Goal: Information Seeking & Learning: Compare options

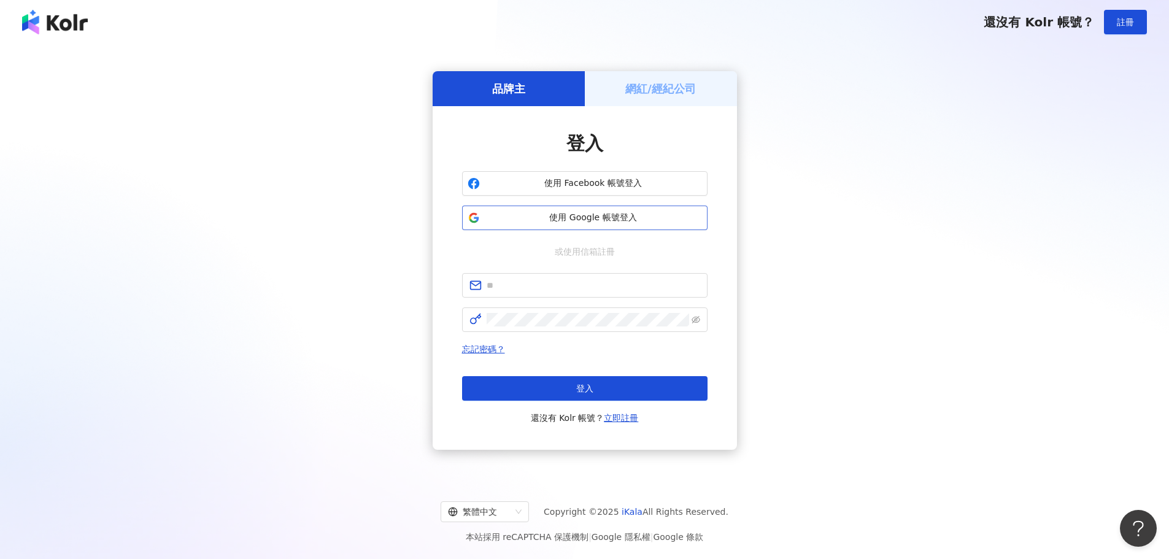
click at [662, 229] on button "使用 Google 帳號登入" at bounding box center [584, 218] width 245 height 25
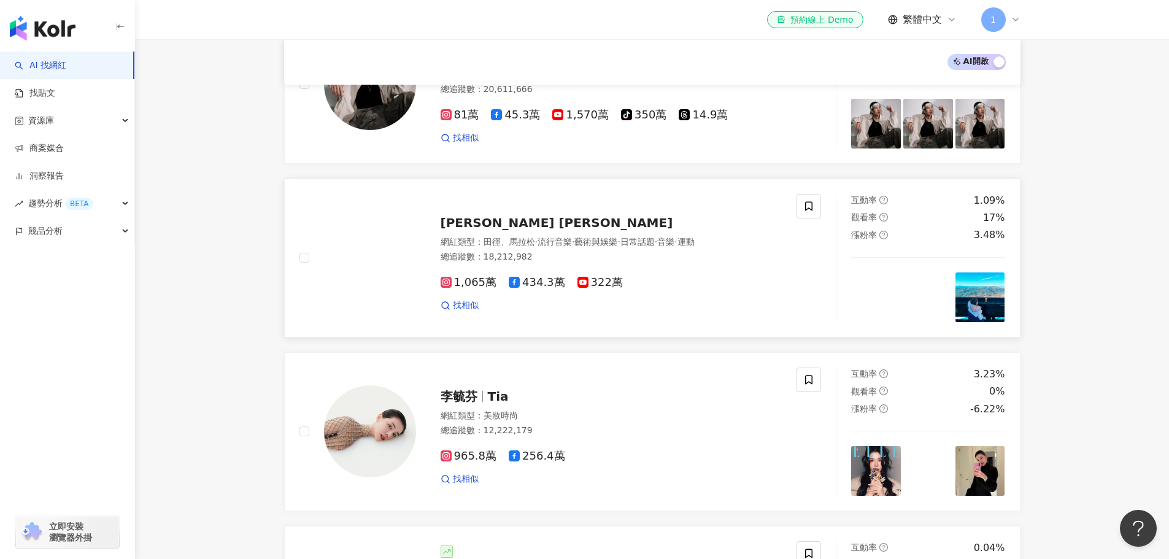
scroll to position [549, 0]
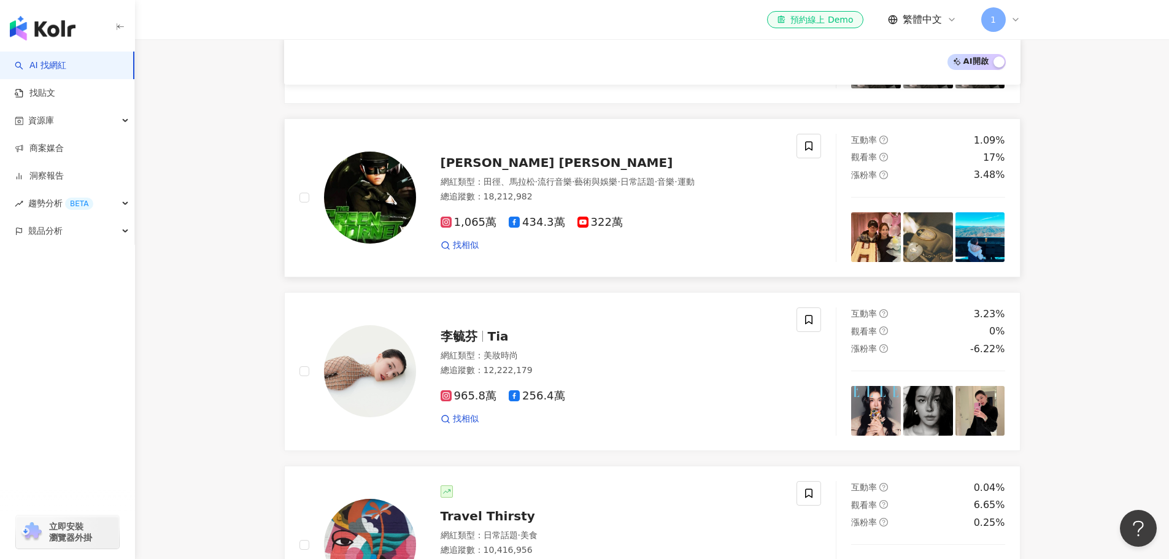
click at [412, 183] on div at bounding box center [370, 198] width 92 height 92
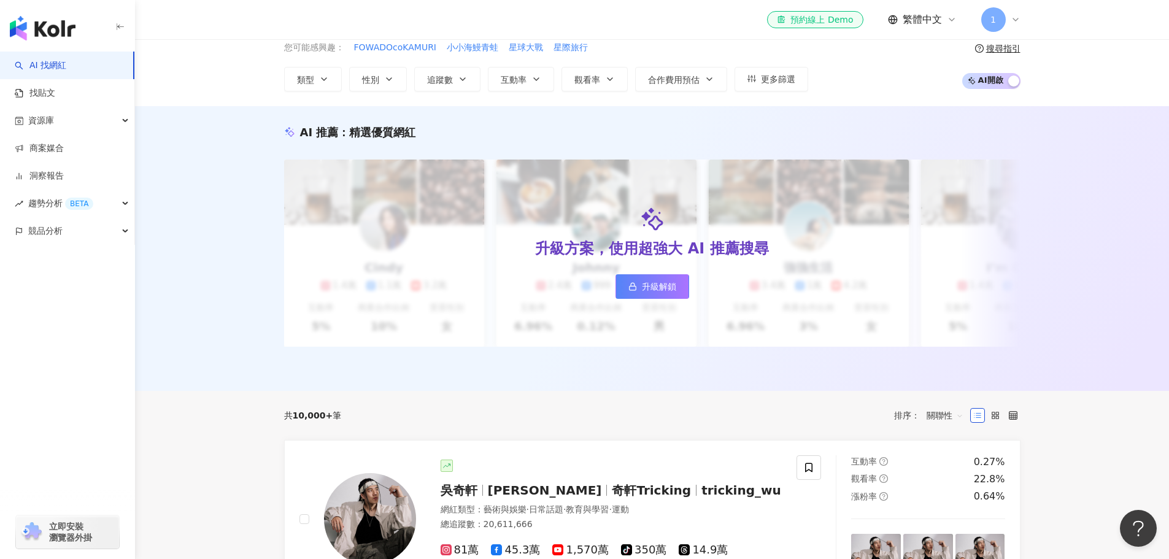
scroll to position [0, 0]
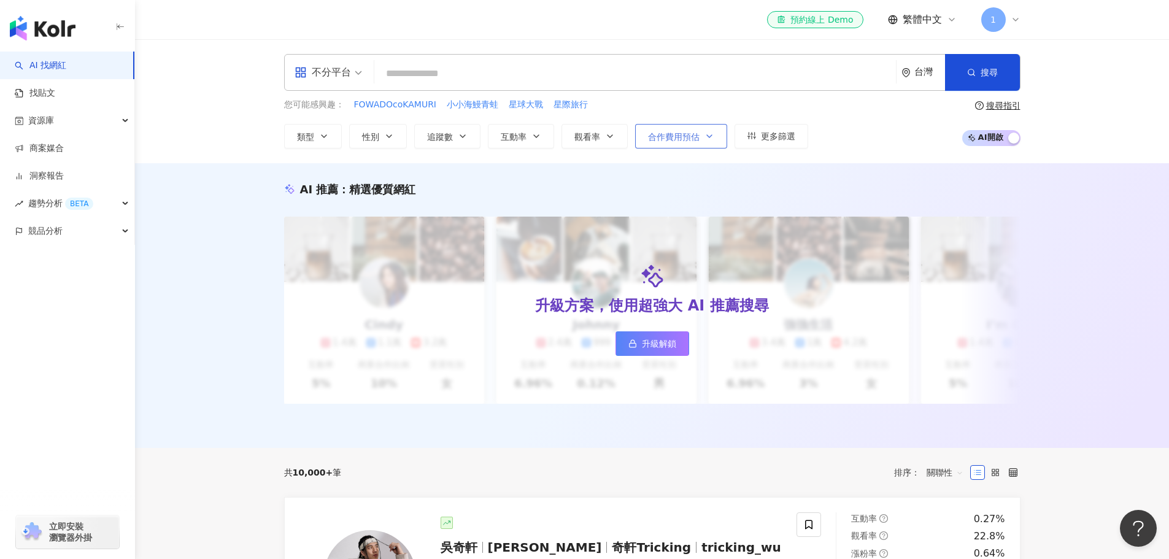
click at [663, 129] on button "合作費用預估" at bounding box center [681, 136] width 92 height 25
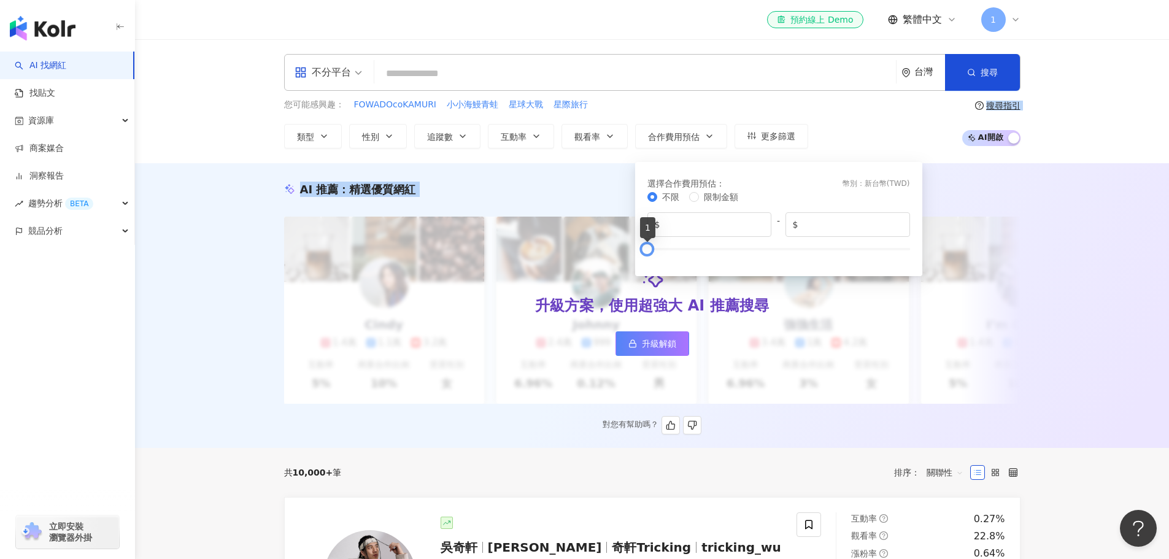
drag, startPoint x: 909, startPoint y: 252, endPoint x: 358, endPoint y: 258, distance: 551.7
drag, startPoint x: 1124, startPoint y: 223, endPoint x: 1102, endPoint y: 235, distance: 24.7
click at [1124, 223] on div "AI 推薦 ： 精選優質網紅 升級方案，使用超強大 AI 推薦搜尋 升級解鎖 Cindy 1.4萬 1.1萬 3.2萬 互動率 5% 商業合作比例 10% 受…" at bounding box center [652, 305] width 1034 height 285
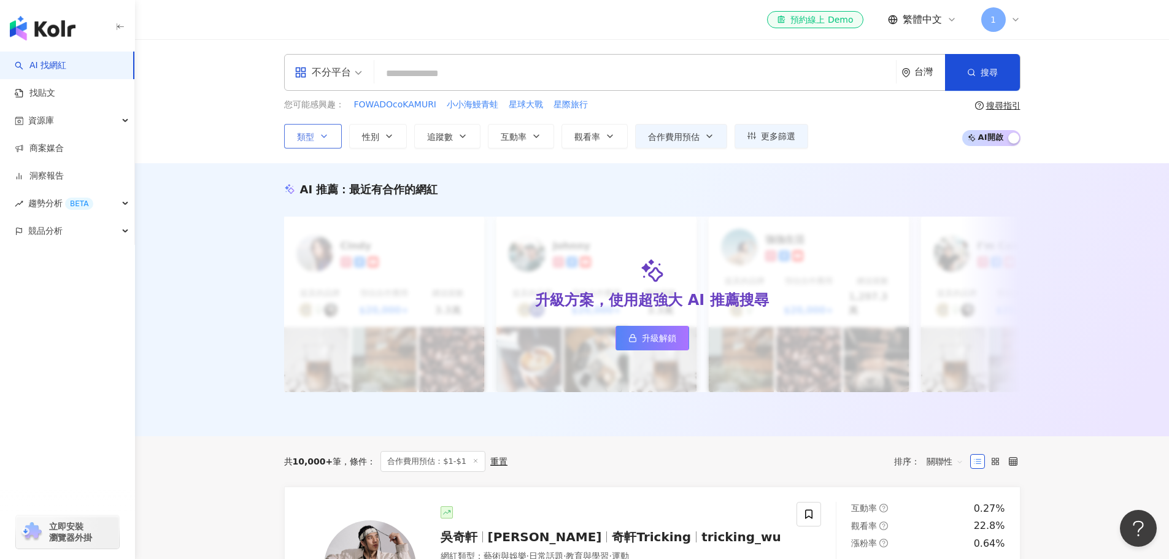
click at [328, 135] on icon "button" at bounding box center [324, 136] width 10 height 10
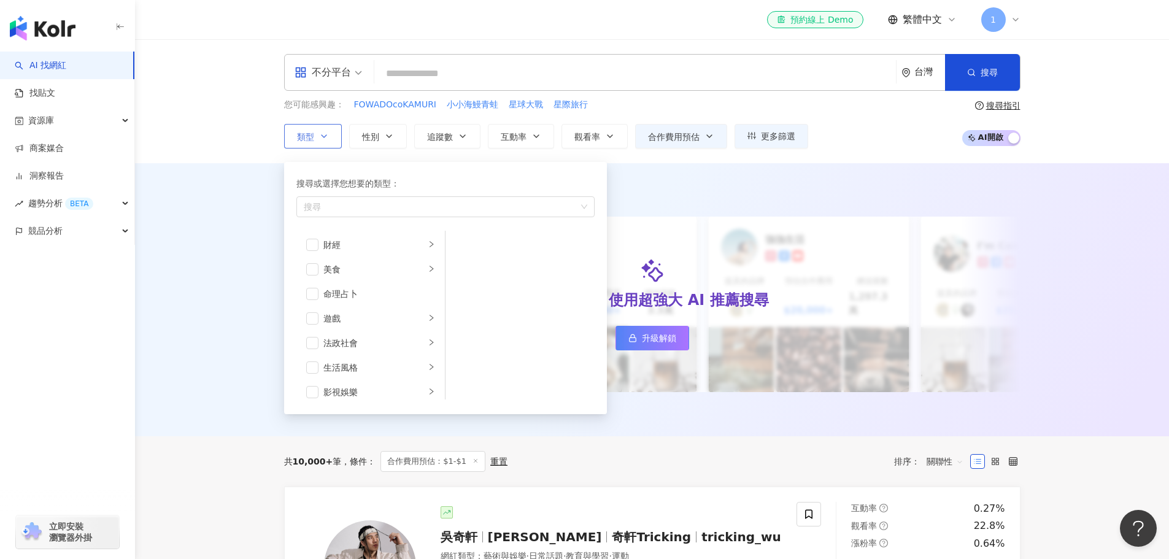
scroll to position [118, 0]
click at [361, 303] on div "美食" at bounding box center [374, 299] width 102 height 14
click at [503, 296] on div "甜點" at bounding box center [529, 295] width 112 height 14
click at [690, 196] on div "AI 推薦 ： 最近有合作的網紅" at bounding box center [652, 189] width 736 height 15
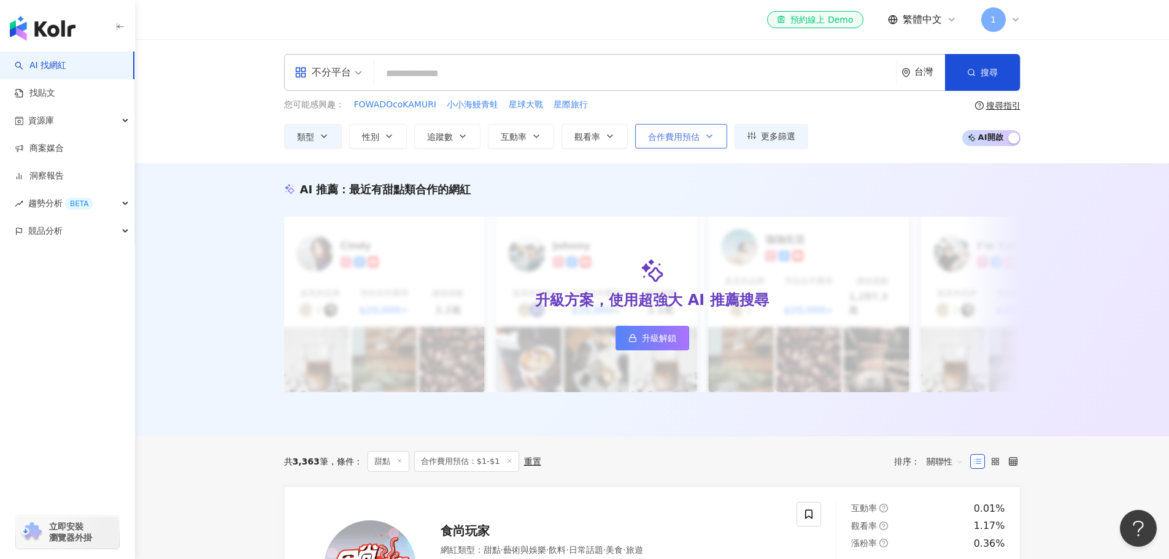
click at [677, 140] on span "合作費用預估" at bounding box center [674, 137] width 52 height 10
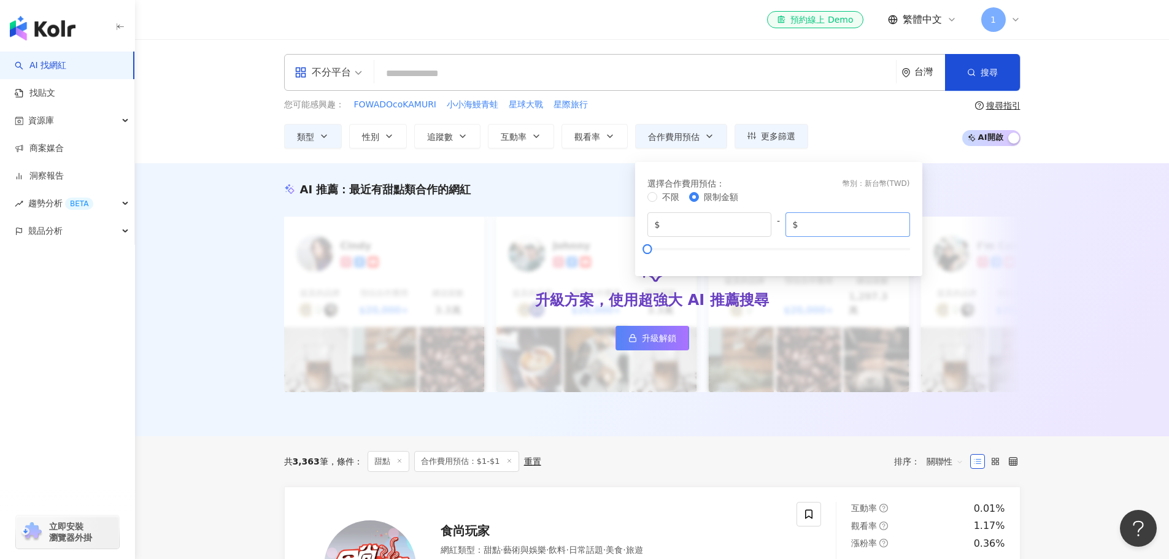
click at [841, 232] on span "$ *" at bounding box center [847, 224] width 125 height 25
type input "*******"
drag, startPoint x: 833, startPoint y: 247, endPoint x: 978, endPoint y: 246, distance: 144.8
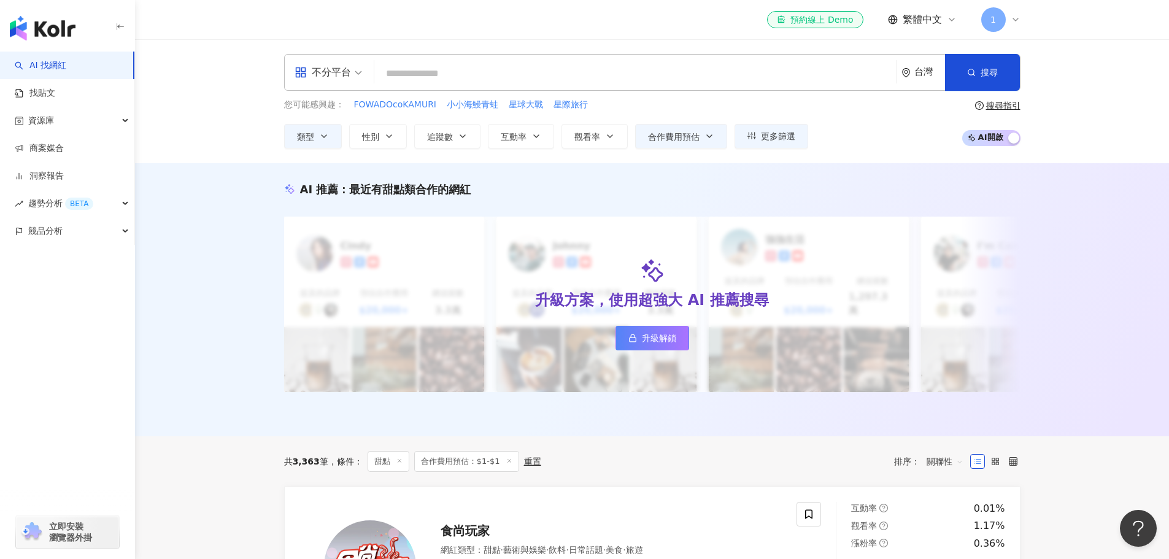
click at [1077, 257] on div "AI 推薦 ： 最近有甜點類合作的網紅 升級方案，使用超強大 AI 推薦搜尋 升級解鎖 Cindy 提及的品牌 預估合作費用 $20,000+ 總追蹤數 3.…" at bounding box center [652, 299] width 1034 height 273
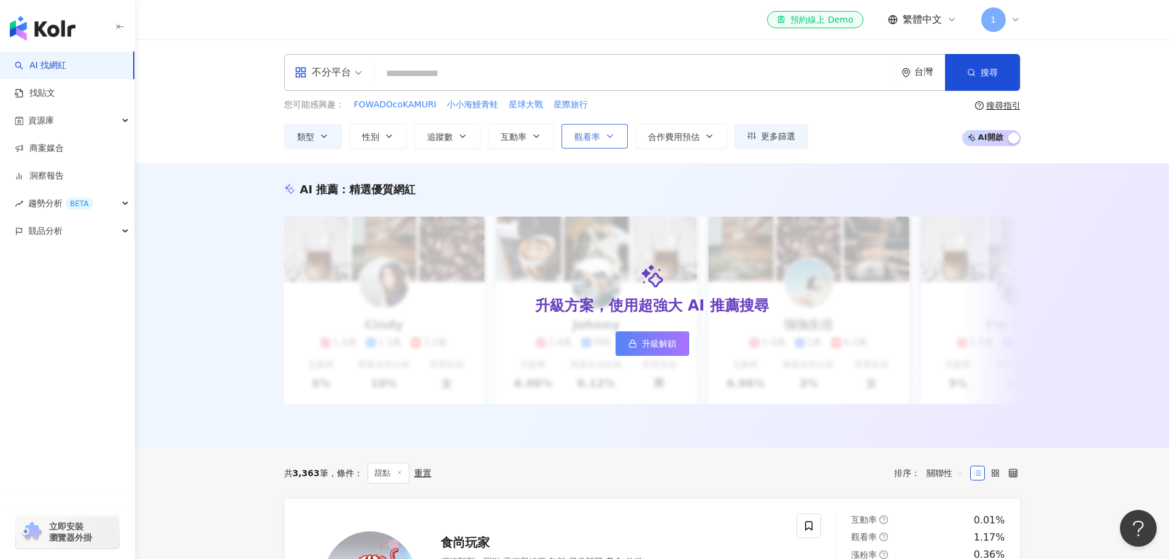
click at [612, 139] on icon "button" at bounding box center [610, 136] width 10 height 10
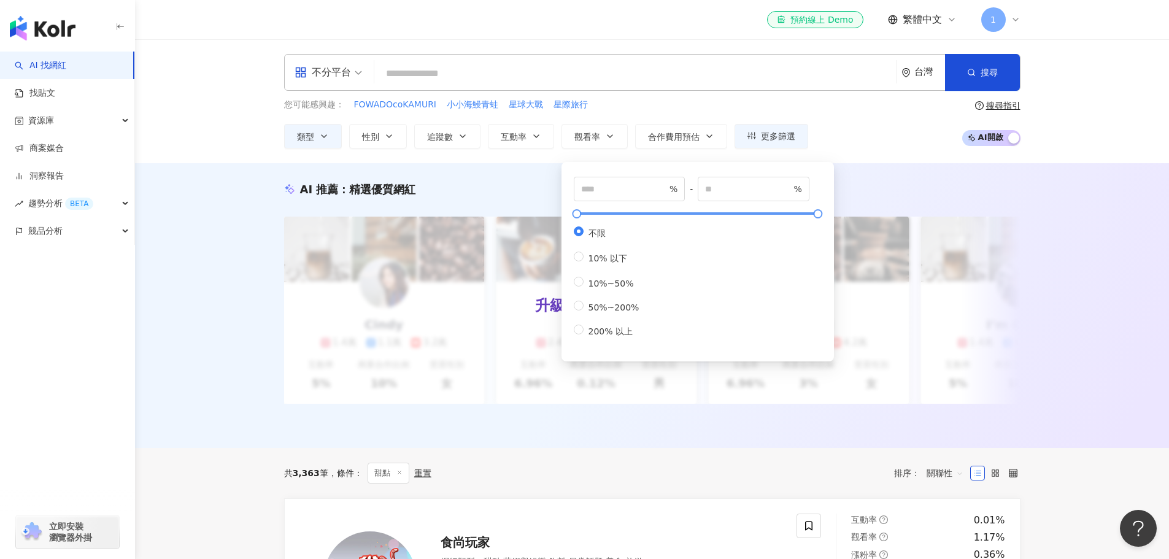
type input "*"
type input "*****"
drag, startPoint x: 757, startPoint y: 216, endPoint x: 852, endPoint y: 221, distance: 94.6
type input "****"
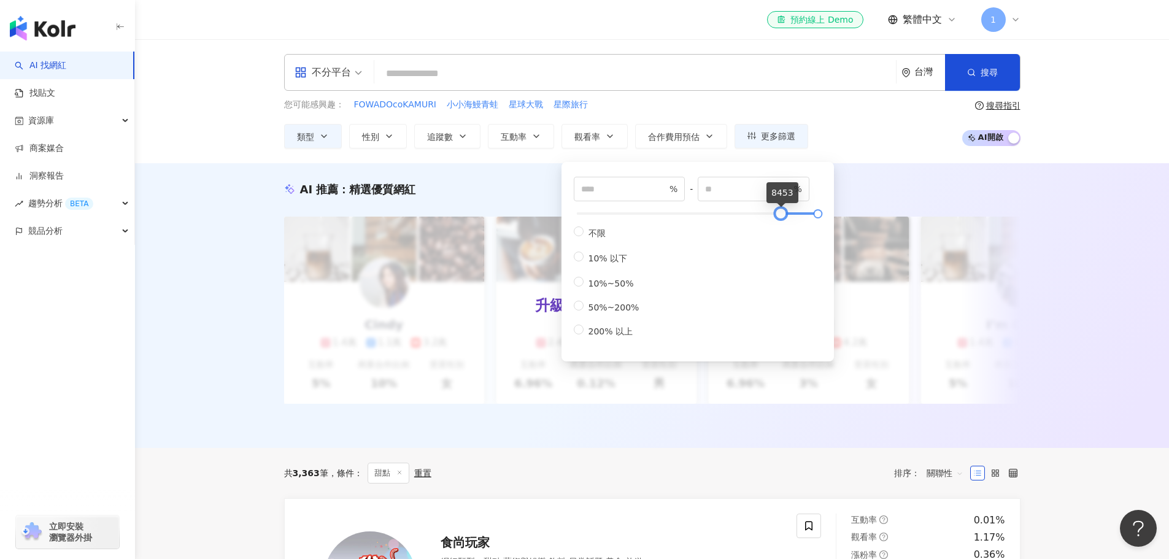
drag, startPoint x: 573, startPoint y: 218, endPoint x: 777, endPoint y: 213, distance: 203.8
click at [777, 213] on div at bounding box center [780, 213] width 7 height 7
click at [1080, 244] on div "AI 推薦 ： 精選優質網紅 升級方案，使用超強大 AI 推薦搜尋 升級解鎖 Cindy 1.4萬 1.1萬 3.2萬 互動率 5% 商業合作比例 10% 受…" at bounding box center [652, 305] width 1034 height 285
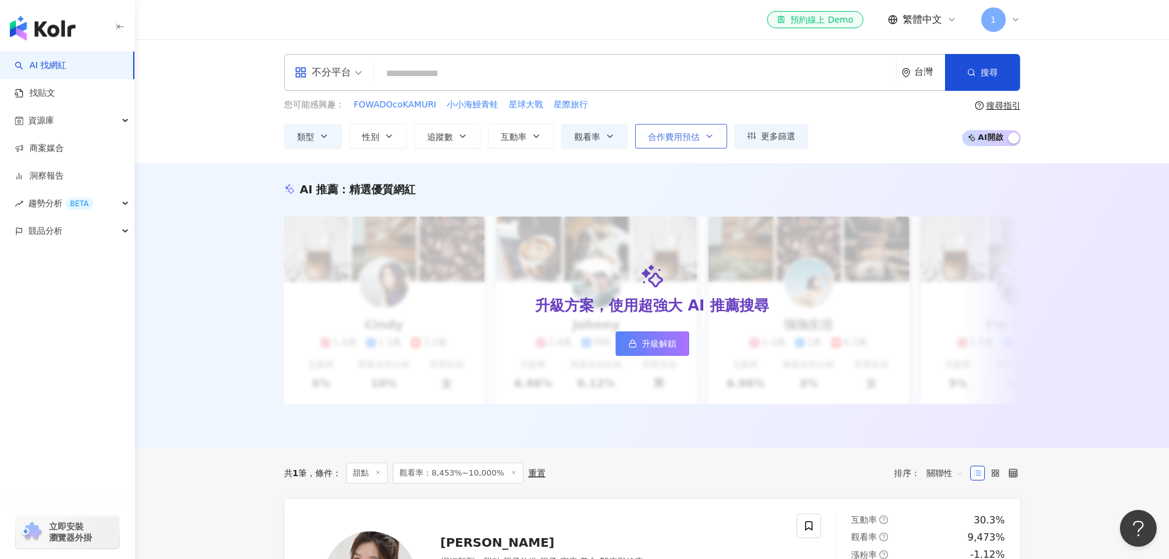
click at [699, 144] on button "合作費用預估" at bounding box center [681, 136] width 92 height 25
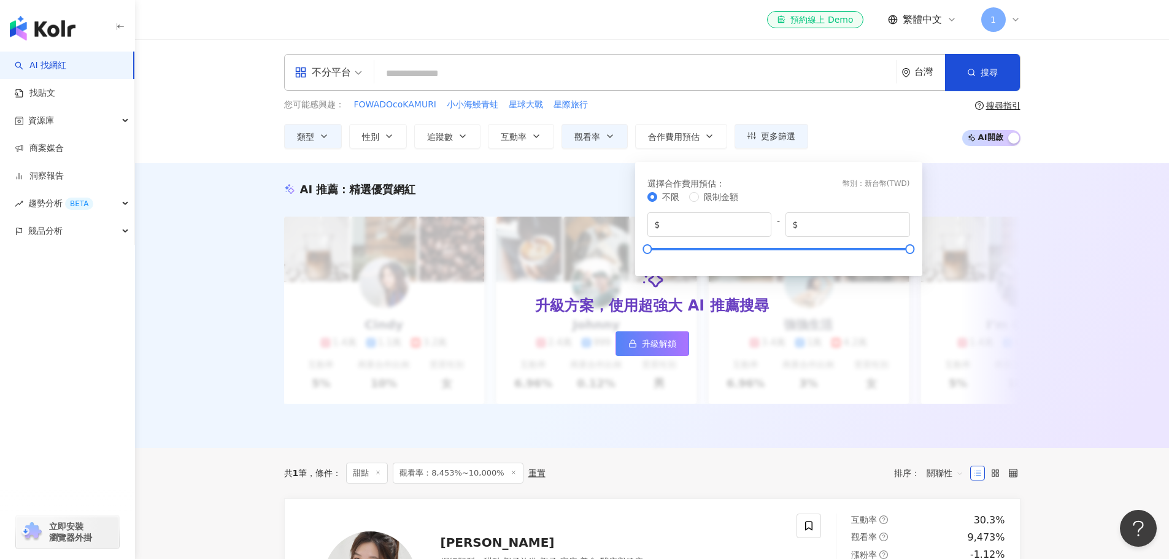
click at [898, 244] on div "不限 限制金額 $ * - $ *******" at bounding box center [778, 225] width 263 height 71
type input "*"
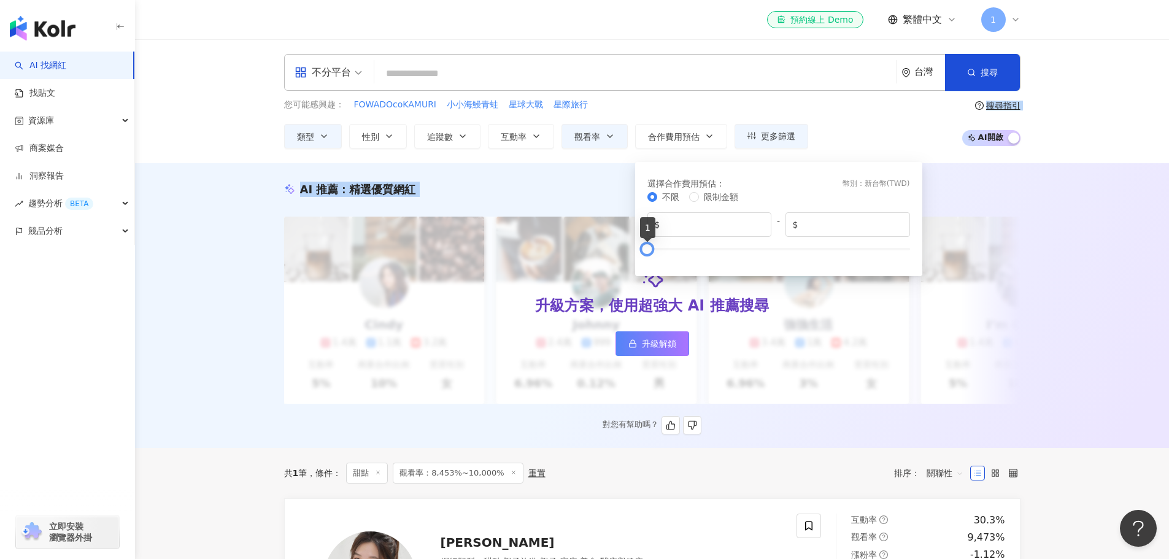
drag, startPoint x: 906, startPoint y: 248, endPoint x: 490, endPoint y: 245, distance: 416.7
click at [1127, 287] on div "AI 推薦 ： 精選優質網紅 升級方案，使用超強大 AI 推薦搜尋 升級解鎖 Cindy 1.4萬 1.1萬 3.2萬 互動率 5% 商業合作比例 10% 受…" at bounding box center [652, 305] width 1034 height 285
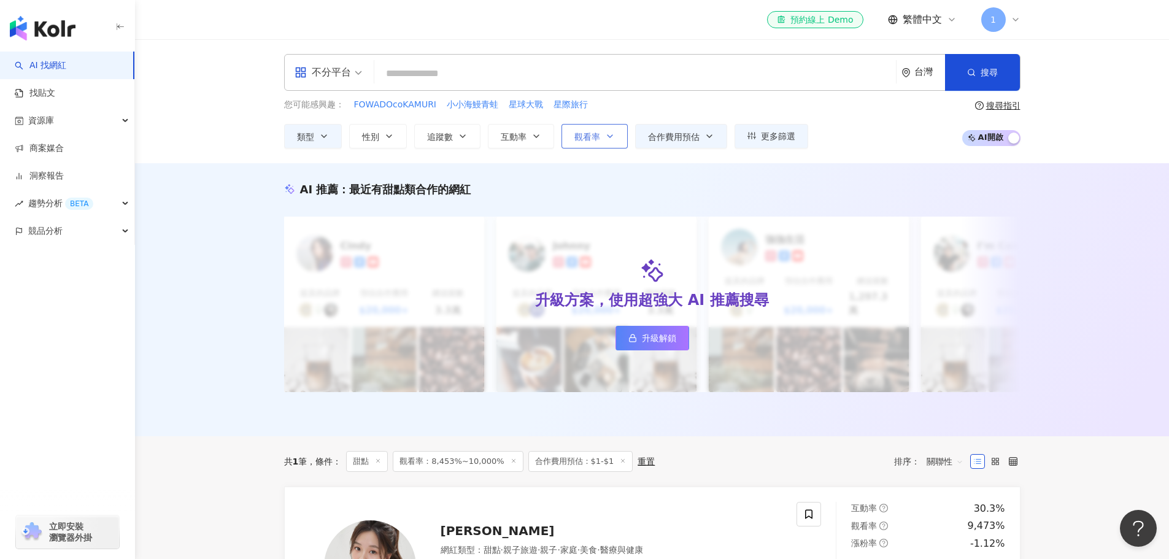
click at [586, 132] on span "觀看率" at bounding box center [587, 137] width 26 height 10
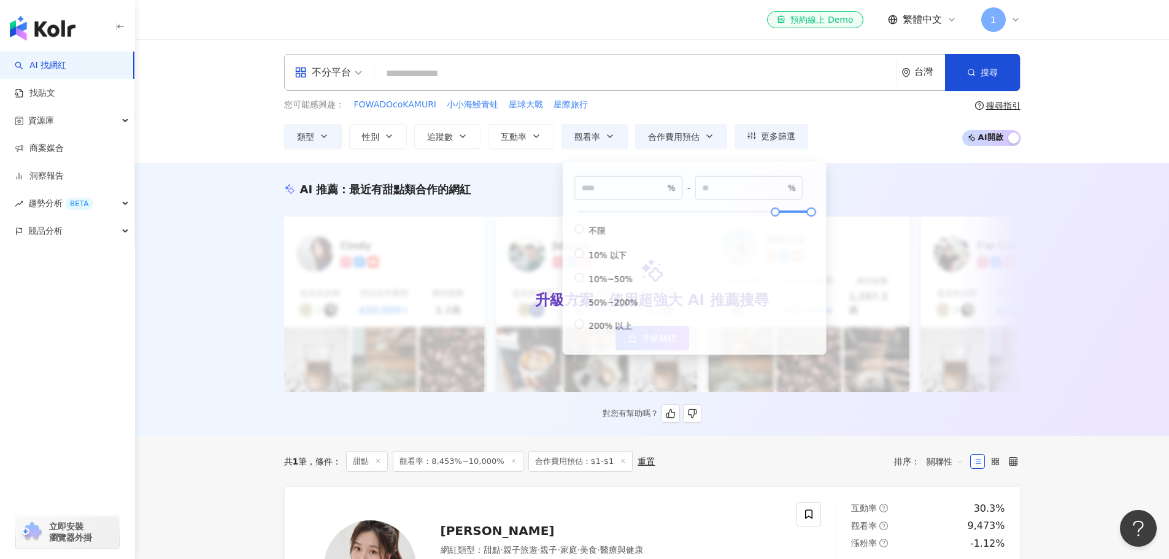
click at [1002, 260] on div "升級方案，使用超強大 AI 推薦搜尋 升級解鎖" at bounding box center [652, 305] width 736 height 176
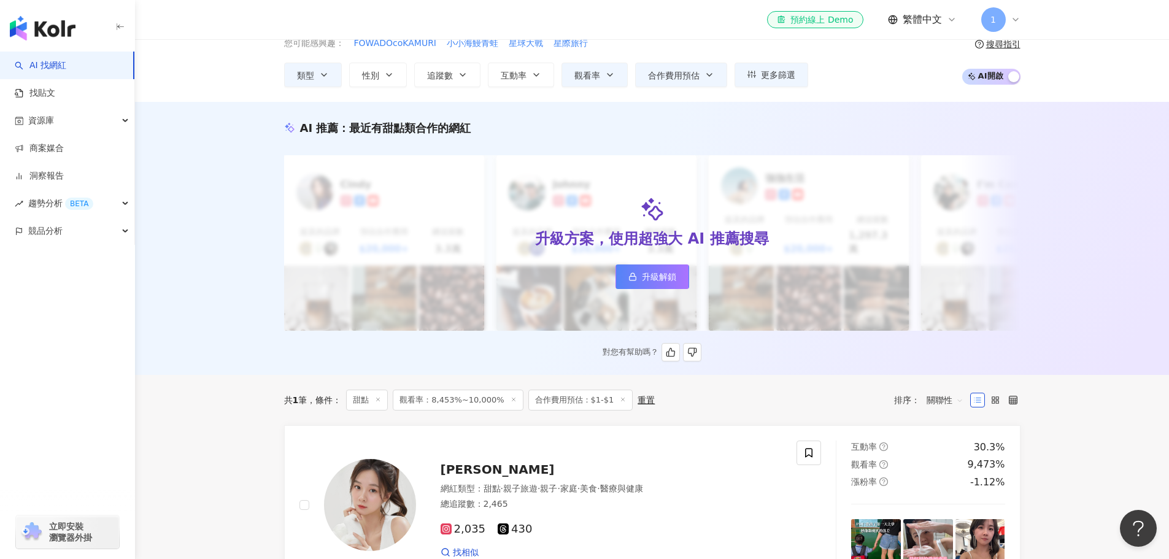
scroll to position [184, 0]
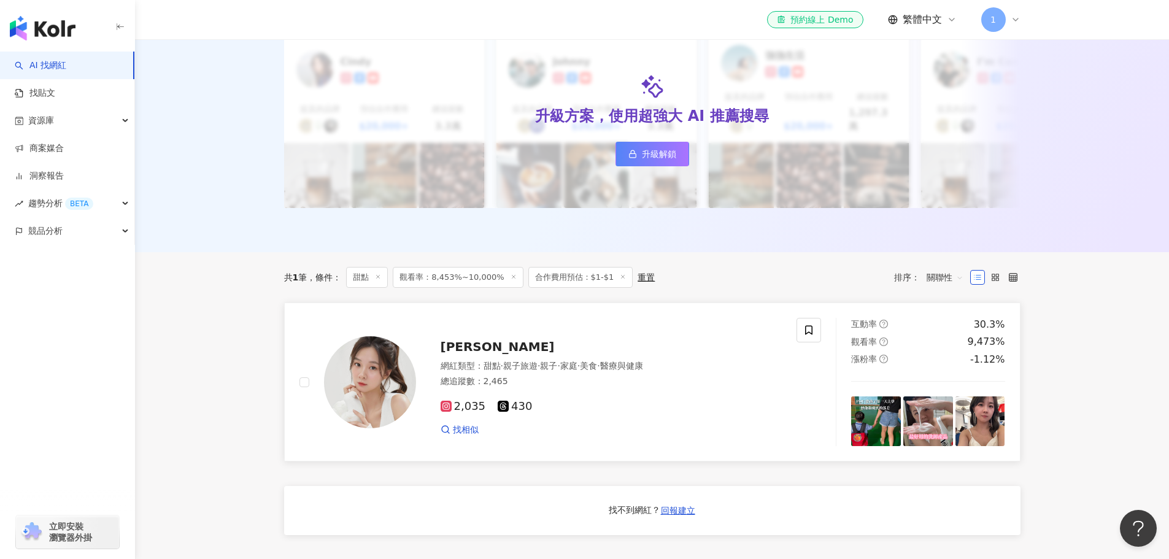
click at [730, 376] on div "總追蹤數 ： 2,465" at bounding box center [612, 382] width 342 height 12
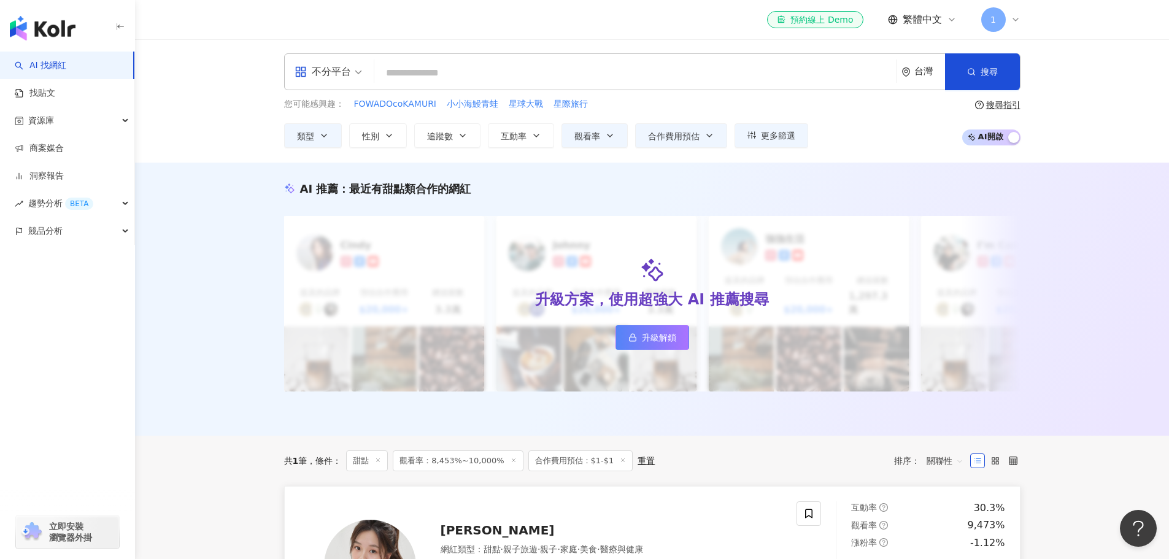
scroll to position [0, 0]
click at [608, 129] on button "觀看率" at bounding box center [595, 136] width 66 height 25
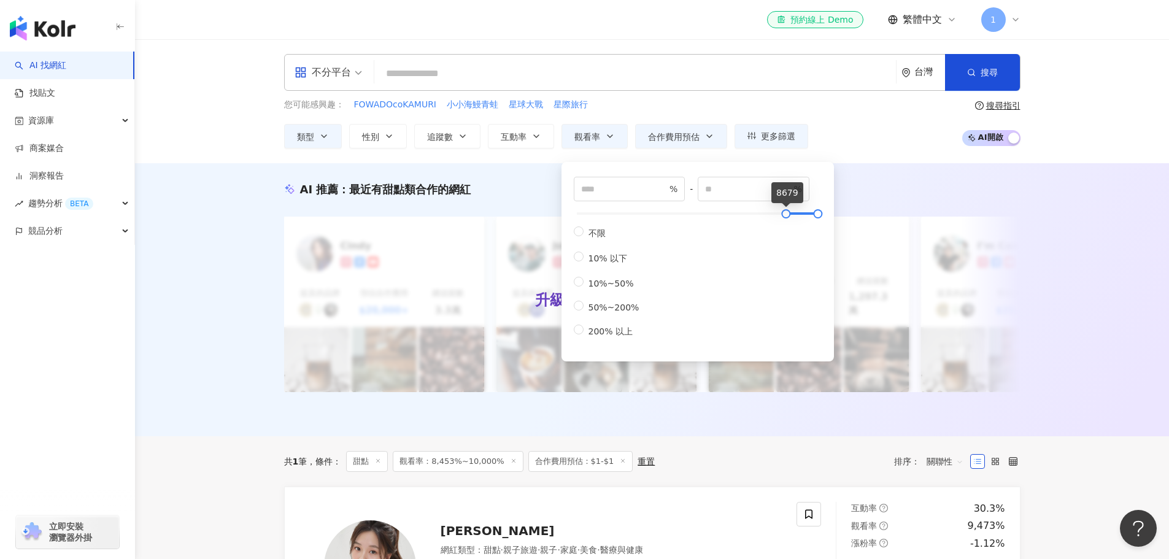
type input "*"
drag, startPoint x: 786, startPoint y: 214, endPoint x: 426, endPoint y: 199, distance: 360.5
click at [1073, 267] on div "AI 推薦 ： 最近有甜點類合作的網紅 升級方案，使用超強大 AI 推薦搜尋 升級解鎖 Cindy 提及的品牌 預估合作費用 $20,000+ 總追蹤數 3.…" at bounding box center [652, 299] width 1034 height 273
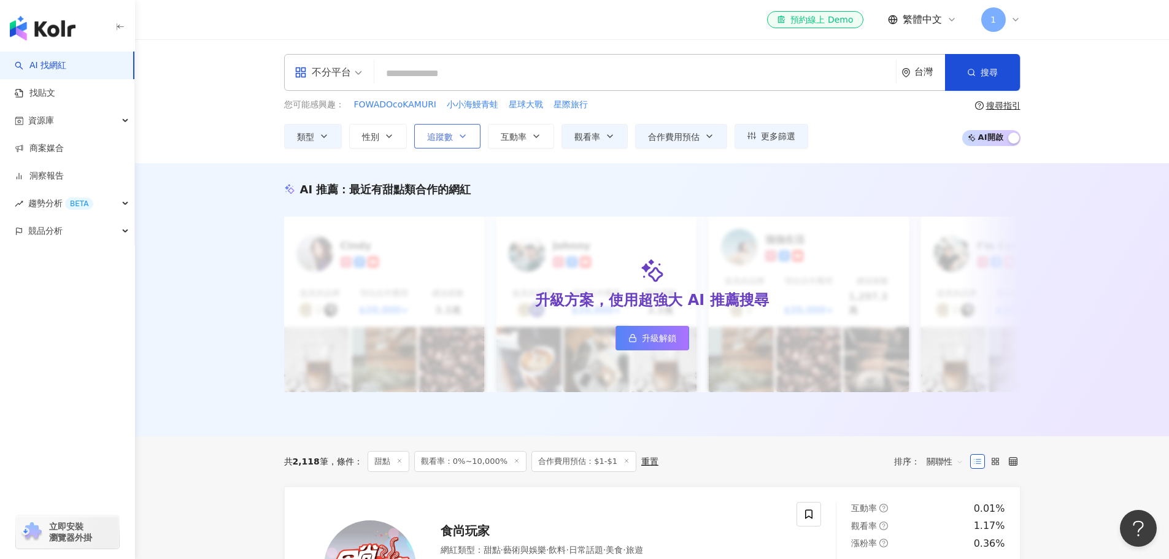
click at [442, 137] on span "追蹤數" at bounding box center [440, 137] width 26 height 10
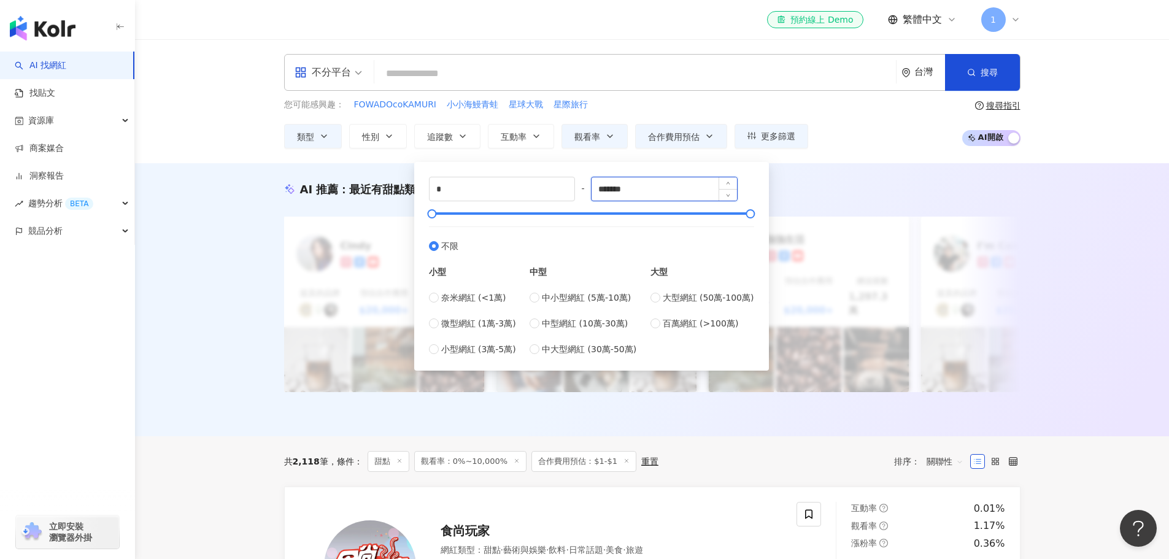
click at [643, 191] on input "*******" at bounding box center [664, 188] width 145 height 23
type input "*"
type input "*****"
click at [1046, 268] on div "AI 推薦 ： 最近有甜點類合作的網紅 升級方案，使用超強大 AI 推薦搜尋 升級解鎖 Cindy 提及的品牌 預估合作費用 $20,000+ 總追蹤數 3.…" at bounding box center [652, 299] width 1034 height 273
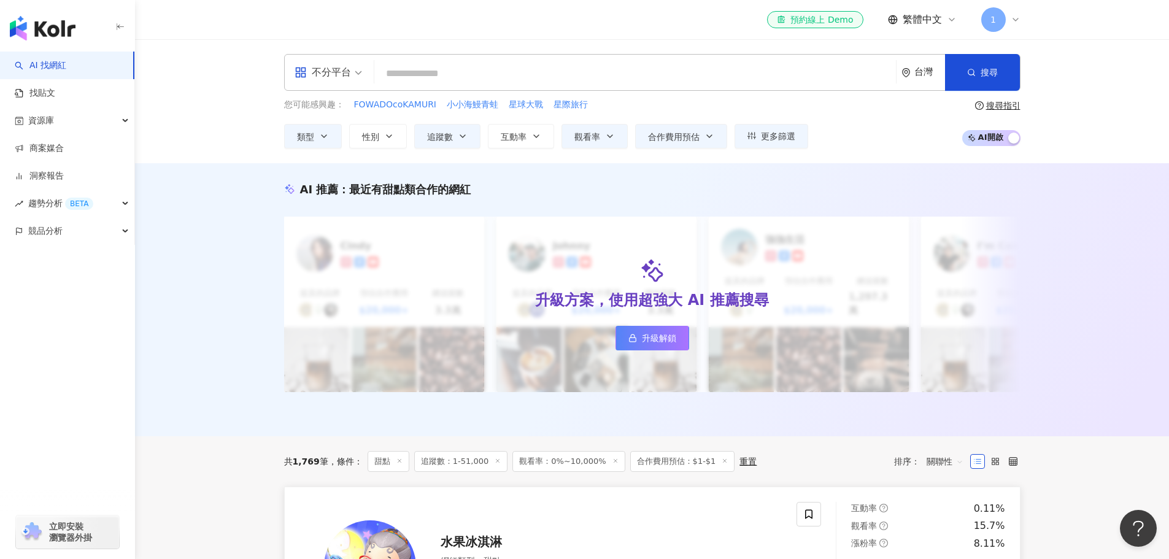
scroll to position [184, 0]
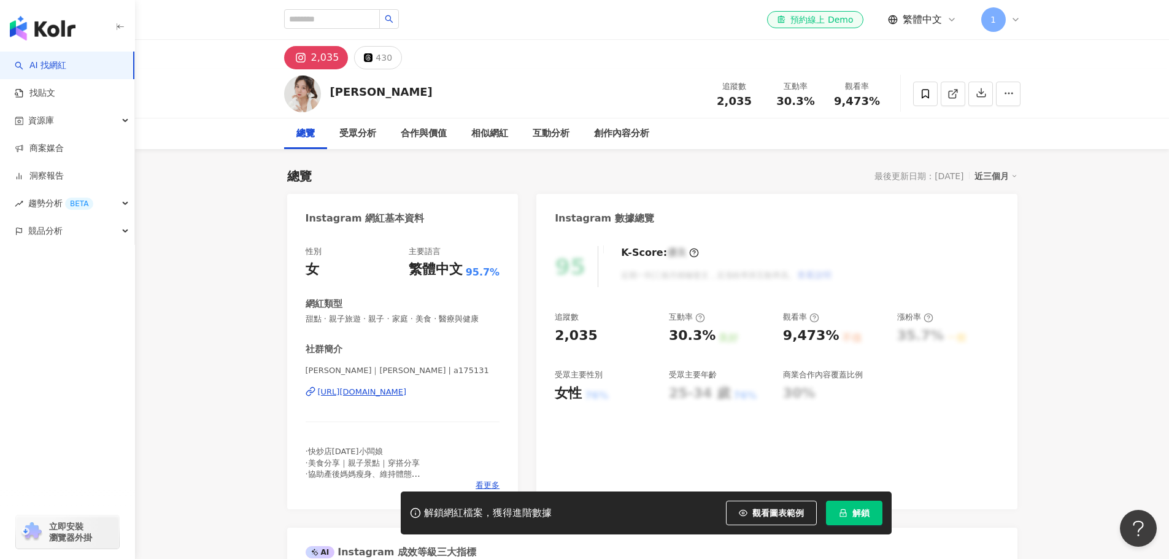
click at [386, 395] on div "https://www.instagram.com/a175131/" at bounding box center [362, 392] width 89 height 11
drag, startPoint x: 363, startPoint y: 91, endPoint x: 312, endPoint y: 91, distance: 51.6
click at [312, 91] on div "許祐瑄 追蹤數 2,035 互動率 30.3% 觀看率 9,473%" at bounding box center [652, 93] width 785 height 48
copy div "許祐瑄"
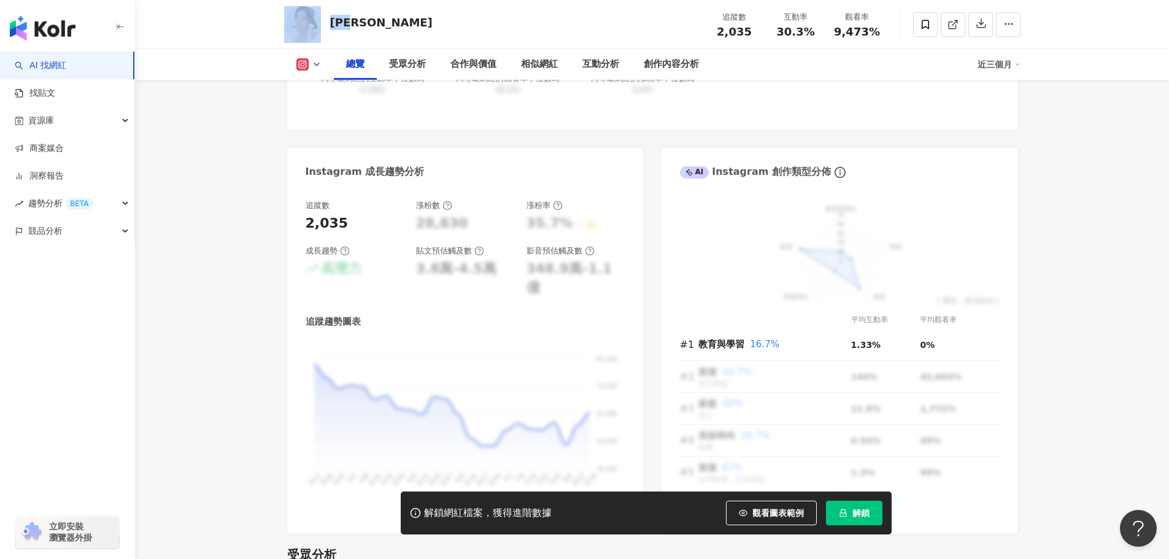
scroll to position [614, 0]
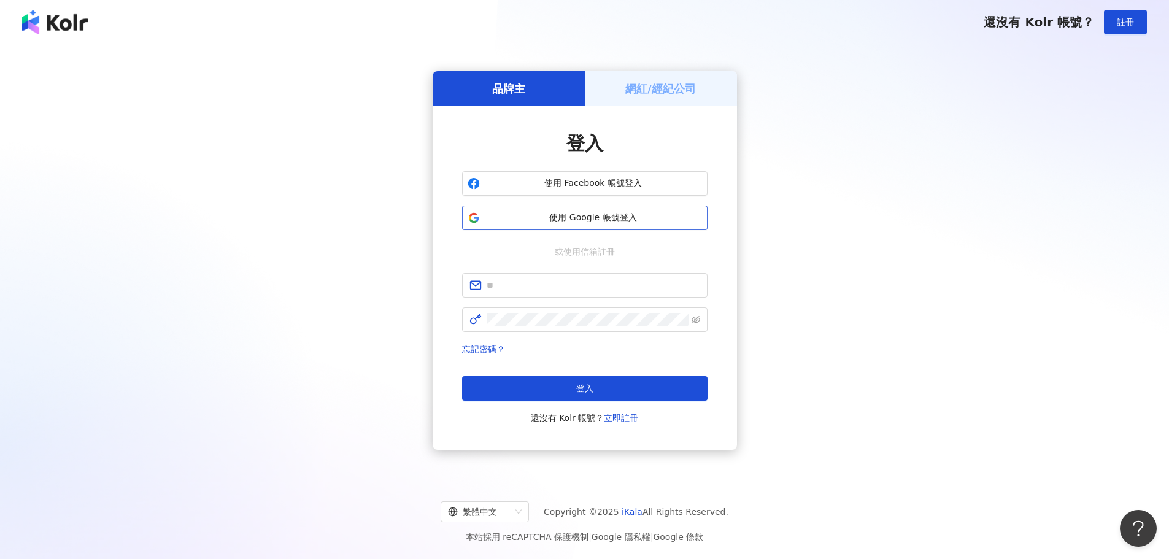
click at [597, 207] on button "使用 Google 帳號登入" at bounding box center [584, 218] width 245 height 25
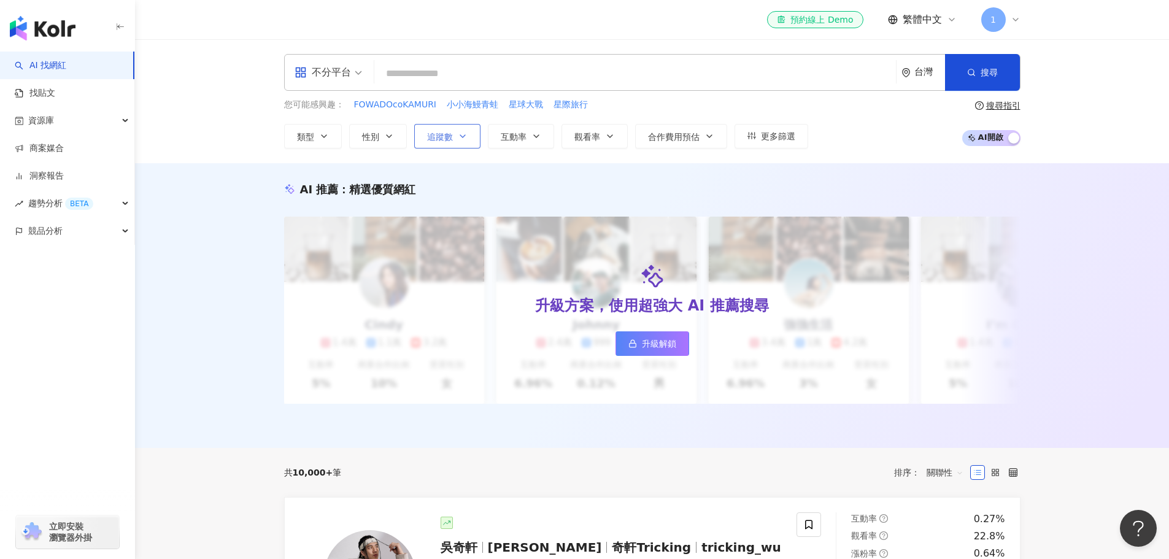
click at [419, 139] on button "追蹤數" at bounding box center [447, 136] width 66 height 25
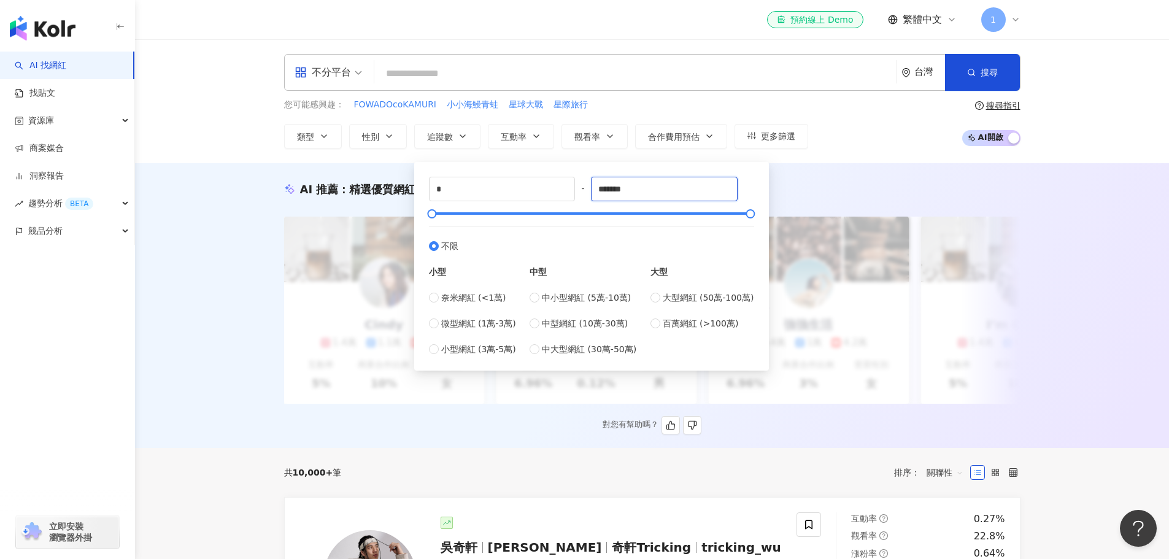
drag, startPoint x: 650, startPoint y: 193, endPoint x: 393, endPoint y: 187, distance: 257.8
click at [645, 187] on input "*****" at bounding box center [664, 188] width 145 height 23
type input "*"
click at [820, 183] on div "AI 推薦 ： 精選優質網紅" at bounding box center [652, 189] width 736 height 15
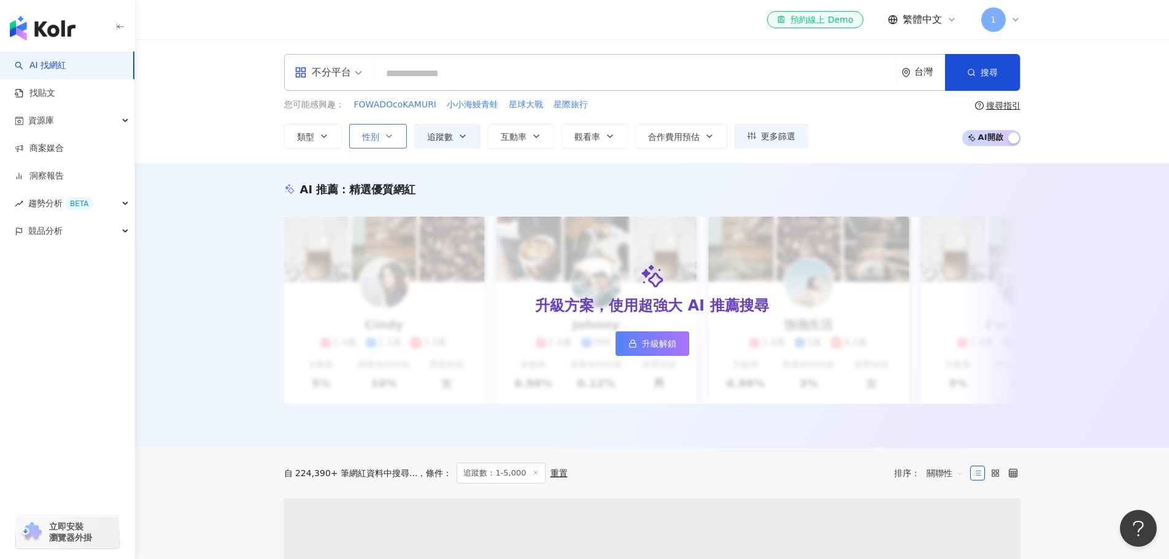
click at [368, 132] on span "性別" at bounding box center [370, 137] width 17 height 10
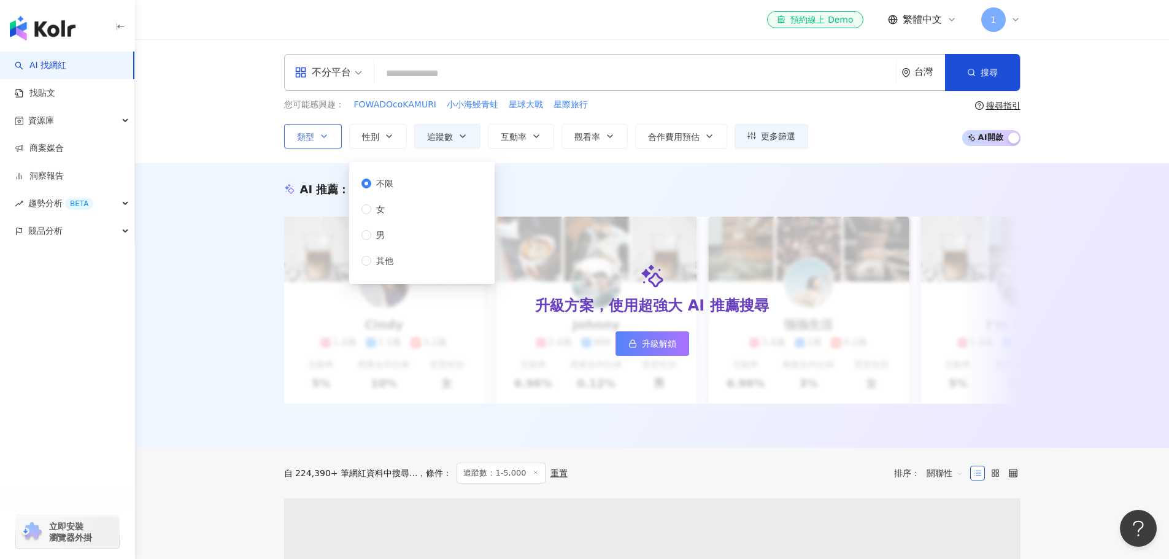
click at [335, 139] on button "類型" at bounding box center [313, 136] width 58 height 25
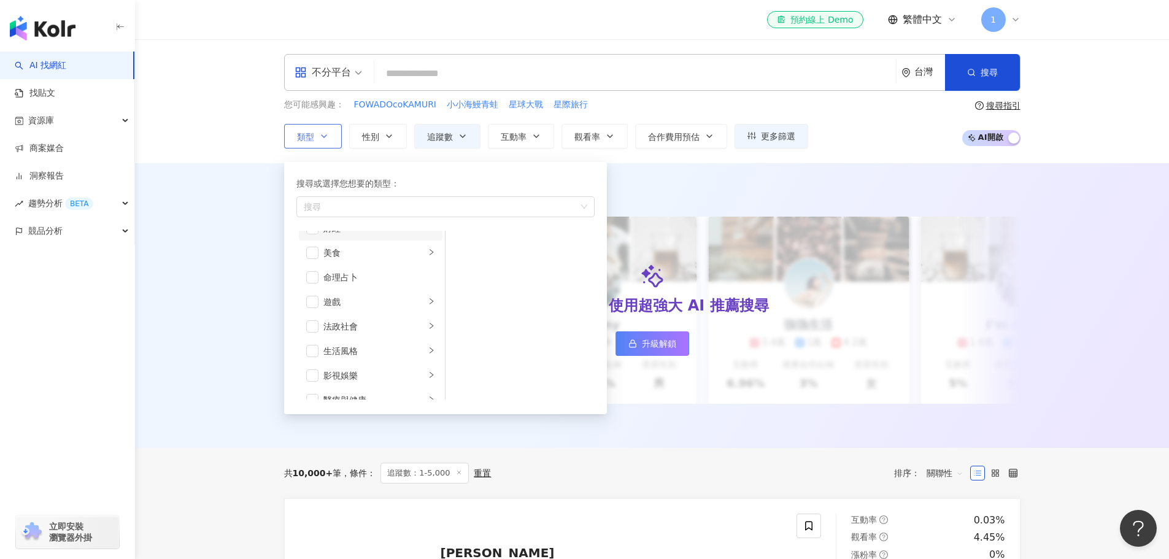
scroll to position [307, 0]
click at [702, 330] on div "升級方案，使用超強大 AI 推薦搜尋 升級解鎖" at bounding box center [652, 310] width 736 height 187
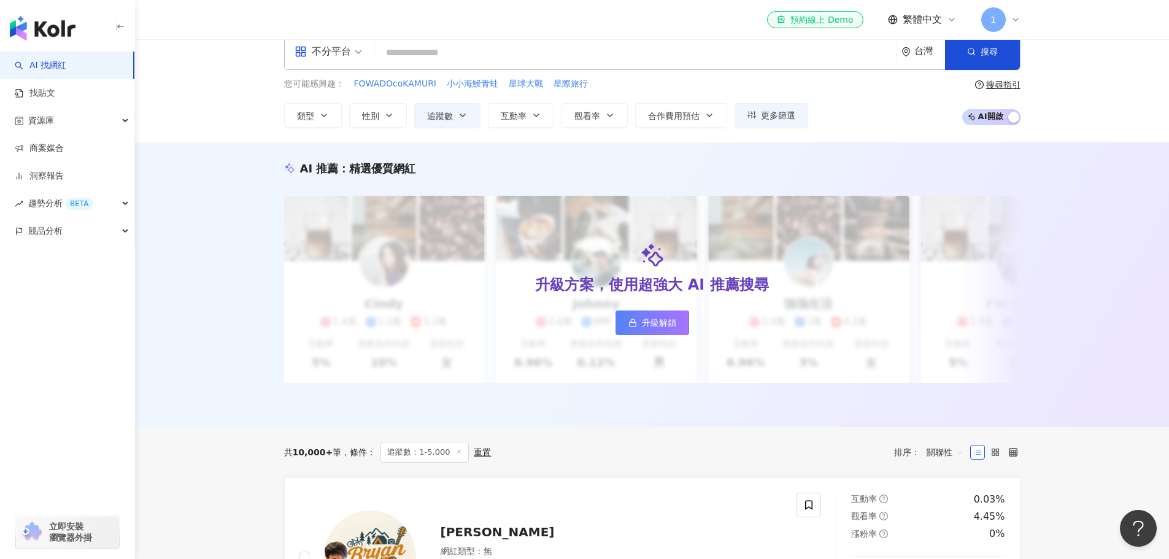
scroll to position [0, 0]
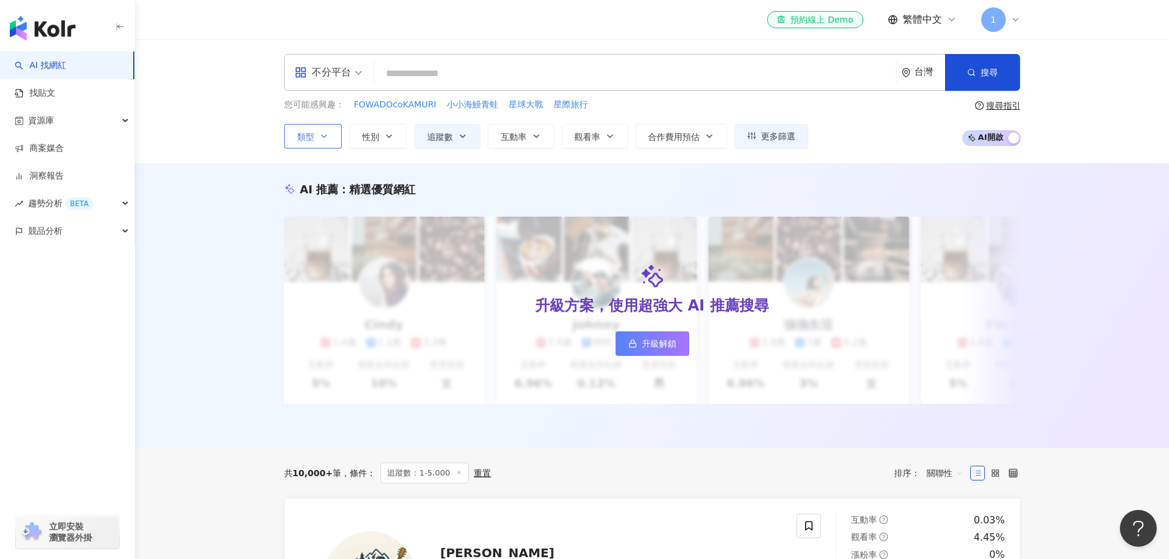
click at [306, 147] on button "類型" at bounding box center [313, 136] width 58 height 25
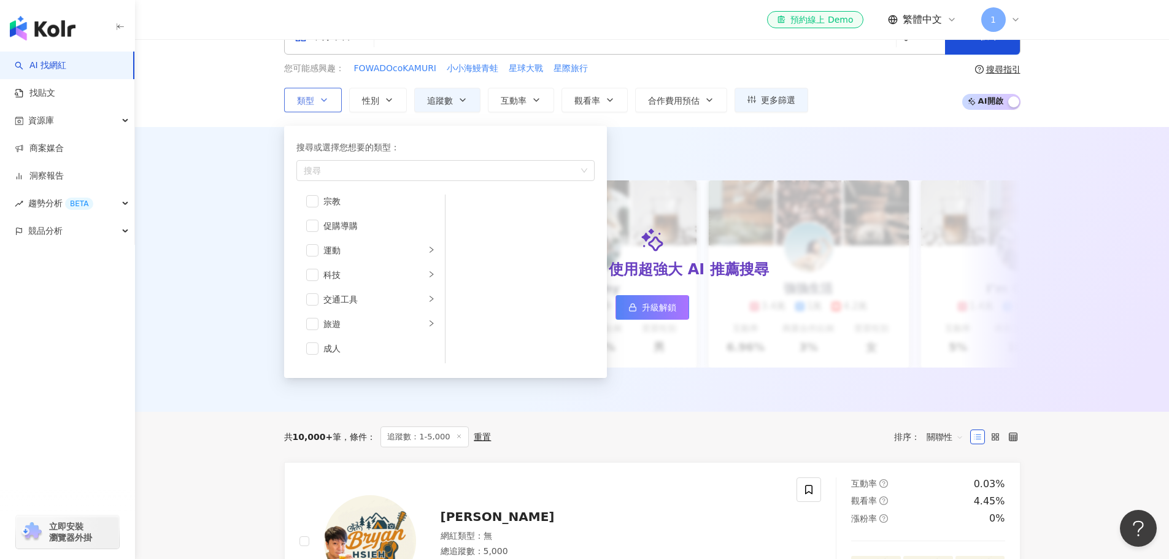
scroll to position [61, 0]
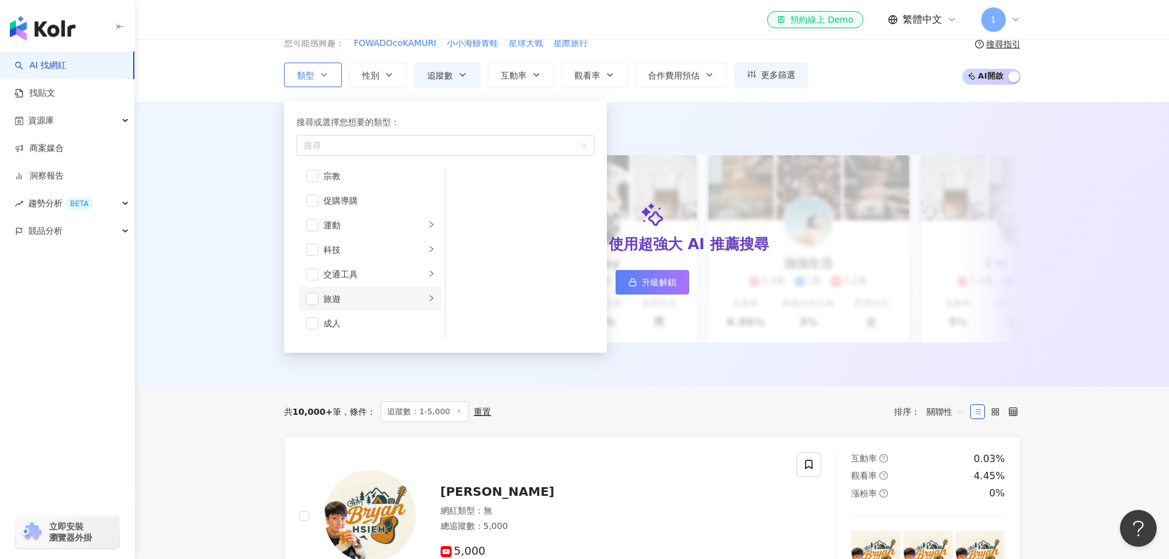
click at [374, 294] on div "旅遊" at bounding box center [374, 299] width 102 height 14
click at [360, 322] on div "成人" at bounding box center [379, 324] width 112 height 14
click at [353, 319] on div "成人" at bounding box center [379, 324] width 112 height 14
click at [578, 312] on div "藝術與娛樂 美妝時尚 氣候和環境 日常話題 教育與學習 家庭 財經 美食 命理占卜 遊戲 法政社會 生活風格 影視娛樂 醫療與健康 寵物 攝影 感情 宗教 促…" at bounding box center [445, 253] width 298 height 169
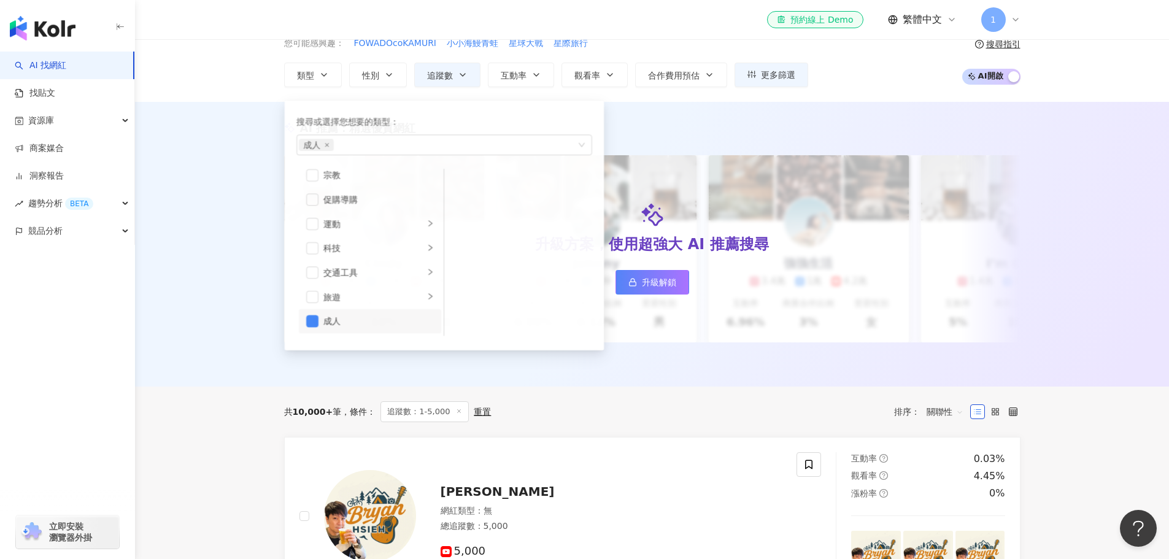
click at [649, 396] on div "共 10,000+ 筆 條件 ： 追蹤數：1-5,000 重置 排序： 關聯性" at bounding box center [652, 412] width 736 height 50
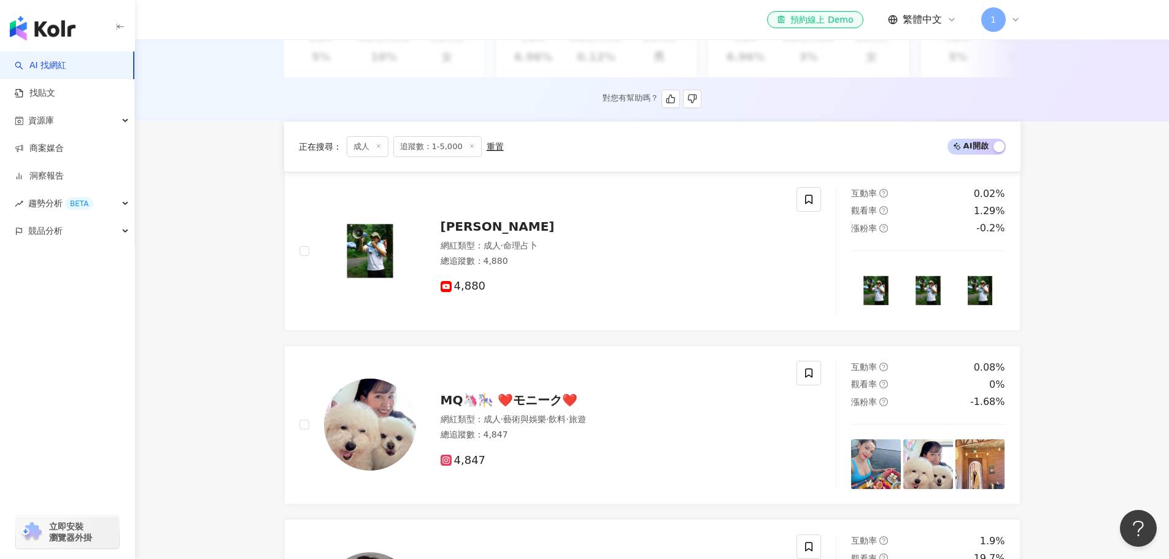
scroll to position [430, 0]
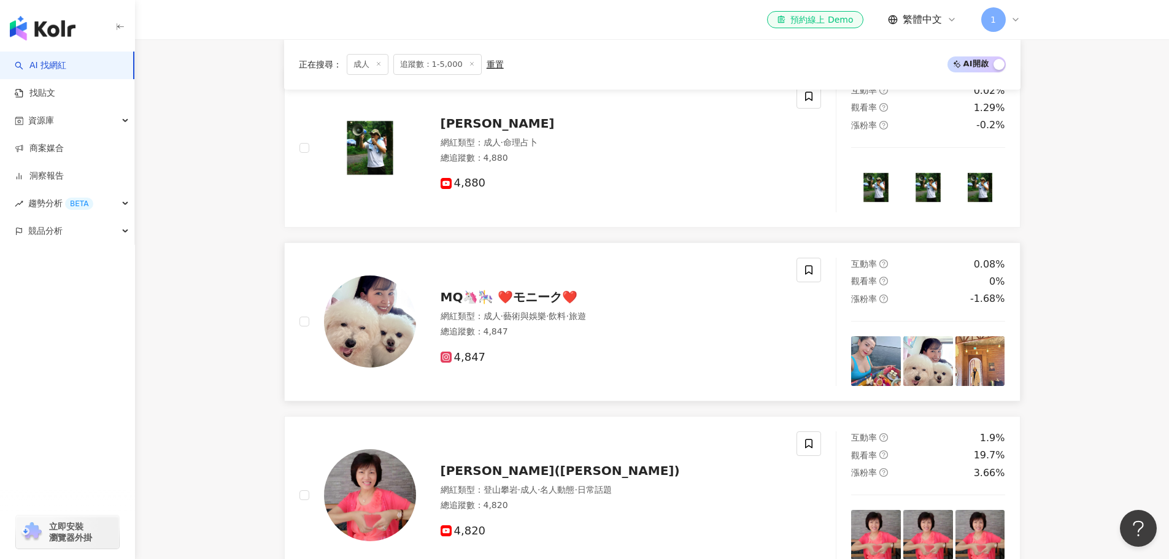
click at [370, 331] on img at bounding box center [370, 322] width 92 height 92
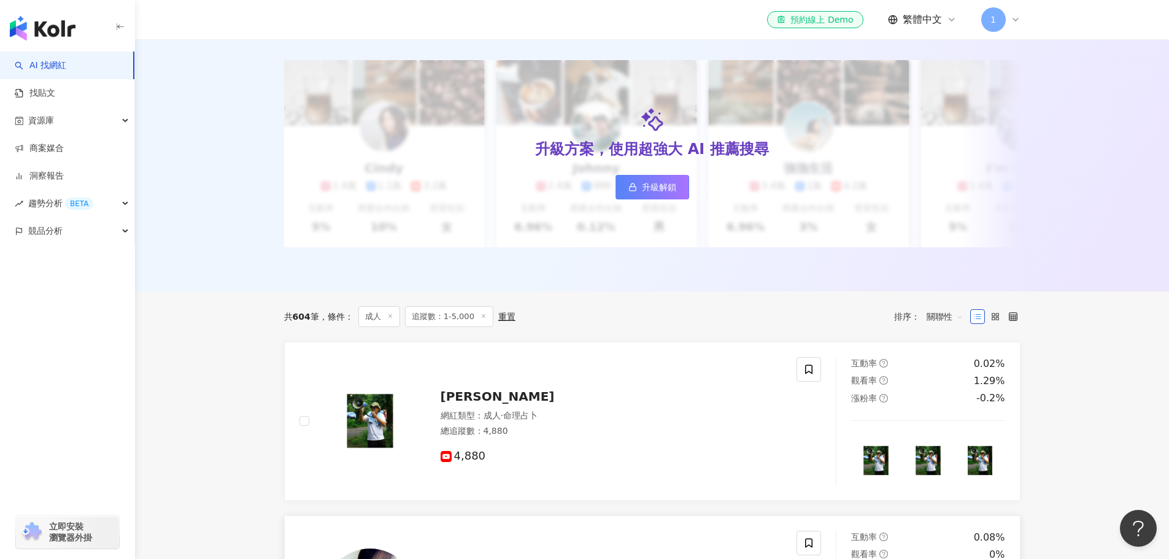
scroll to position [184, 0]
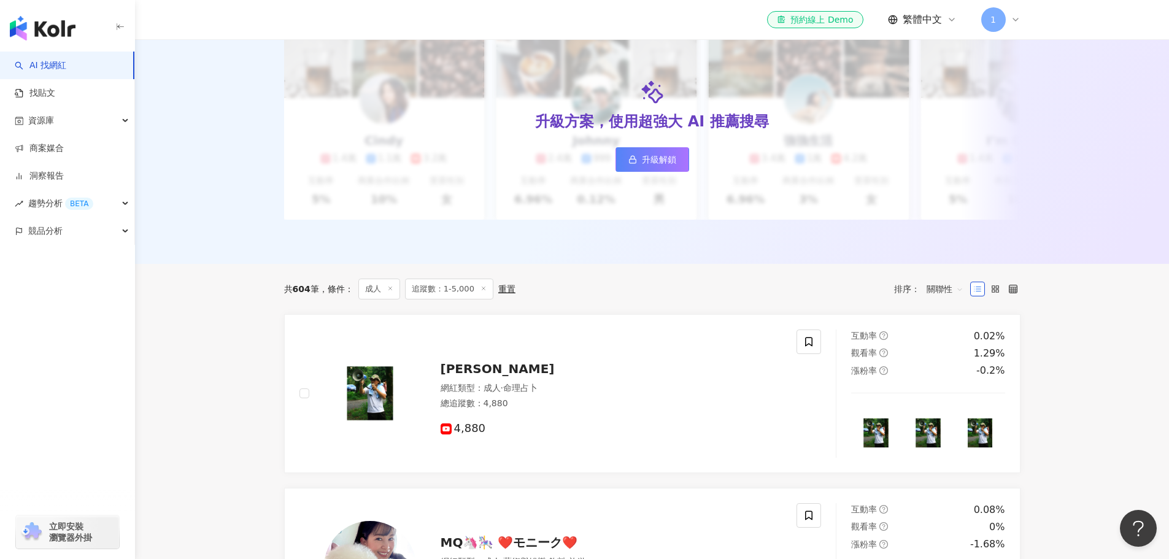
click at [390, 290] on line at bounding box center [389, 288] width 3 height 3
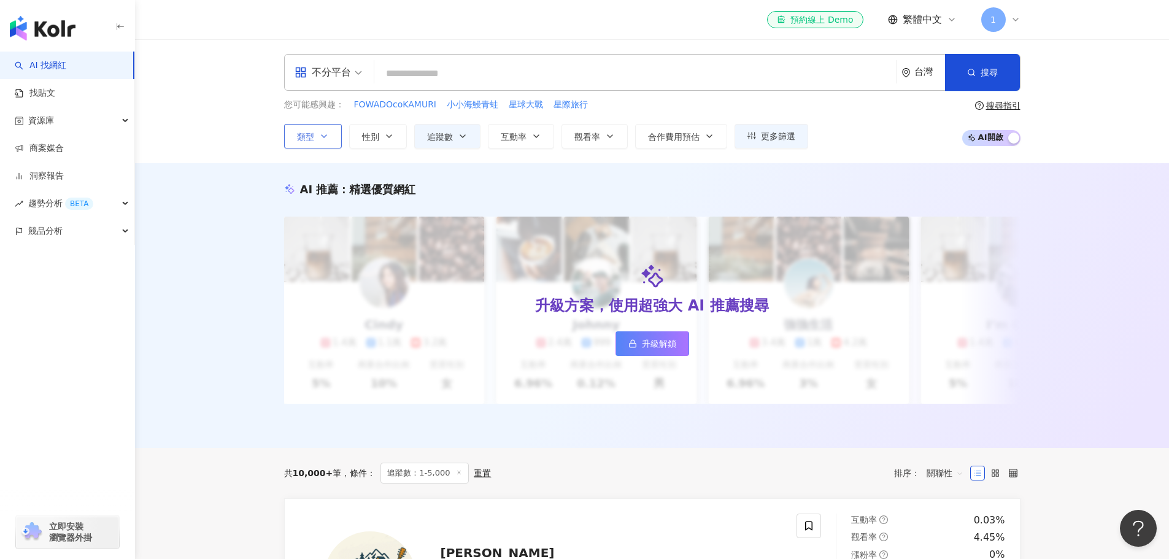
click at [319, 132] on icon "button" at bounding box center [324, 136] width 10 height 10
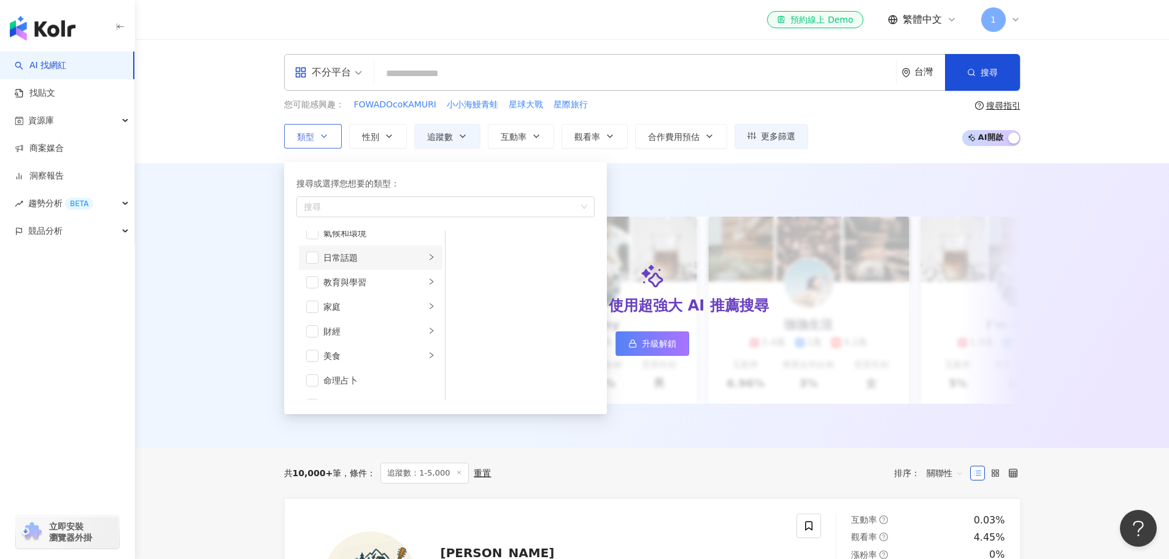
scroll to position [123, 0]
click at [374, 287] on li "美食" at bounding box center [371, 294] width 144 height 25
click at [498, 301] on div "甜點" at bounding box center [529, 295] width 112 height 14
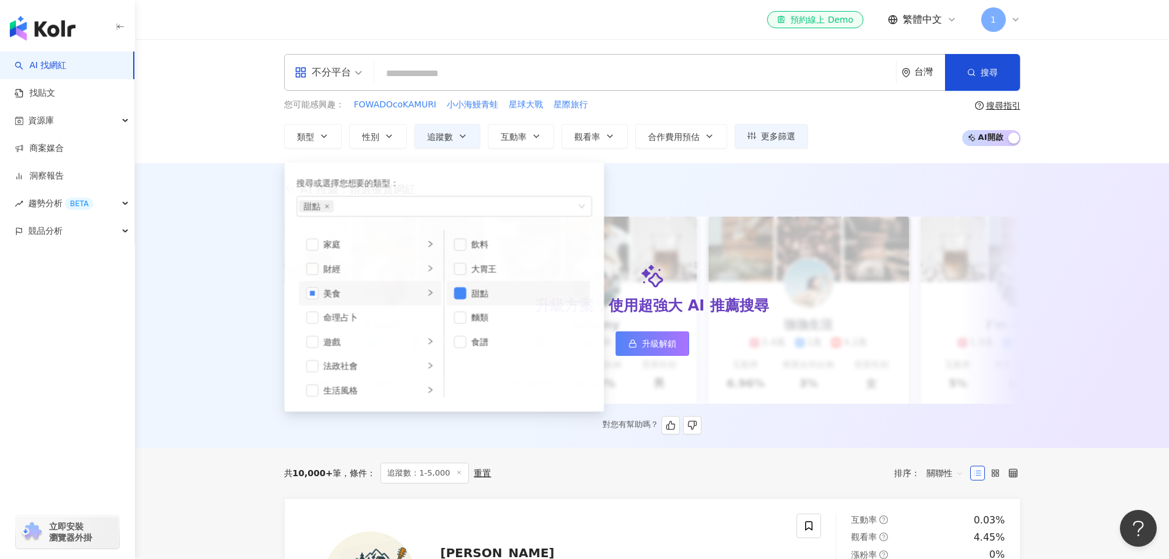
click at [709, 372] on div "升級方案，使用超強大 AI 推薦搜尋 升級解鎖" at bounding box center [652, 310] width 736 height 187
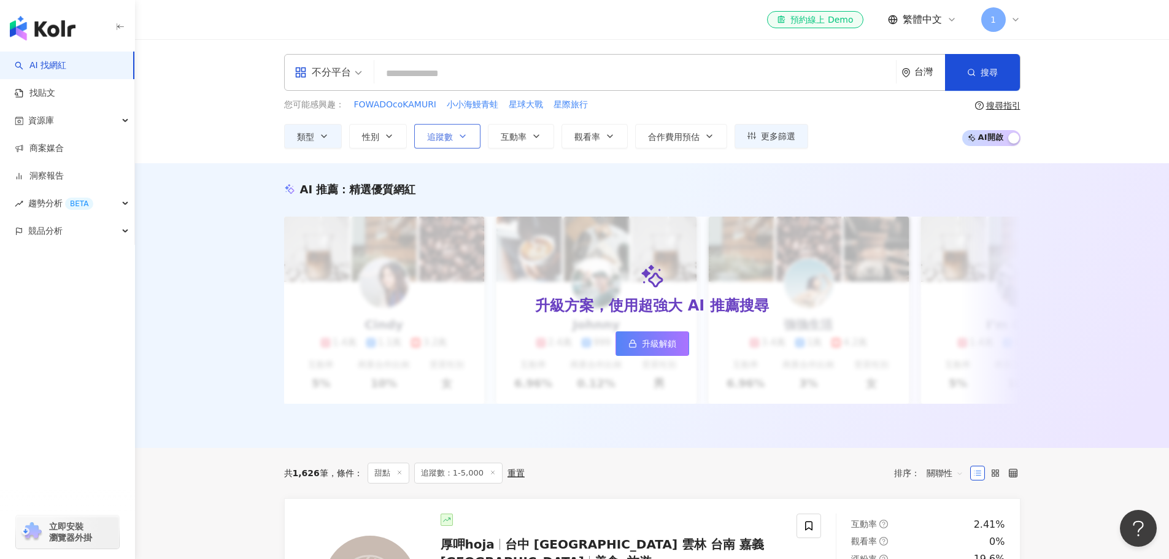
click at [439, 135] on span "追蹤數" at bounding box center [440, 137] width 26 height 10
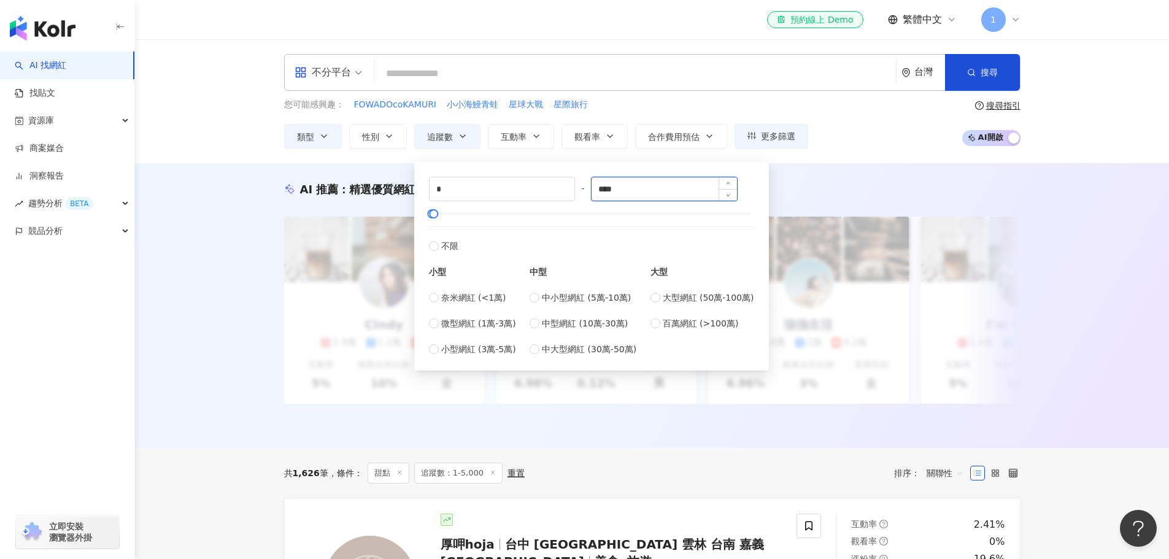
click at [629, 193] on input "****" at bounding box center [664, 188] width 145 height 23
type input "****"
click at [1041, 203] on div "AI 推薦 ： 精選優質網紅 升級方案，使用超強大 AI 推薦搜尋 升級解鎖 Cindy 1.4萬 1.1萬 3.2萬 互動率 5% 商業合作比例 10% 受…" at bounding box center [652, 308] width 785 height 253
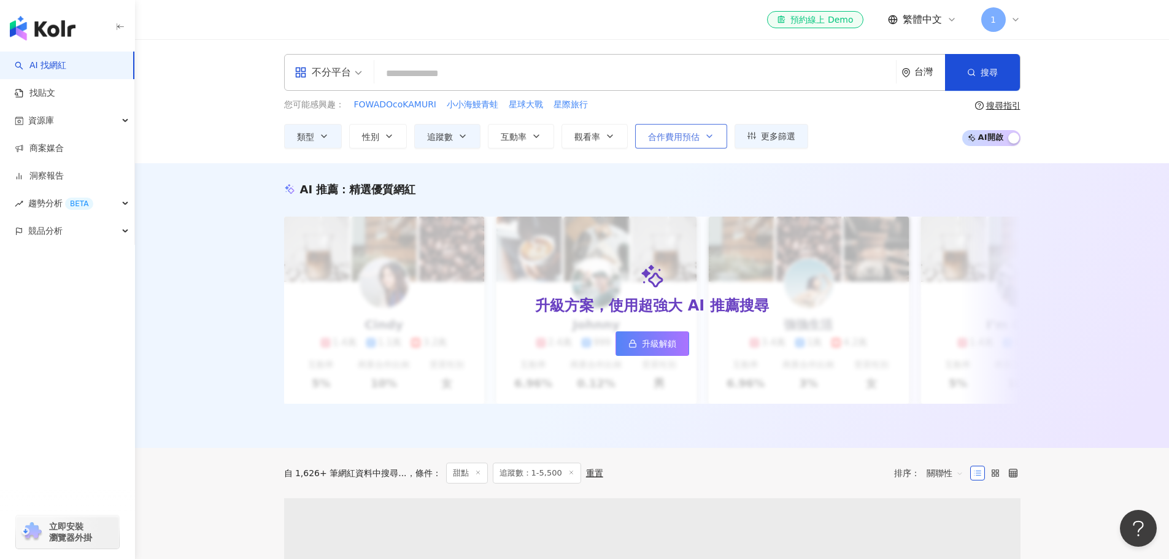
click at [704, 129] on button "合作費用預估" at bounding box center [681, 136] width 92 height 25
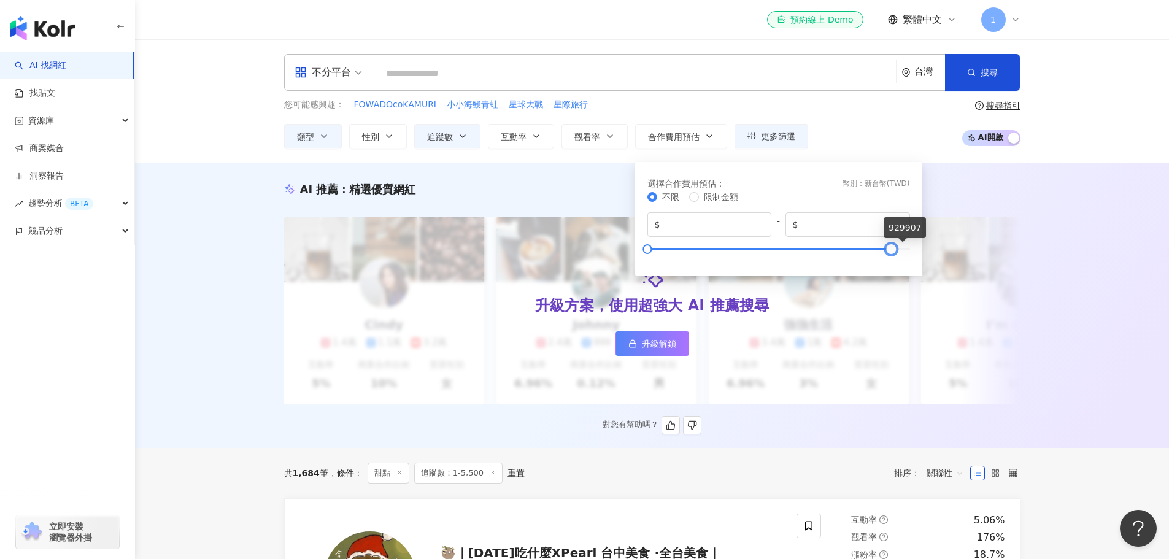
type input "*"
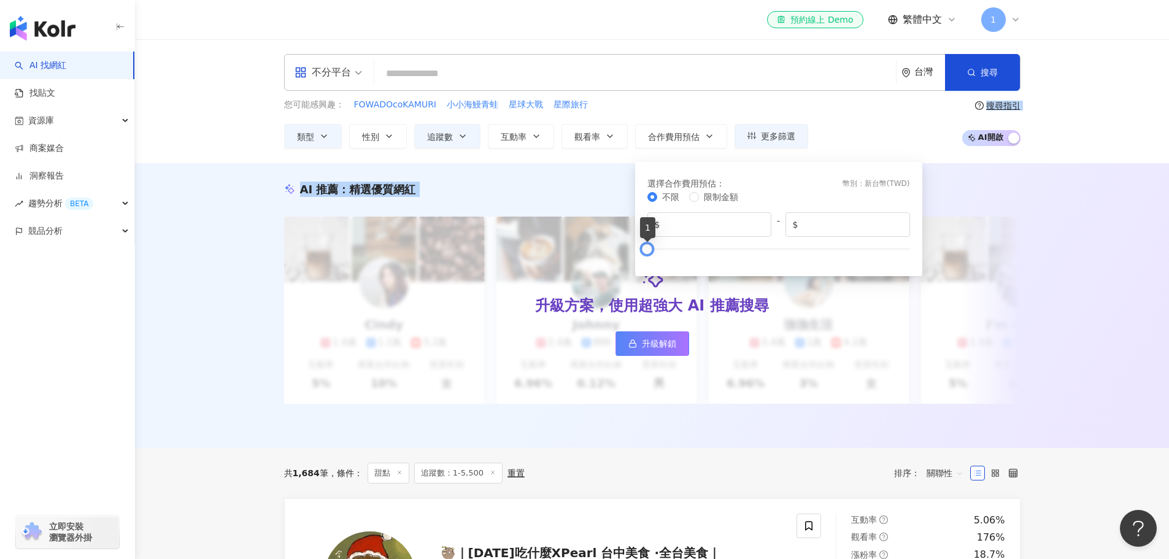
drag, startPoint x: 908, startPoint y: 249, endPoint x: 836, endPoint y: 260, distance: 73.3
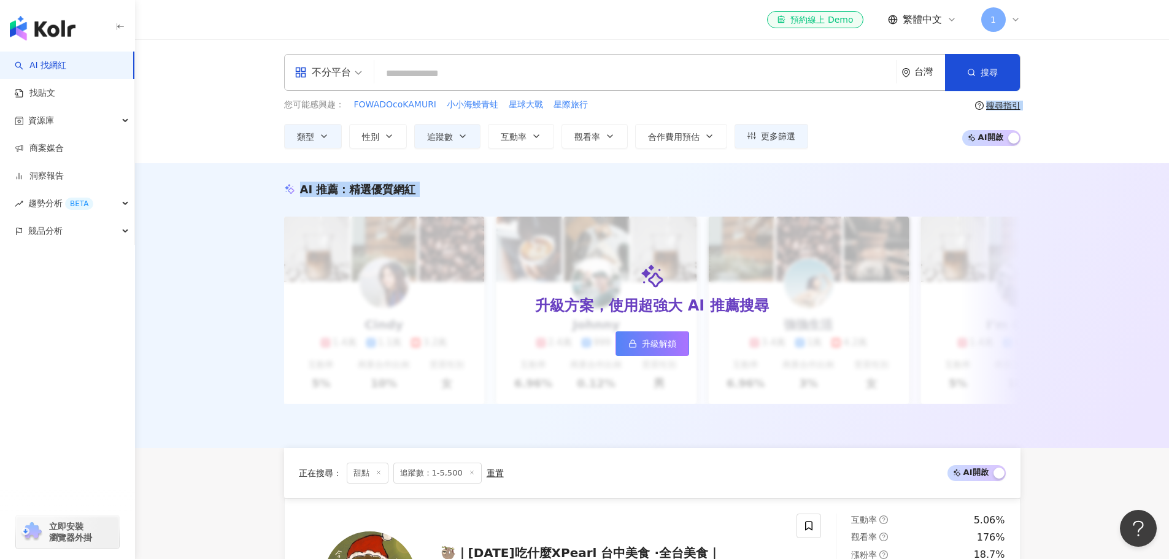
scroll to position [489, 0]
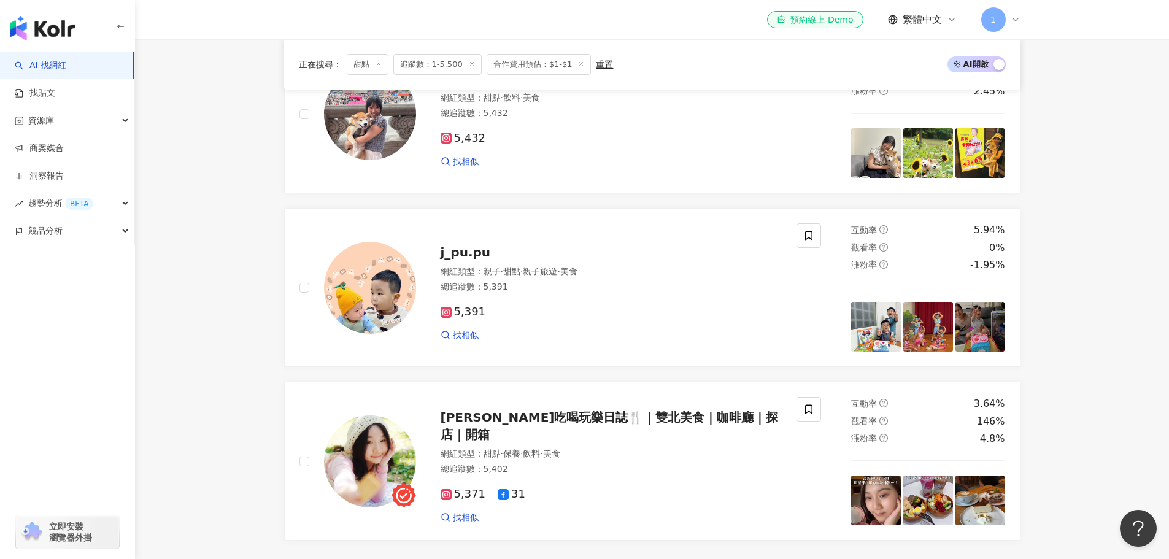
scroll to position [552, 0]
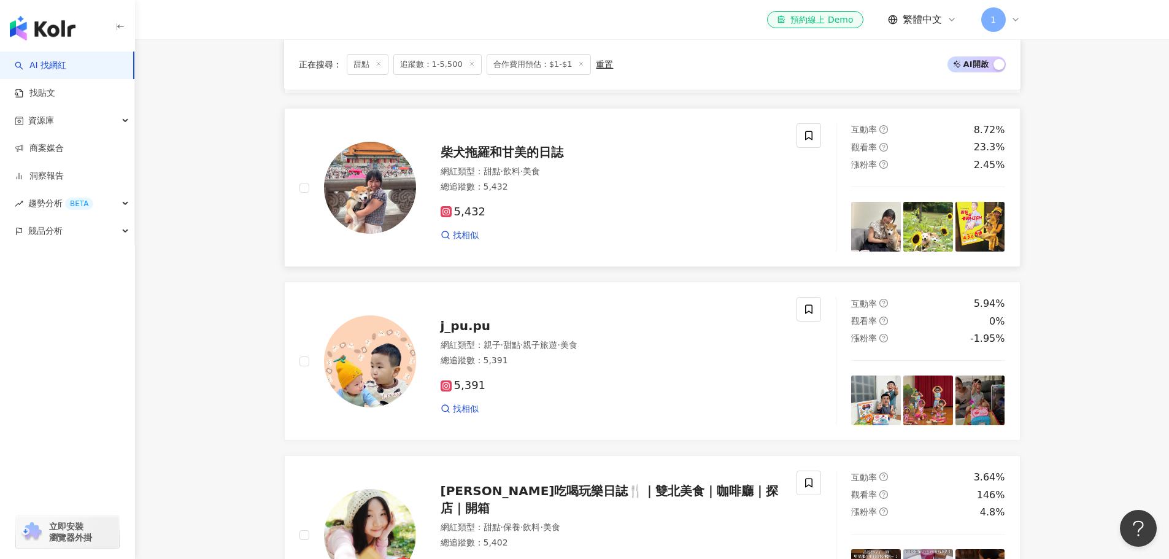
click at [584, 199] on div "5,432 找相似" at bounding box center [612, 218] width 342 height 45
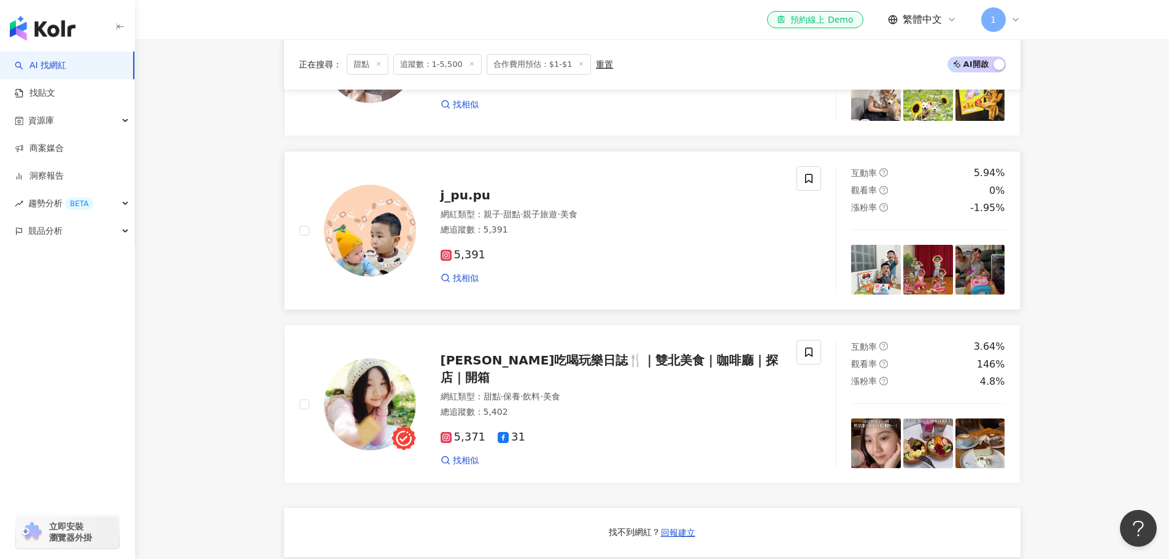
scroll to position [736, 0]
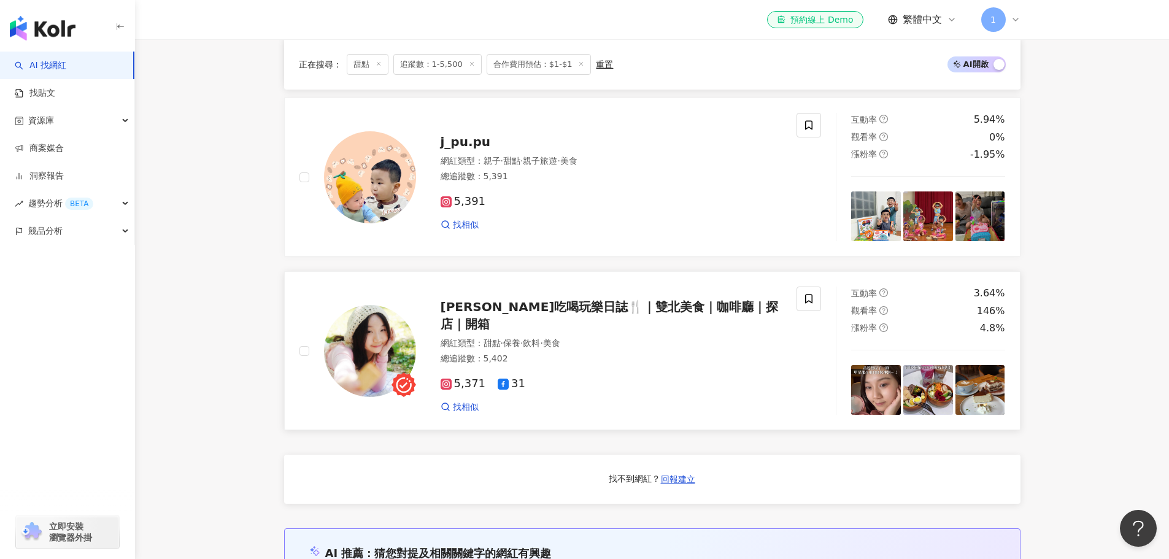
click at [609, 387] on div "5,371 31 找相似" at bounding box center [612, 390] width 342 height 45
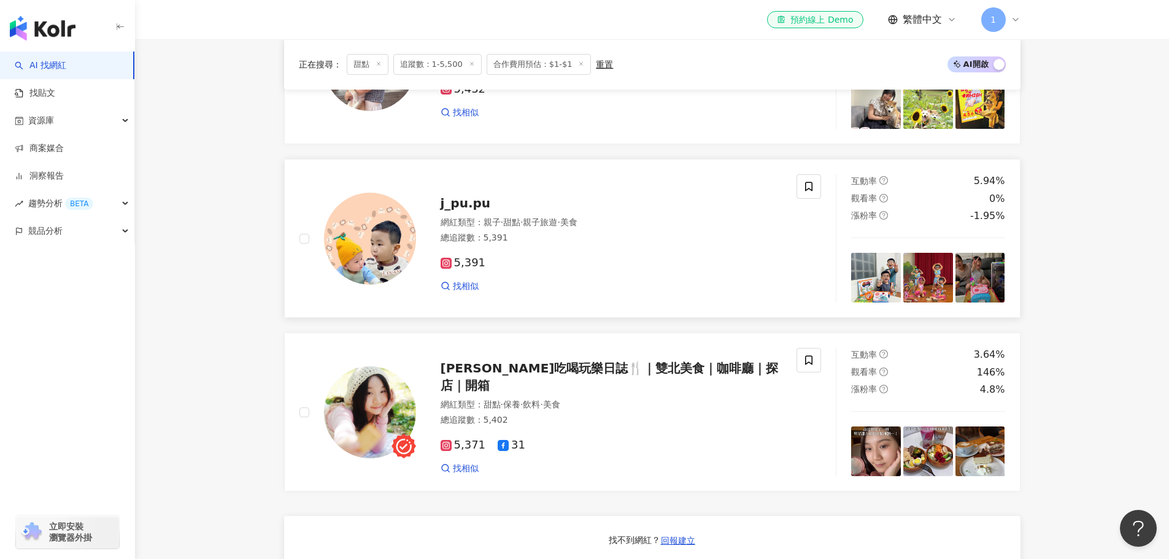
scroll to position [552, 0]
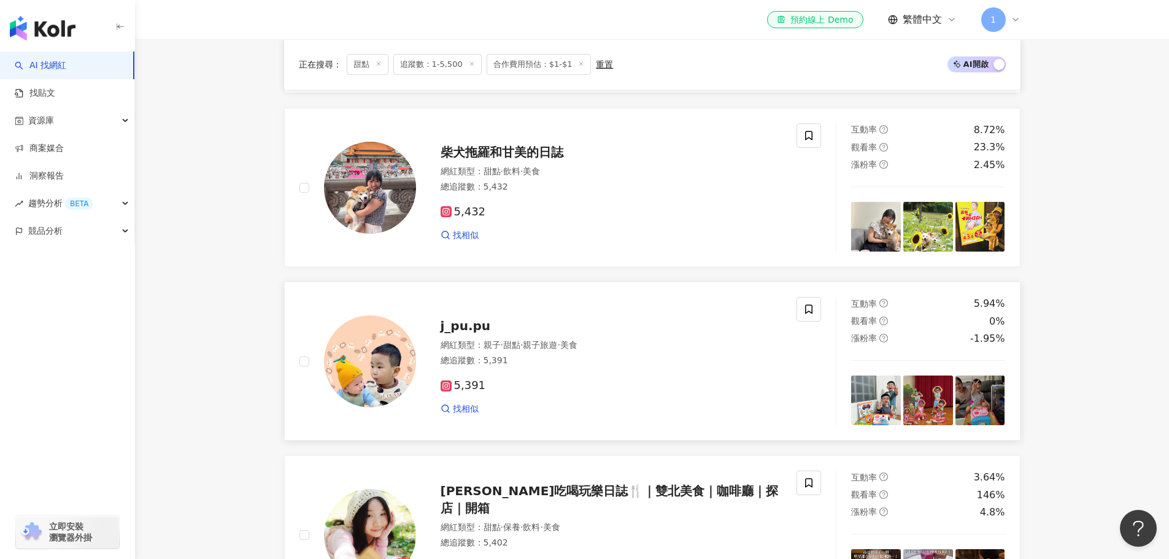
click at [575, 373] on div "5,391 找相似" at bounding box center [612, 391] width 342 height 45
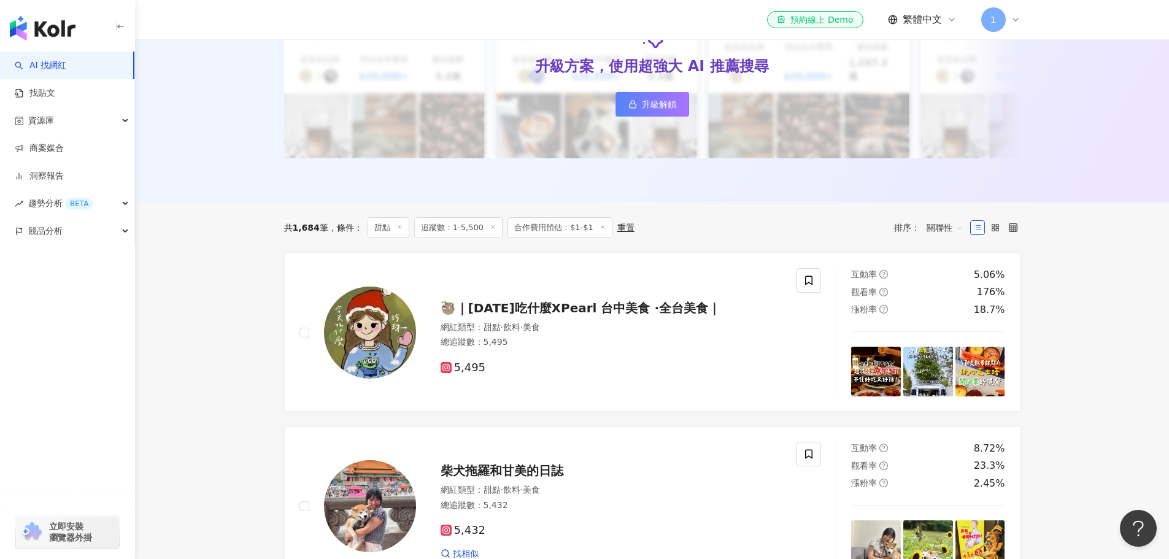
scroll to position [123, 0]
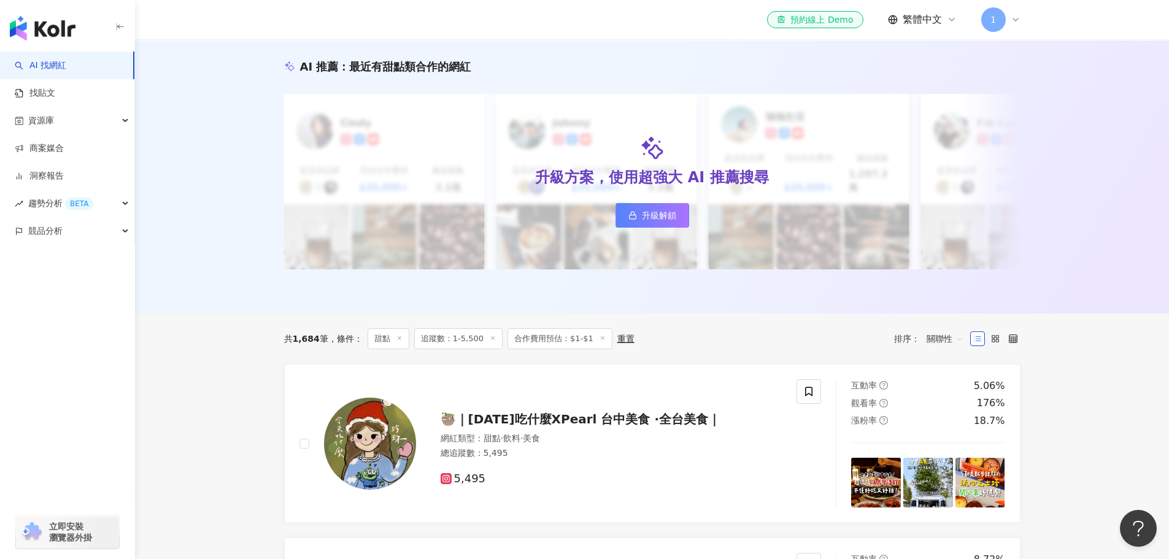
click at [466, 335] on span "追蹤數：1-5,500" at bounding box center [458, 338] width 88 height 21
click at [476, 332] on span "追蹤數：1-5,500" at bounding box center [458, 338] width 88 height 21
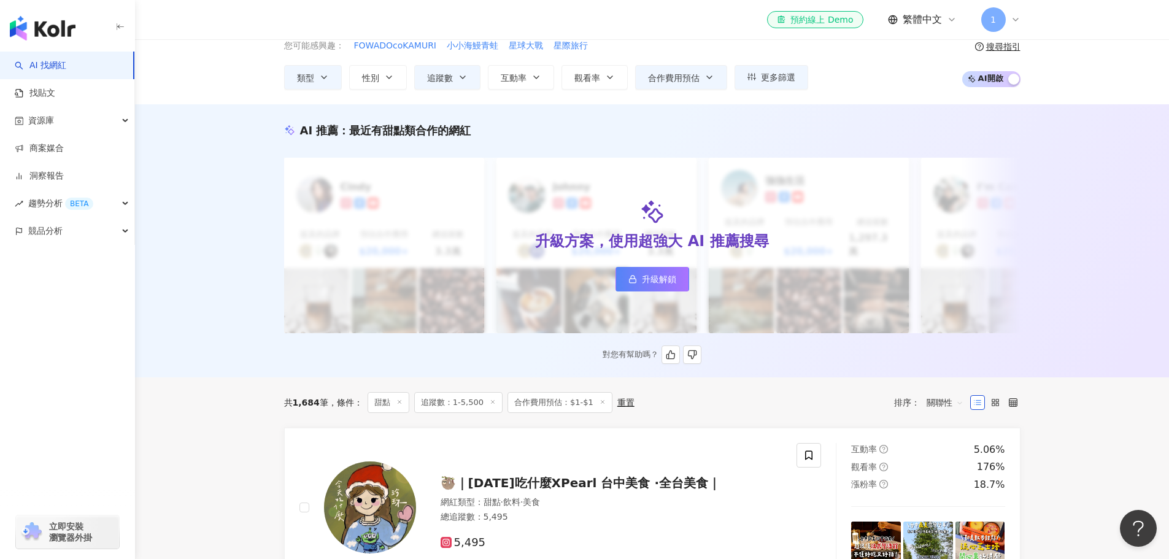
scroll to position [0, 0]
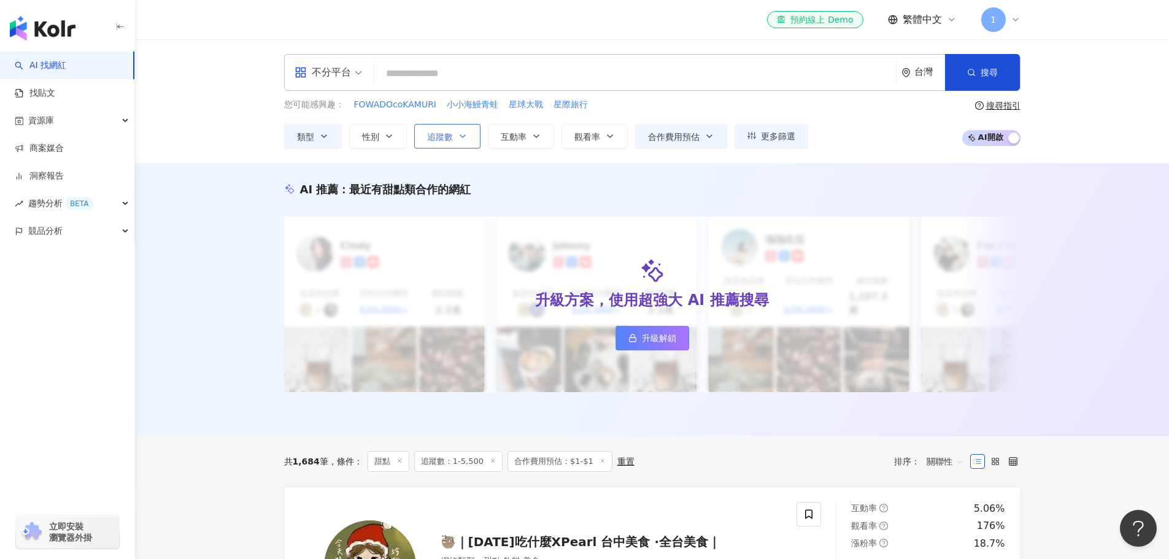
click at [464, 143] on button "追蹤數" at bounding box center [447, 136] width 66 height 25
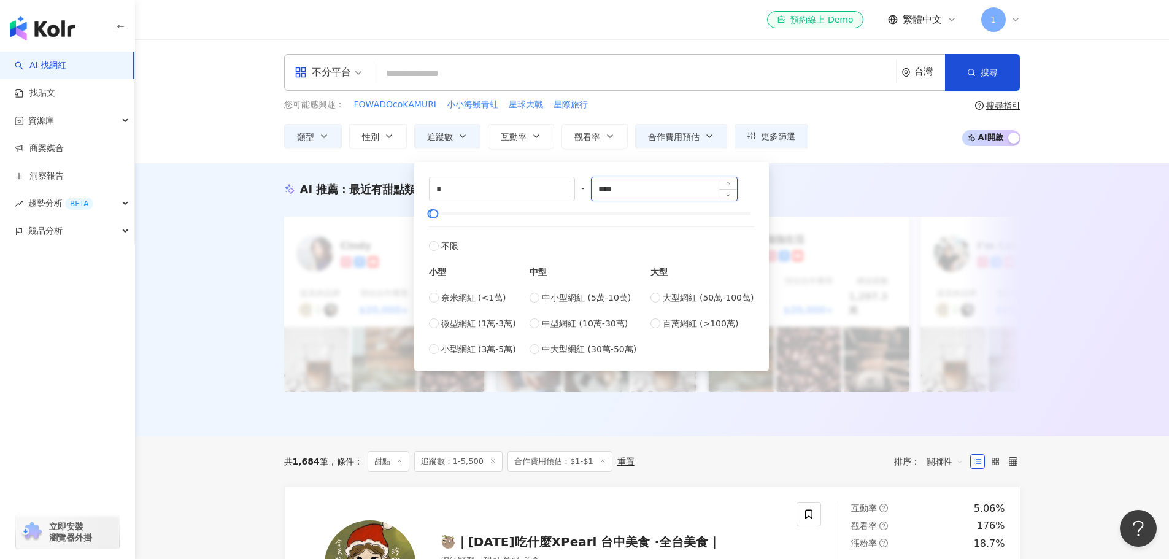
click at [627, 189] on input "****" at bounding box center [664, 188] width 145 height 23
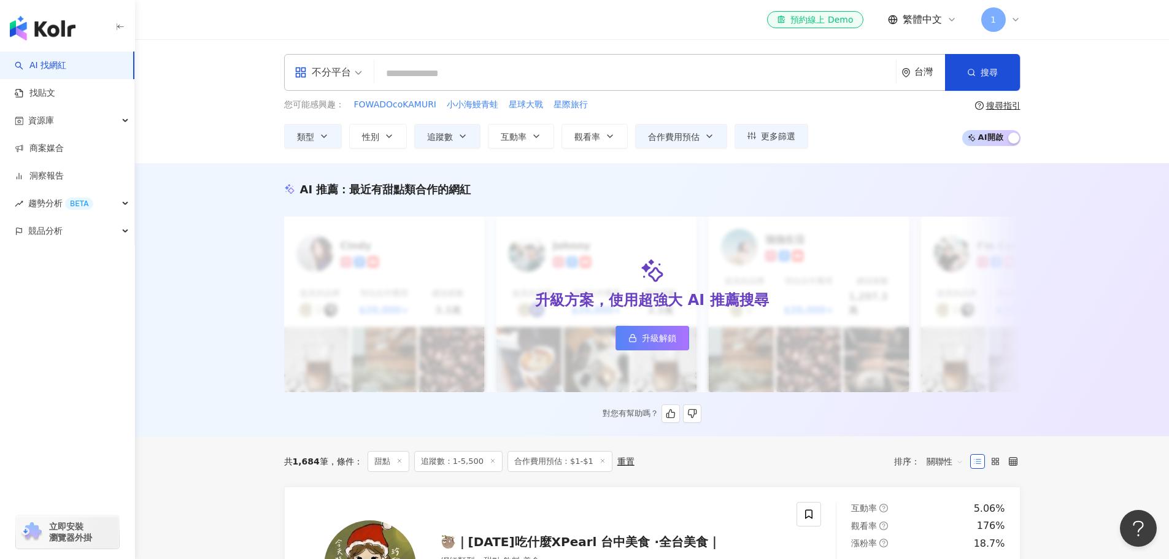
click at [803, 207] on div "AI 推薦 ： 最近有甜點類合作的網紅 升級方案，使用超強大 AI 推薦搜尋 升級解鎖 Cindy 提及的品牌 預估合作費用 $20,000+ 總追蹤數 3.…" at bounding box center [652, 302] width 785 height 241
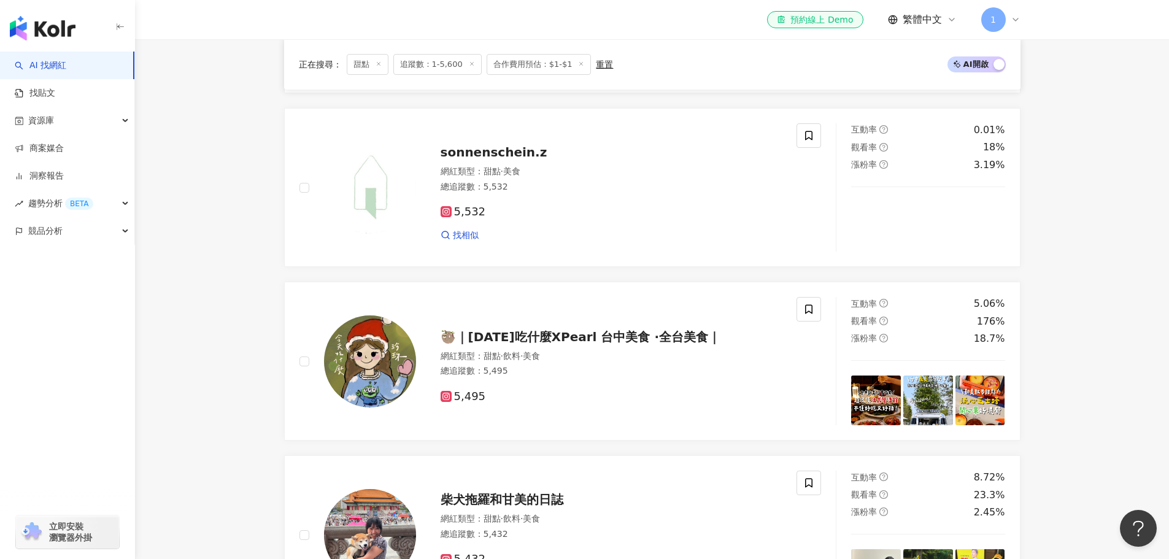
scroll to position [307, 0]
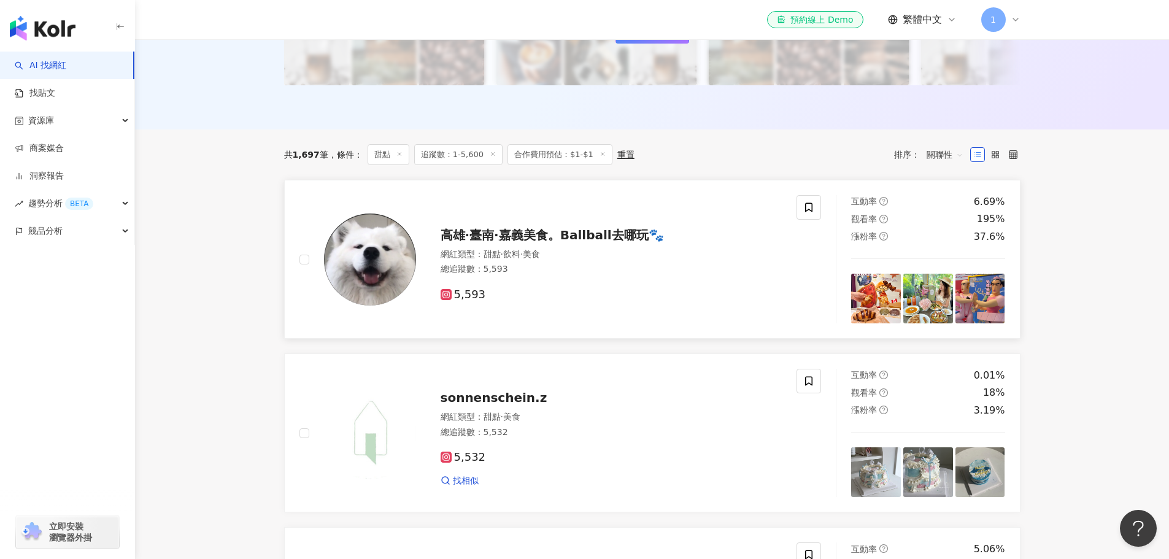
click at [591, 258] on div "網紅類型 ： 甜點 · 飲料 · 美食 總追蹤數 ： 5,593" at bounding box center [612, 264] width 342 height 30
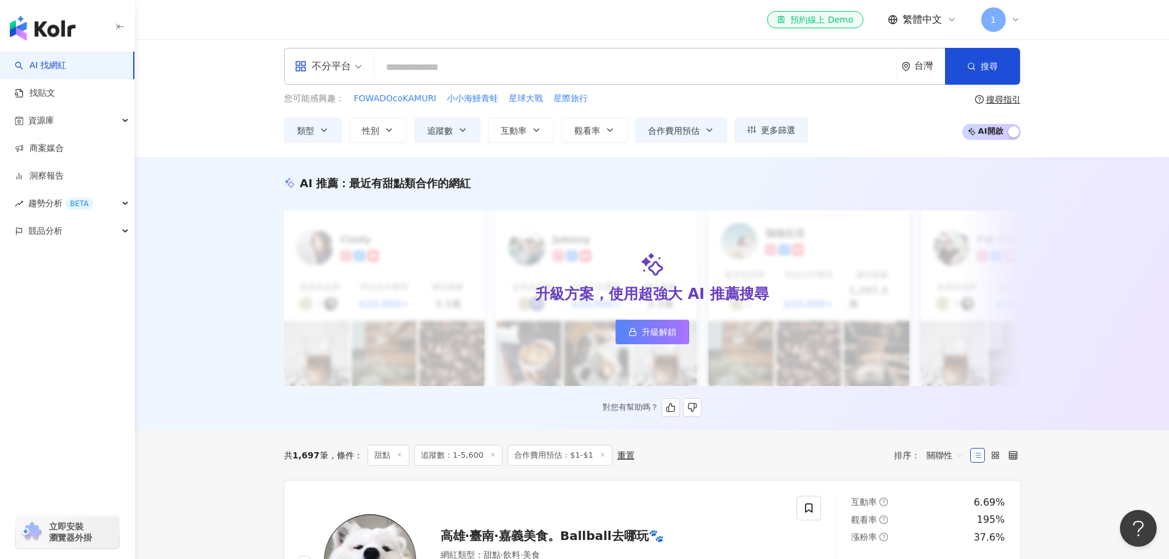
scroll to position [0, 0]
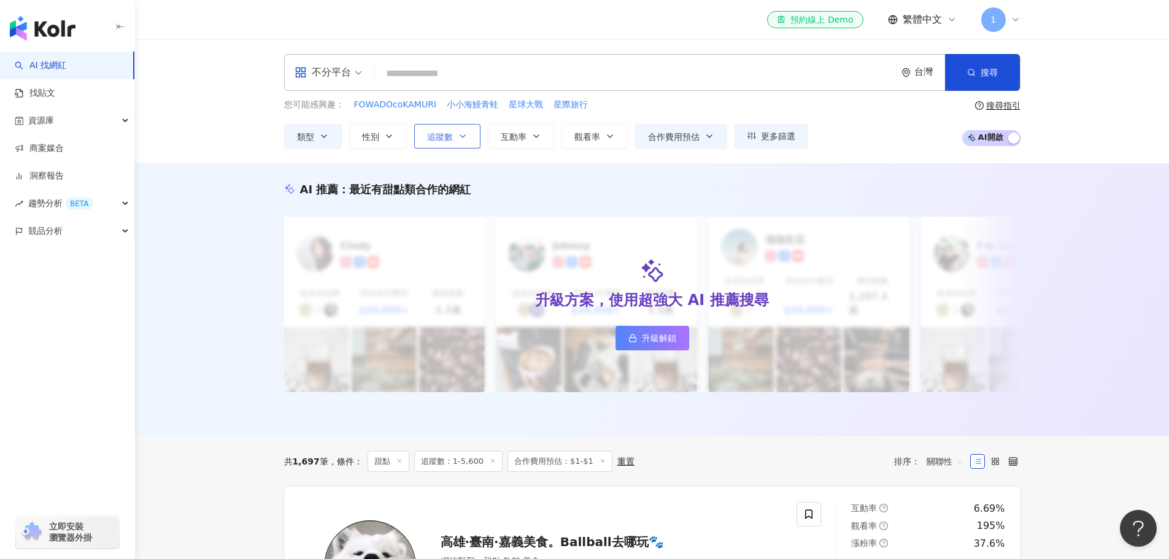
click at [453, 137] on button "追蹤數" at bounding box center [447, 136] width 66 height 25
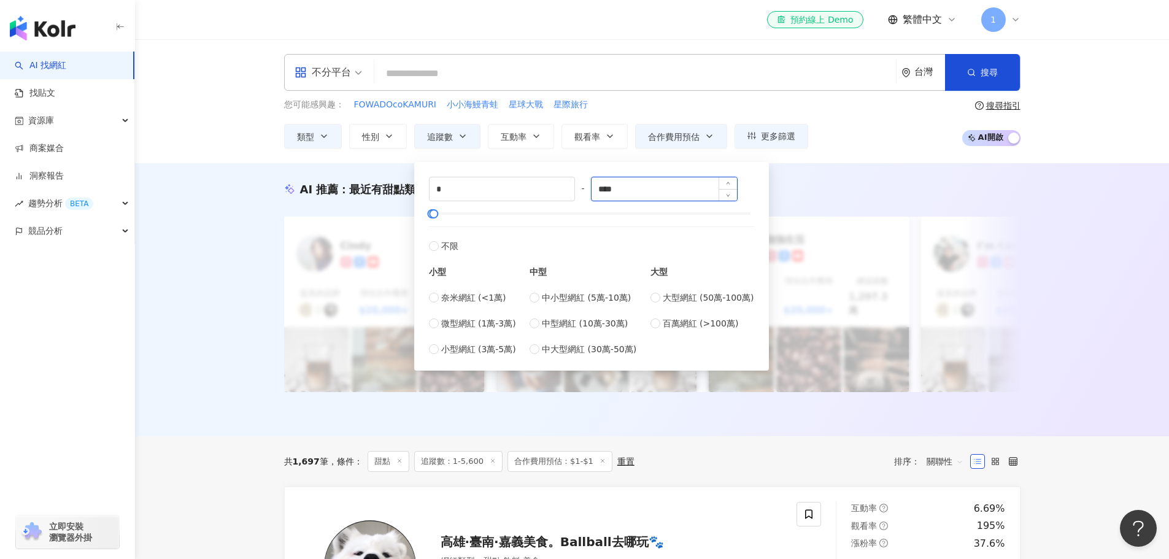
click at [640, 191] on input "****" at bounding box center [664, 188] width 145 height 23
type input "*"
click at [954, 108] on div "您可能感興趣： FOWADOcoKAMURI 小小海鰻青蛙 星球大戰 星際旅行 類型 性別 追蹤數 互動率 觀看率 合作費用預估 更多篩選 * - **** …" at bounding box center [652, 123] width 736 height 50
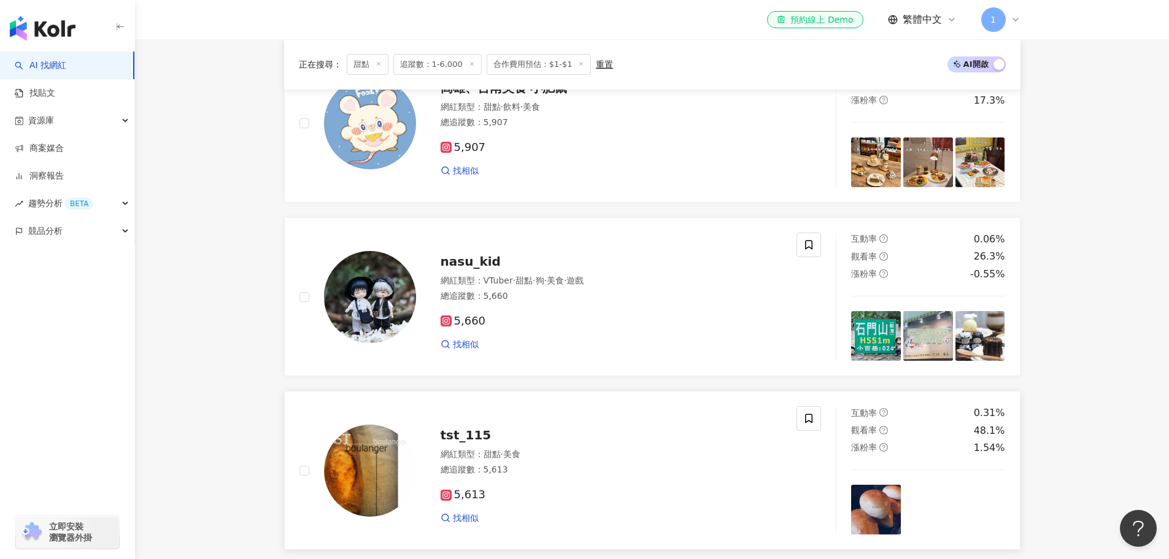
scroll to position [552, 0]
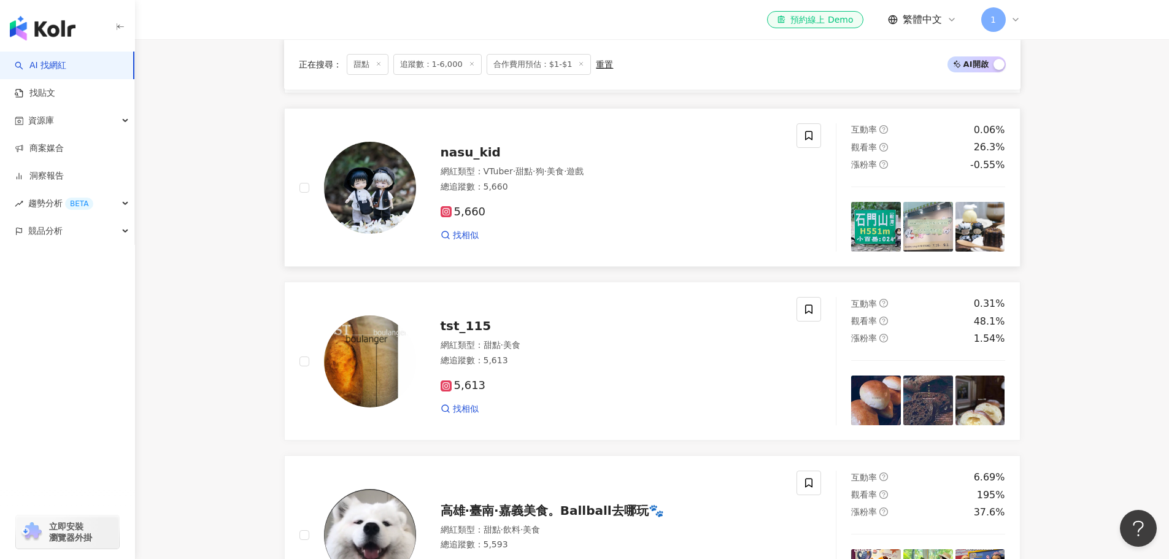
click at [706, 199] on div "5,660 找相似" at bounding box center [612, 218] width 342 height 45
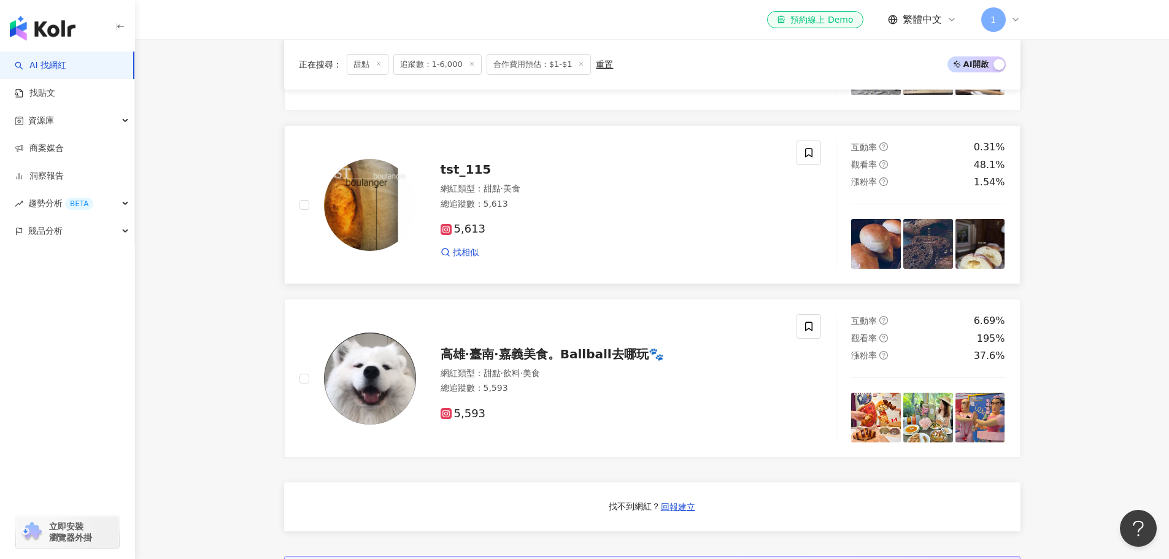
scroll to position [736, 0]
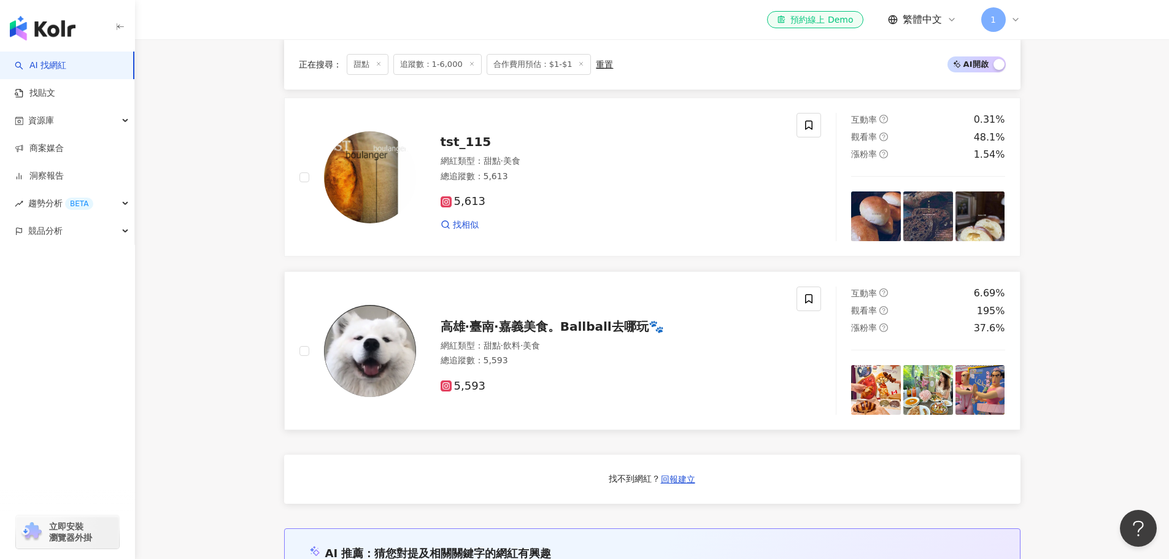
click at [536, 333] on div "高雄·臺南·嘉義美食。Ballball去哪玩🐾 網紅類型 ： 甜點 · 飲料 · 美食 總追蹤數 ： 5,593 5,593" at bounding box center [599, 351] width 366 height 86
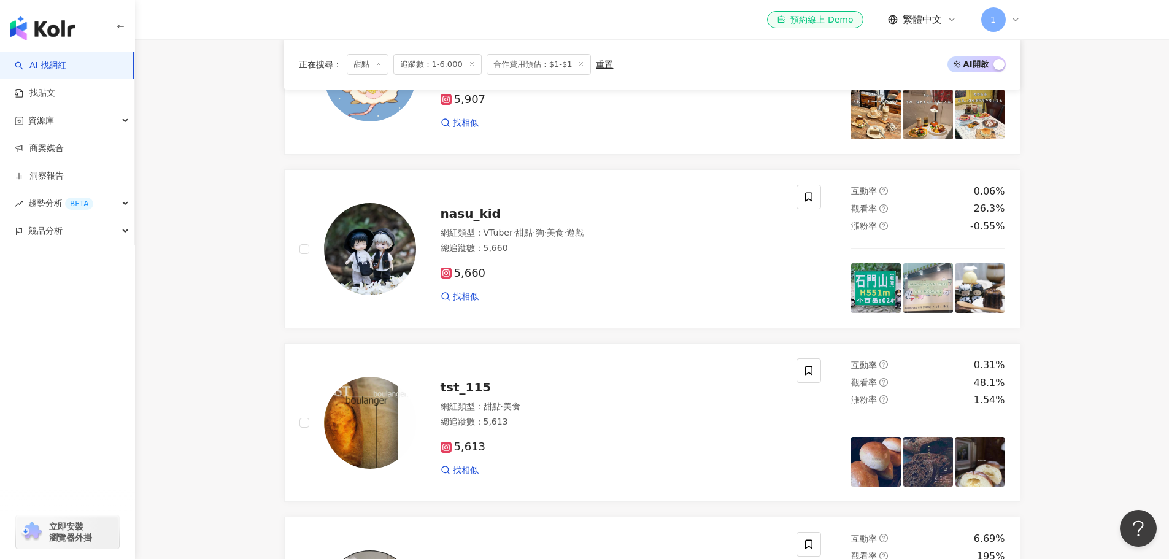
scroll to position [614, 0]
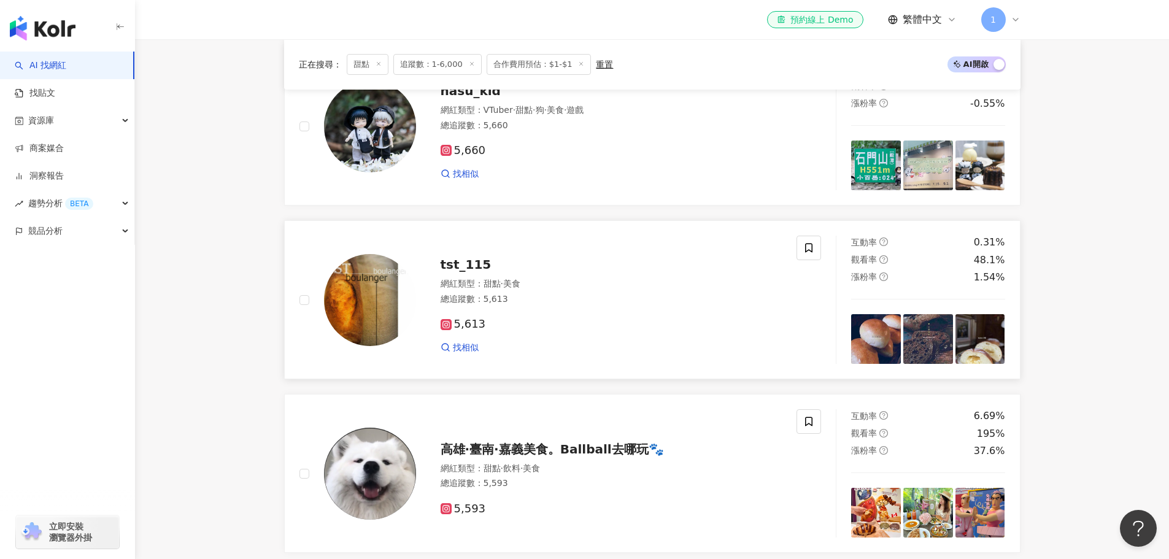
click at [549, 285] on div "網紅類型 ： 甜點 · 美食" at bounding box center [612, 284] width 342 height 12
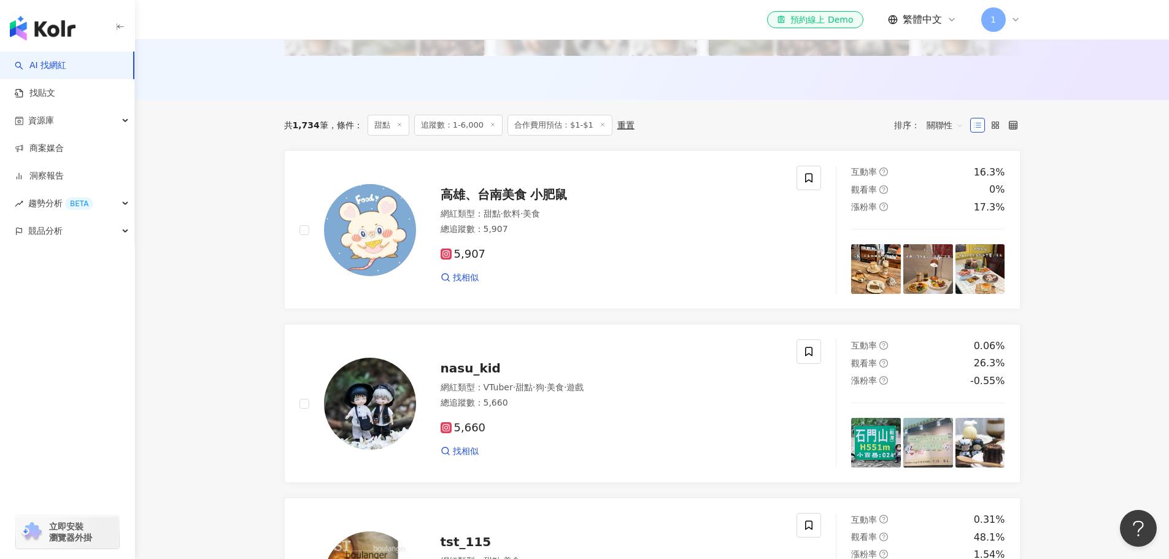
scroll to position [245, 0]
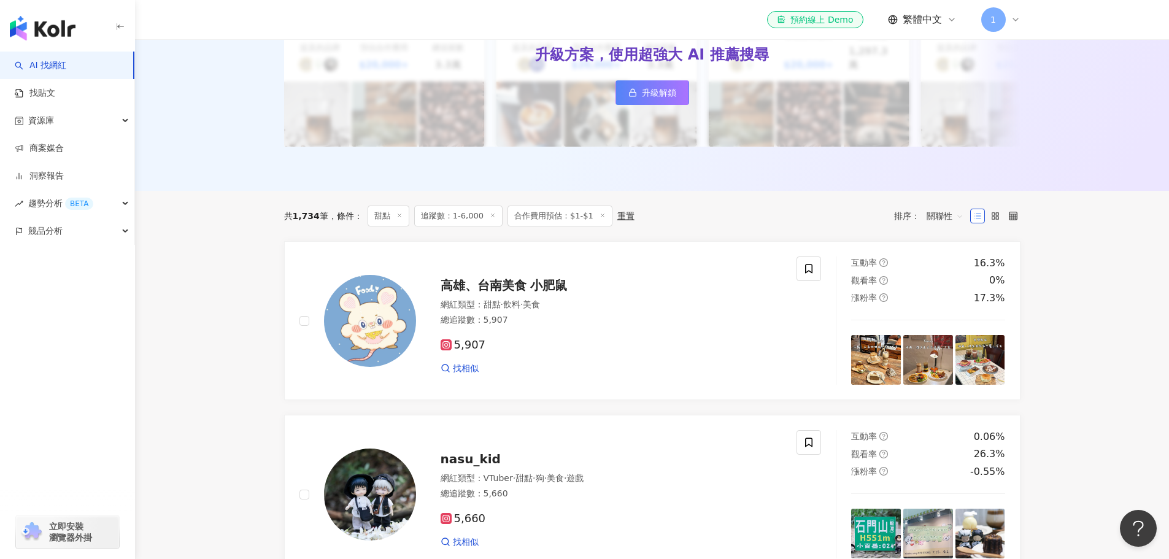
click at [459, 215] on span "追蹤數：1-6,000" at bounding box center [458, 216] width 88 height 21
click at [469, 217] on span "追蹤數：1-6,000" at bounding box center [458, 216] width 88 height 21
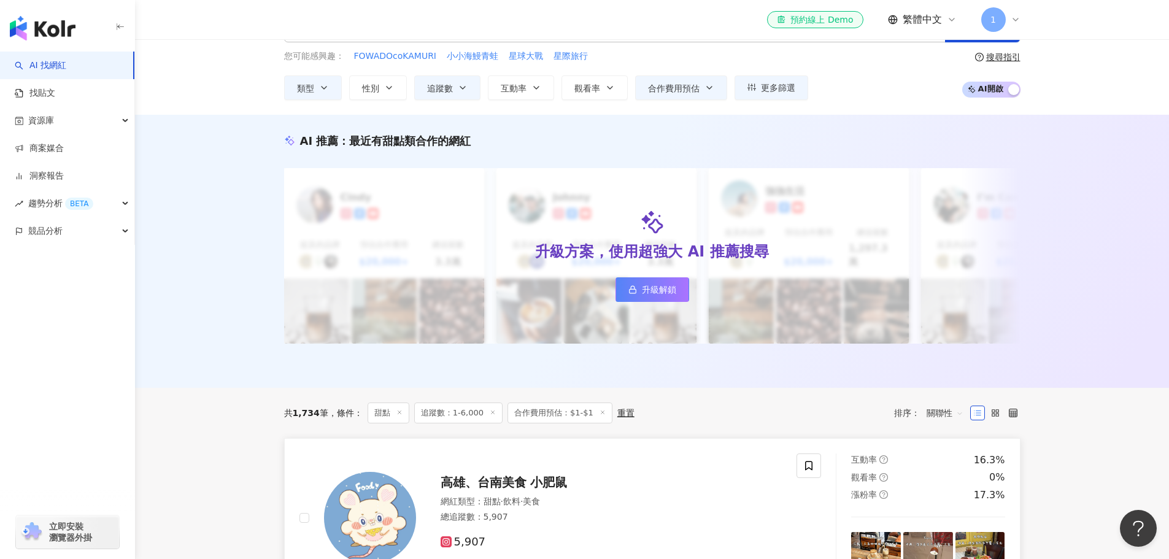
scroll to position [0, 0]
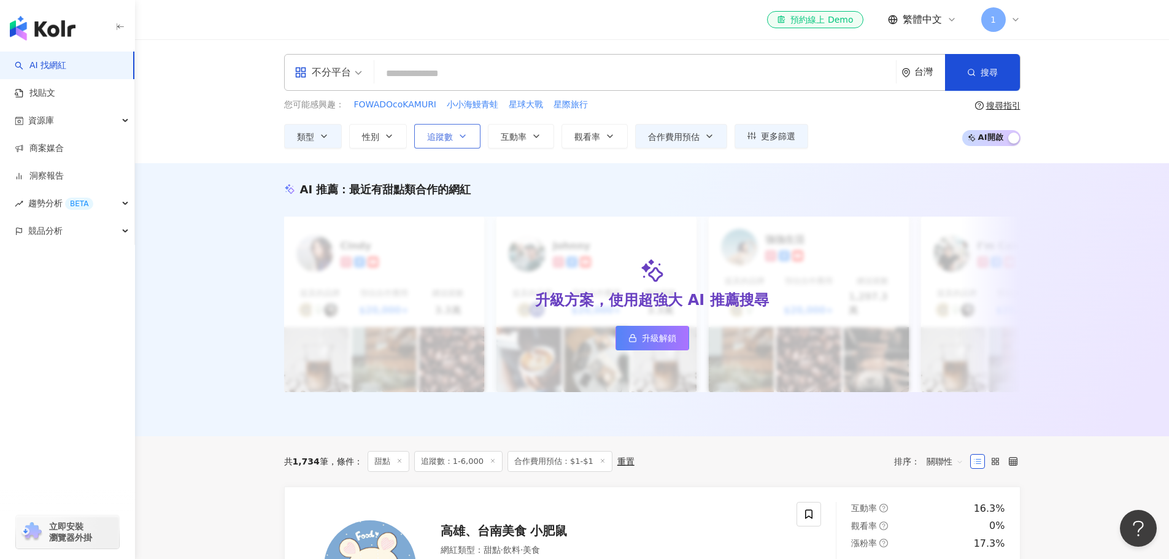
click at [458, 137] on icon "button" at bounding box center [463, 136] width 10 height 10
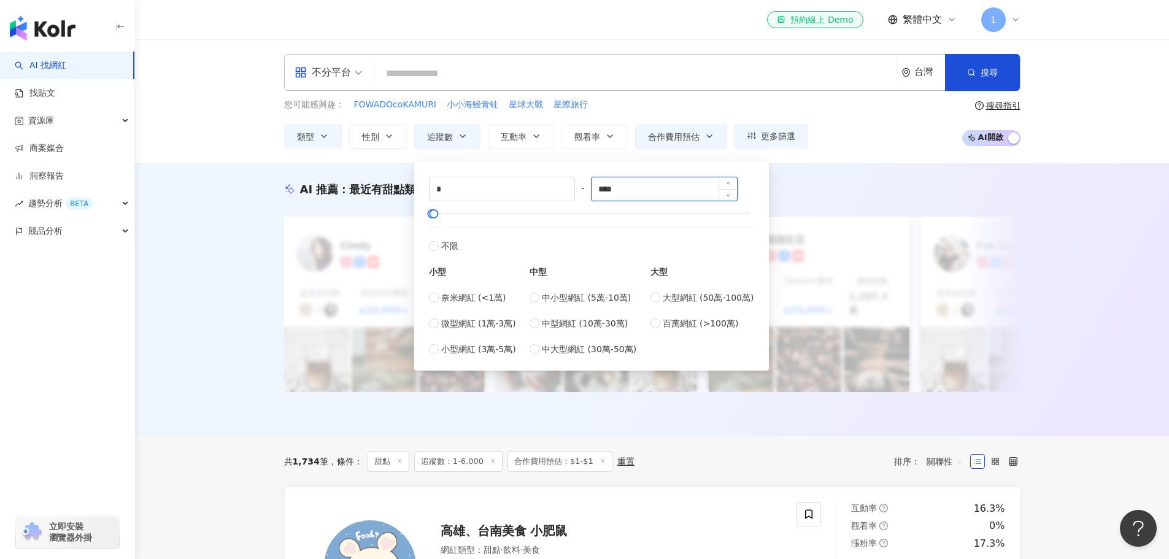
click at [661, 190] on input "****" at bounding box center [664, 188] width 145 height 23
click at [772, 202] on div "AI 推薦 ： 最近有甜點類合作的網紅 升級方案，使用超強大 AI 推薦搜尋 升級解鎖 Cindy 提及的品牌 預估合作費用 $20,000+ 總追蹤數 3.…" at bounding box center [652, 302] width 785 height 241
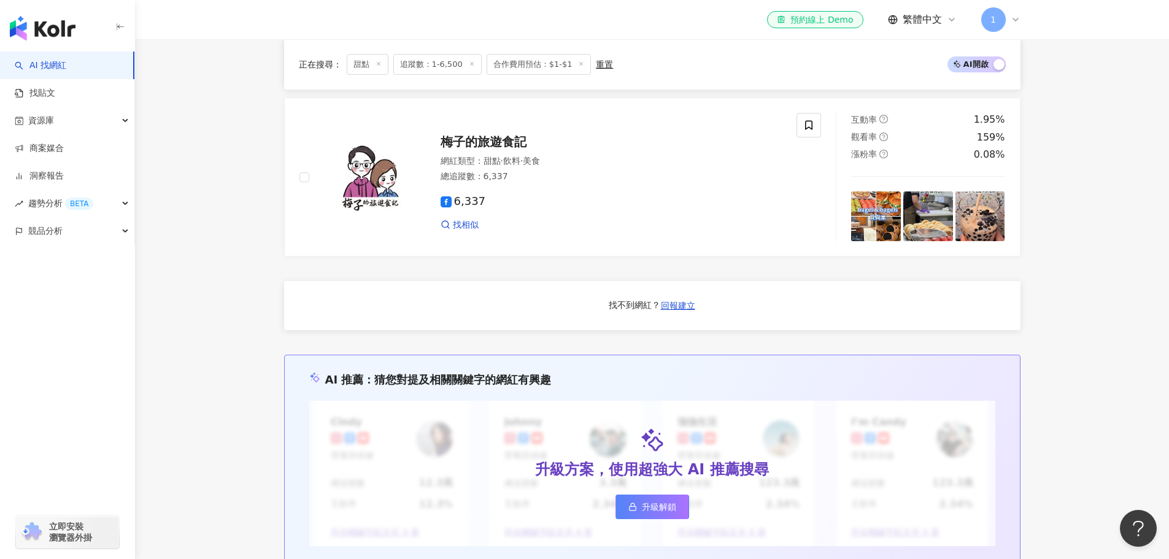
scroll to position [675, 0]
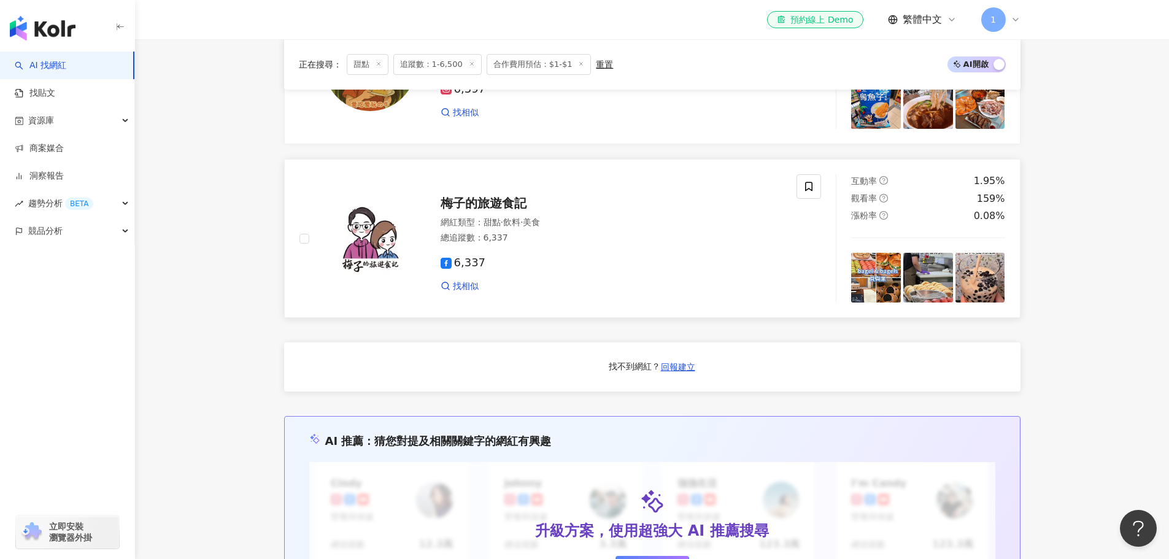
click at [602, 284] on div "找相似" at bounding box center [612, 286] width 342 height 12
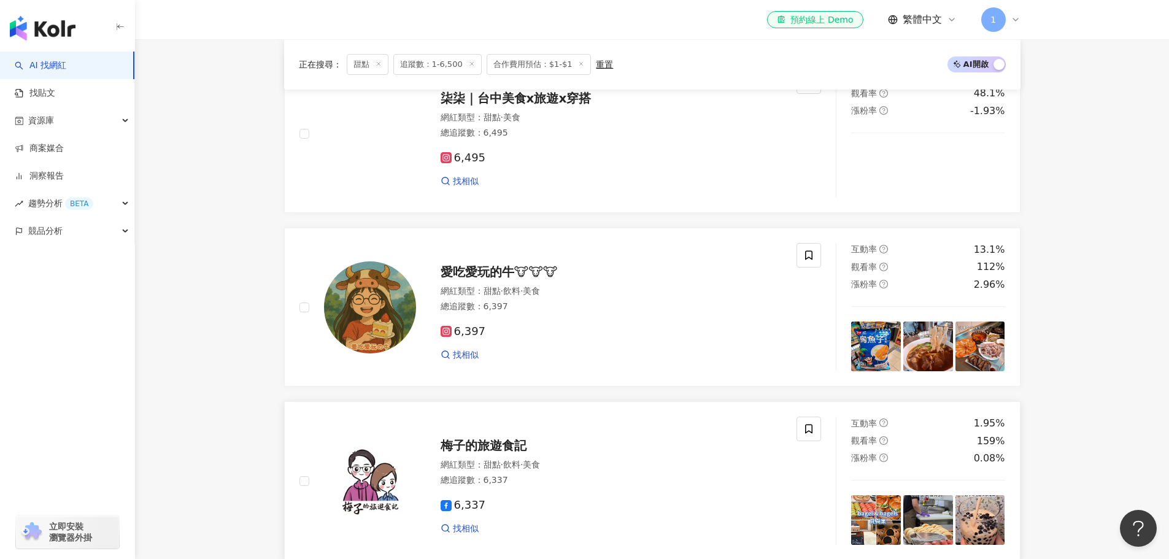
scroll to position [411, 0]
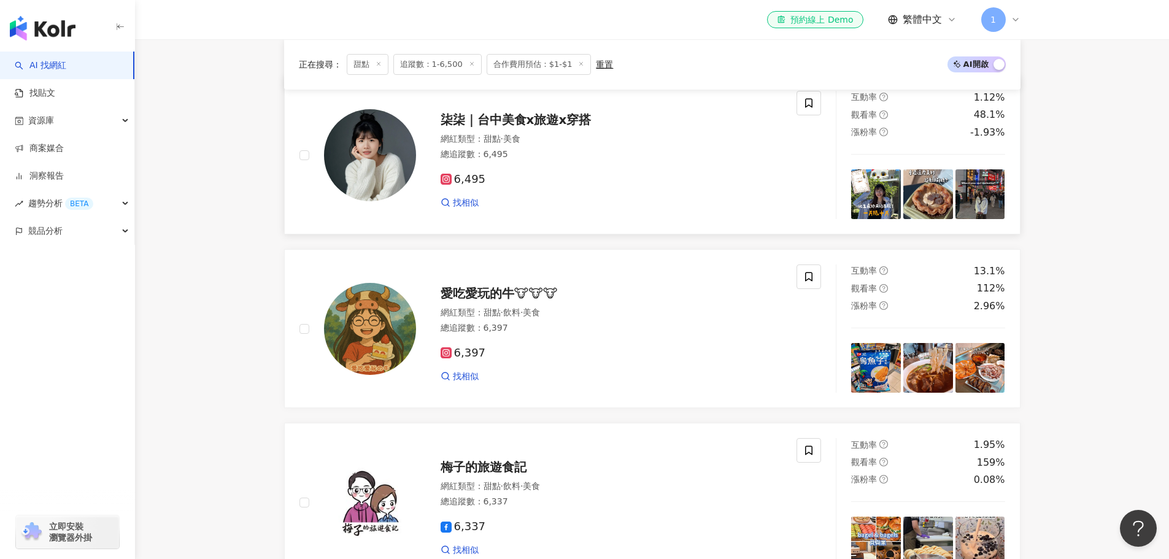
click at [644, 173] on div "6,495" at bounding box center [612, 180] width 342 height 14
click at [610, 300] on div "愛吃愛玩的牛🐮🐮🐮 網紅類型 ： 甜點 · 飲料 · 美食 總追蹤數 ： 6,397 6,397 找相似" at bounding box center [599, 328] width 366 height 107
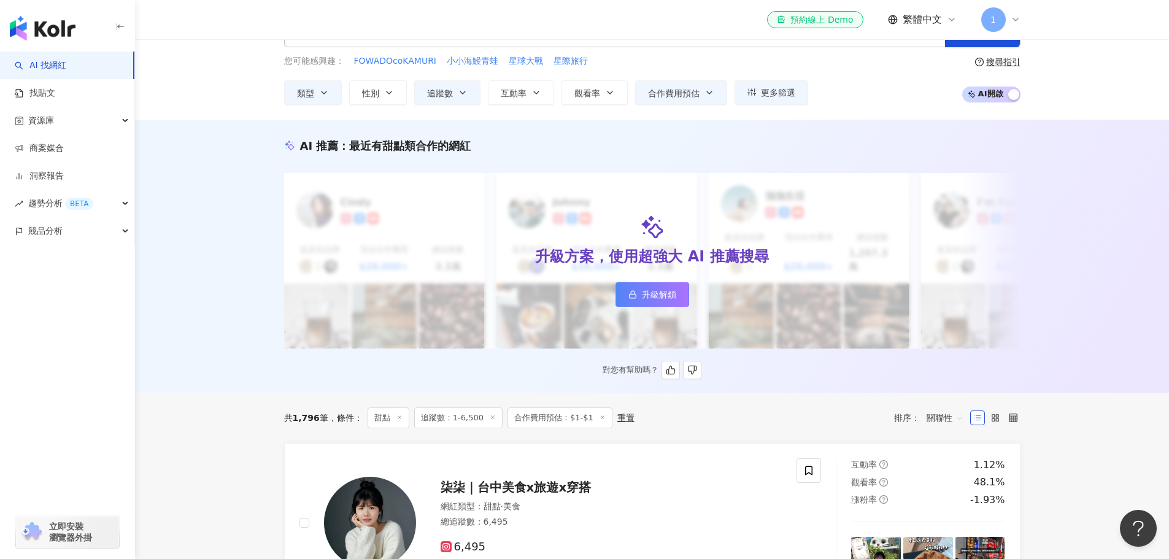
scroll to position [0, 0]
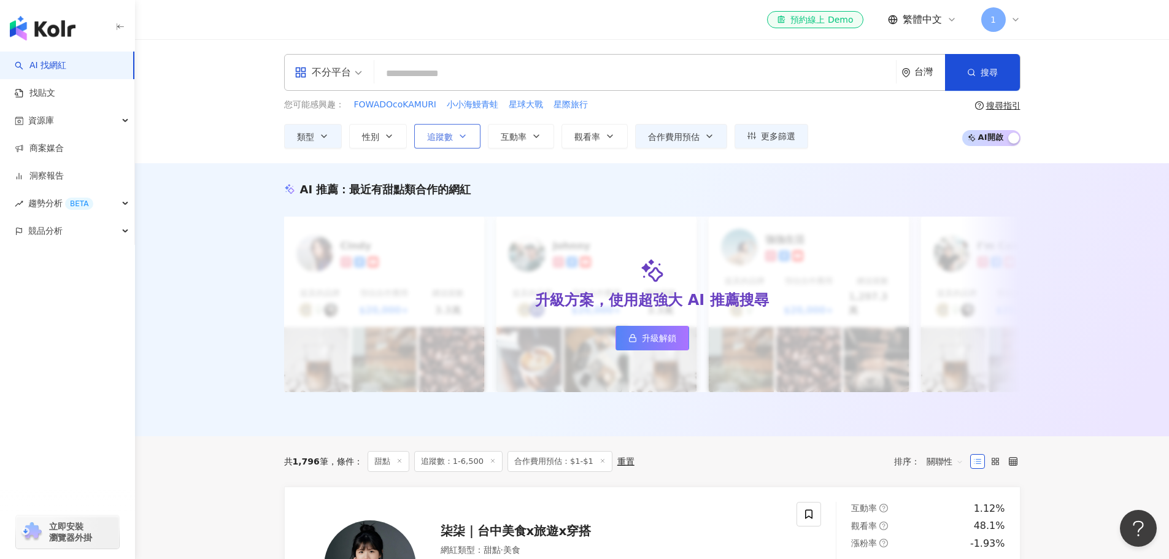
click at [446, 134] on span "追蹤數" at bounding box center [440, 137] width 26 height 10
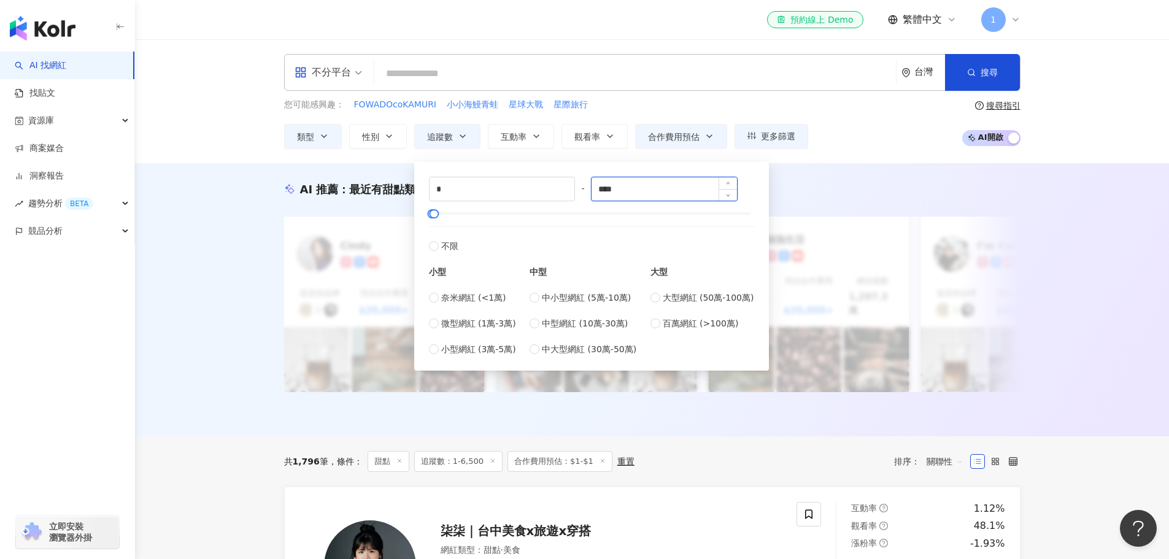
click at [609, 189] on input "****" at bounding box center [664, 188] width 145 height 23
click at [830, 206] on div "AI 推薦 ： 最近有甜點類合作的網紅 升級方案，使用超強大 AI 推薦搜尋 升級解鎖 Cindy 提及的品牌 預估合作費用 $20,000+ 總追蹤數 3.…" at bounding box center [652, 302] width 785 height 241
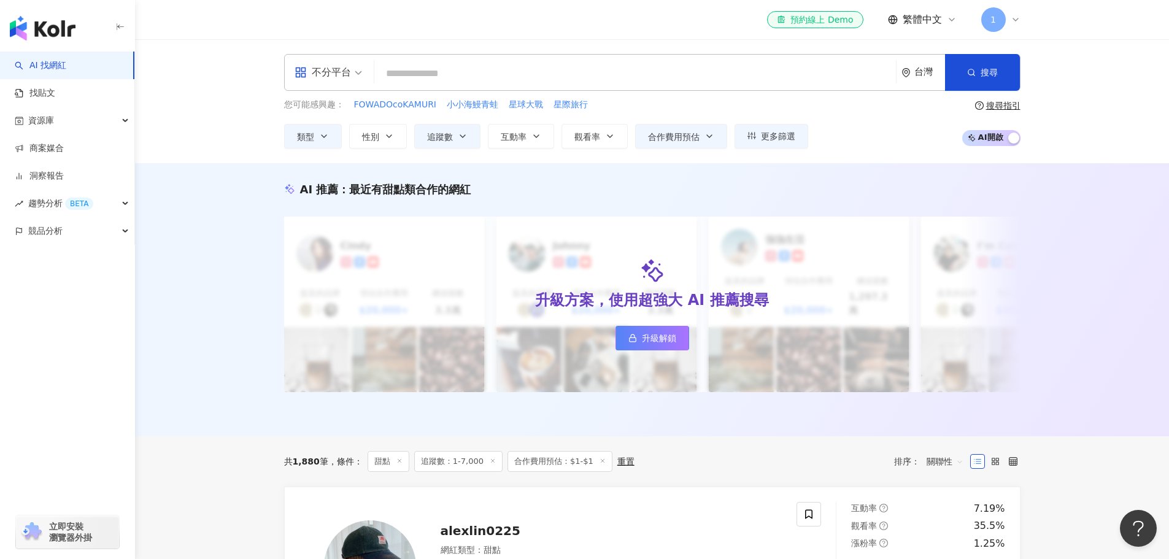
click at [676, 156] on div "不分平台 台灣 搜尋 您可能感興趣： FOWADOcoKAMURI 小小海鰻青蛙 星球大戰 星際旅行 類型 性別 追蹤數 互動率 觀看率 合作費用預估 更多篩…" at bounding box center [652, 101] width 1034 height 124
click at [682, 137] on span "合作費用預估" at bounding box center [674, 137] width 52 height 10
click at [892, 148] on div "您可能感興趣： FOWADOcoKAMURI 小小海鰻青蛙 星球大戰 星際旅行 類型 性別 追蹤數 互動率 觀看率 合作費用預估 更多篩選 * - **** …" at bounding box center [652, 123] width 736 height 50
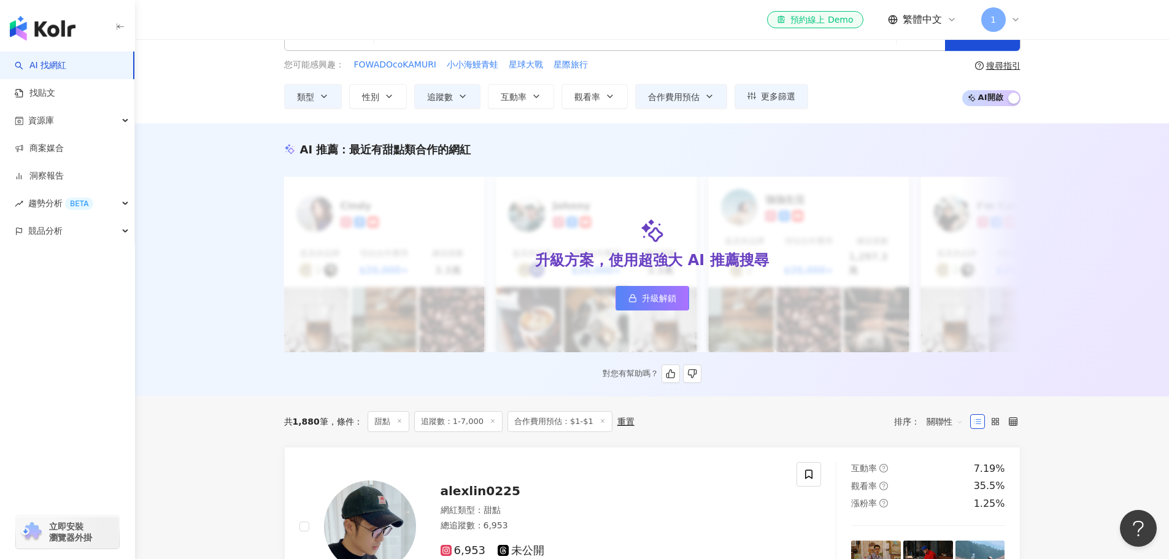
scroll to position [61, 0]
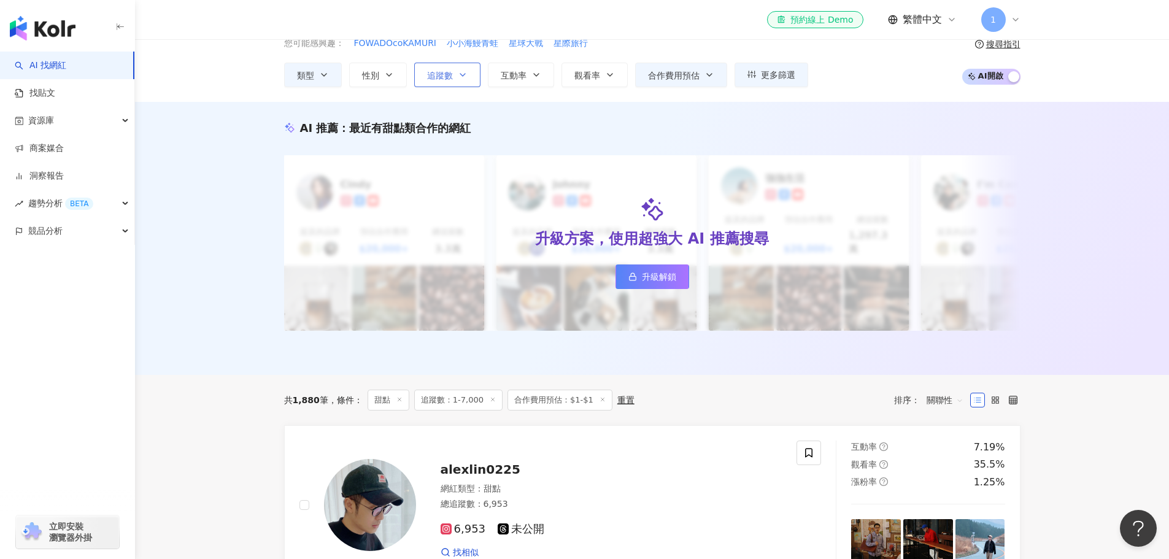
click at [456, 83] on button "追蹤數" at bounding box center [447, 75] width 66 height 25
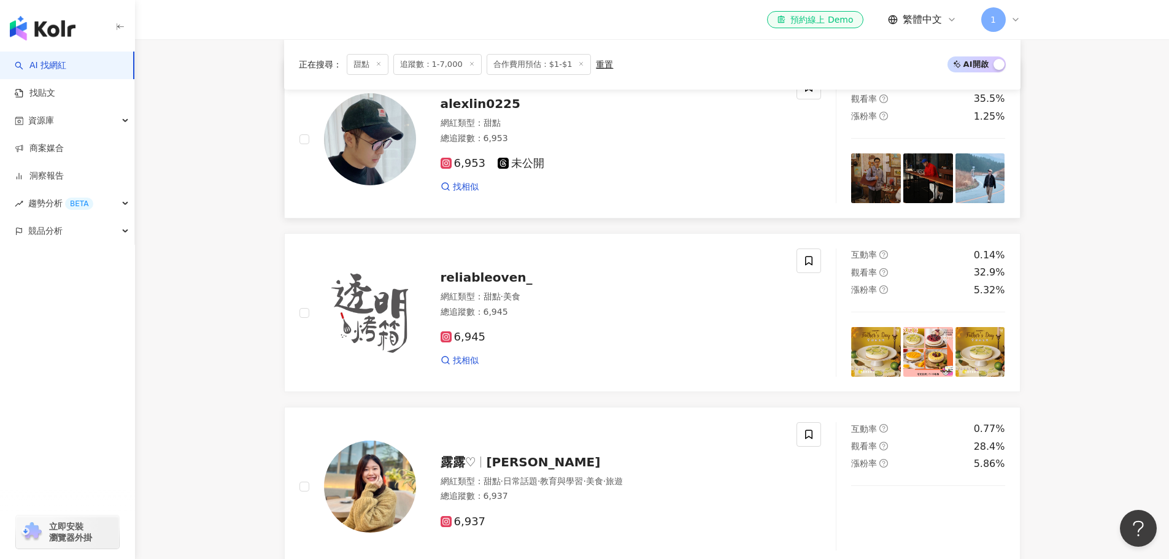
scroll to position [307, 0]
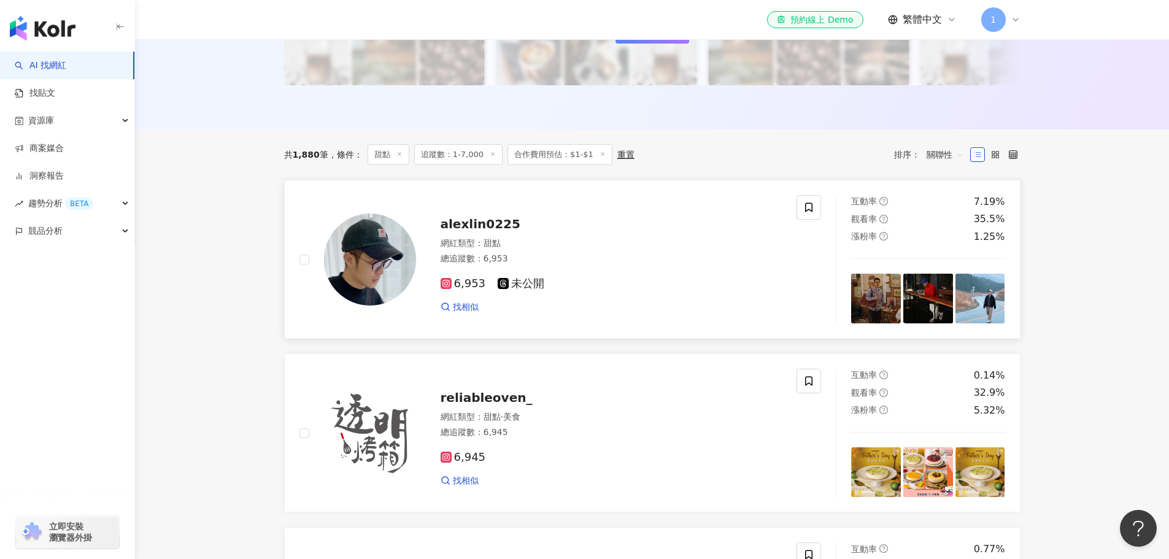
click at [640, 239] on div "網紅類型 ： 甜點" at bounding box center [612, 243] width 342 height 12
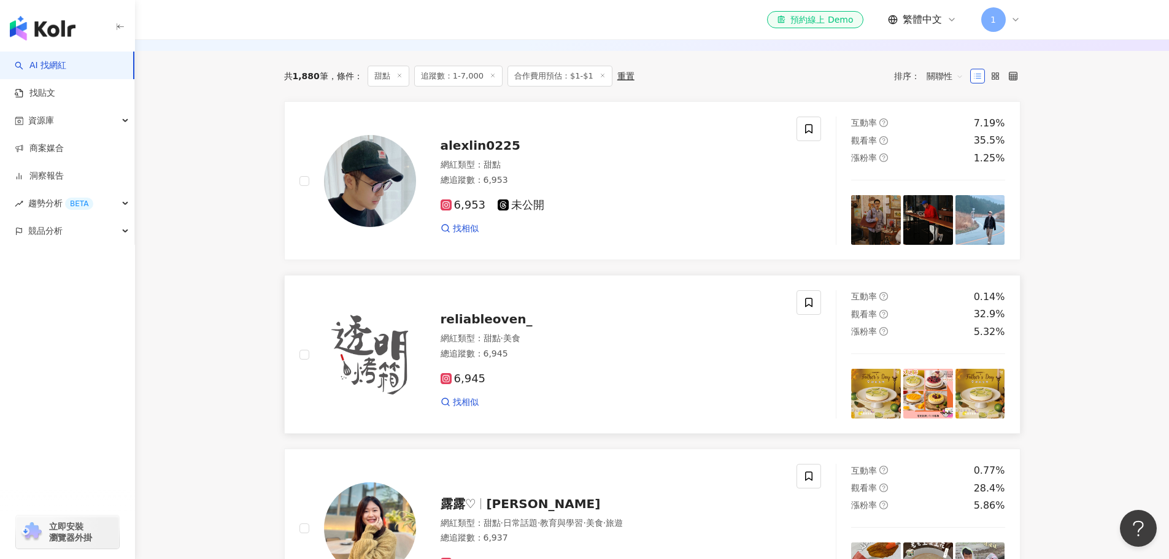
scroll to position [491, 0]
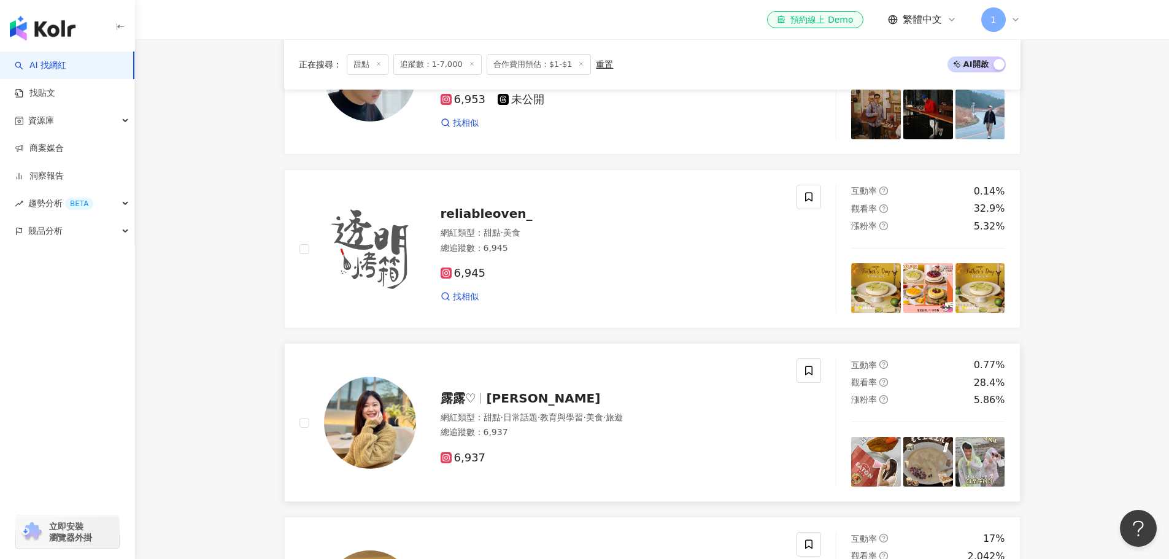
click at [539, 390] on div "露露♡ 露露" at bounding box center [612, 398] width 342 height 17
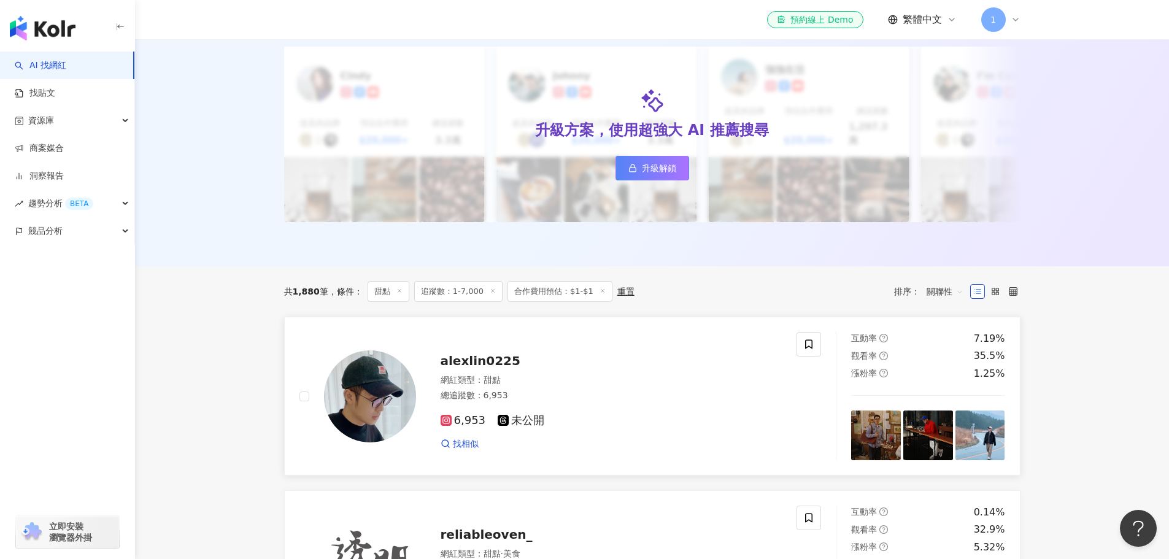
scroll to position [245, 0]
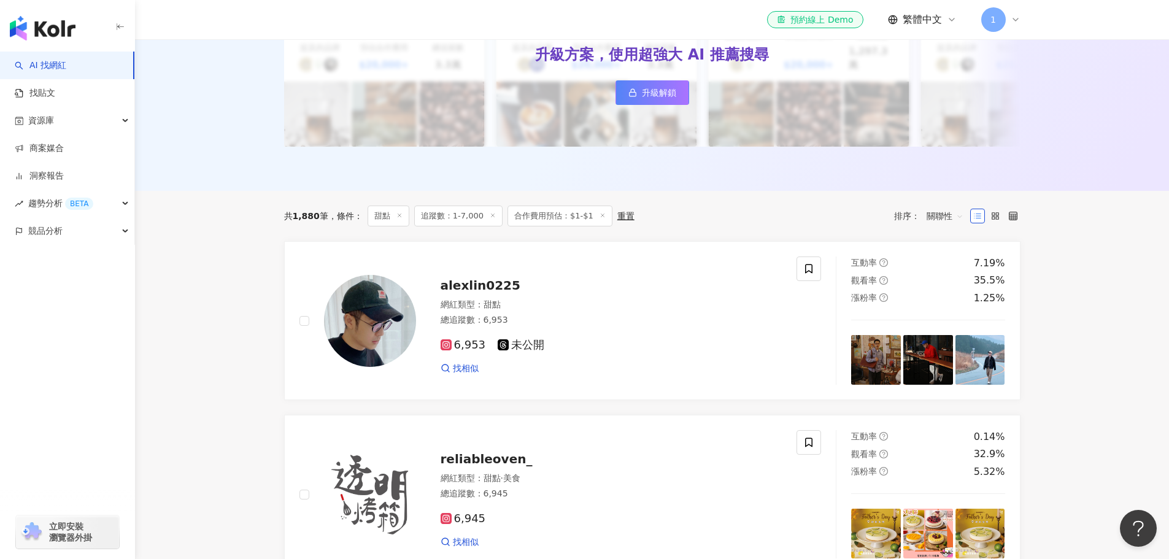
click at [477, 214] on span "追蹤數：1-7,000" at bounding box center [458, 216] width 88 height 21
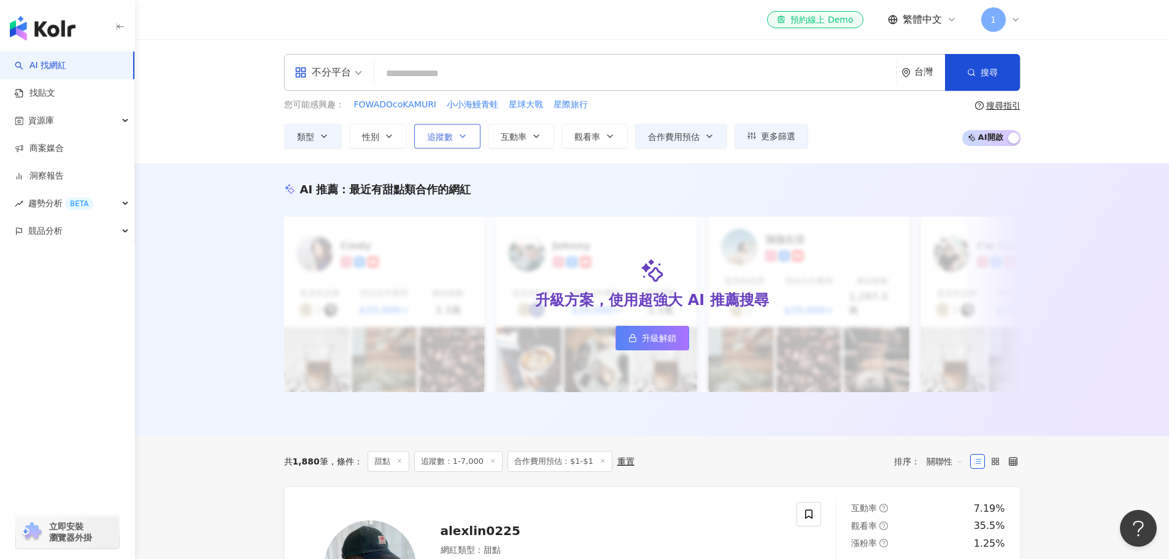
click at [467, 137] on icon "button" at bounding box center [463, 136] width 10 height 10
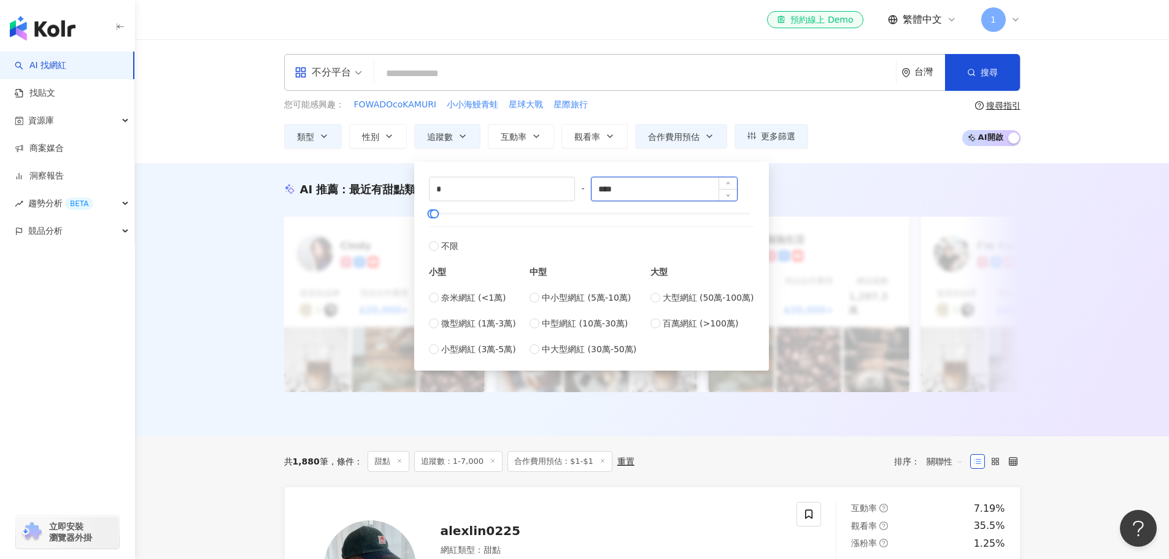
click at [636, 184] on input "****" at bounding box center [664, 188] width 145 height 23
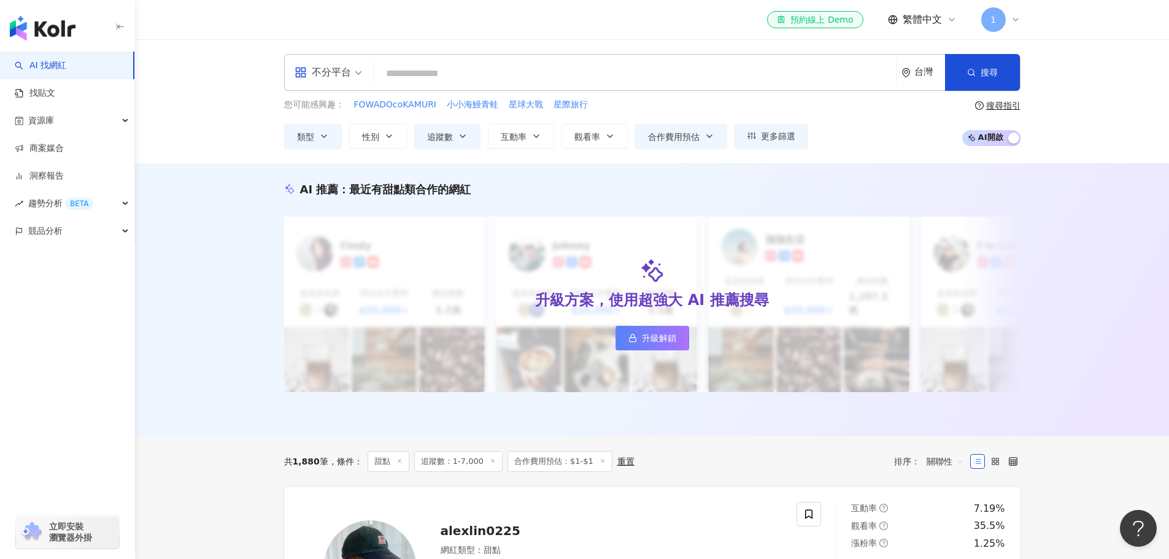
click at [930, 179] on div "AI 推薦 ： 最近有甜點類合作的網紅 升級方案，使用超強大 AI 推薦搜尋 升級解鎖 Cindy 提及的品牌 預估合作費用 $20,000+ 總追蹤數 3.…" at bounding box center [652, 299] width 1034 height 273
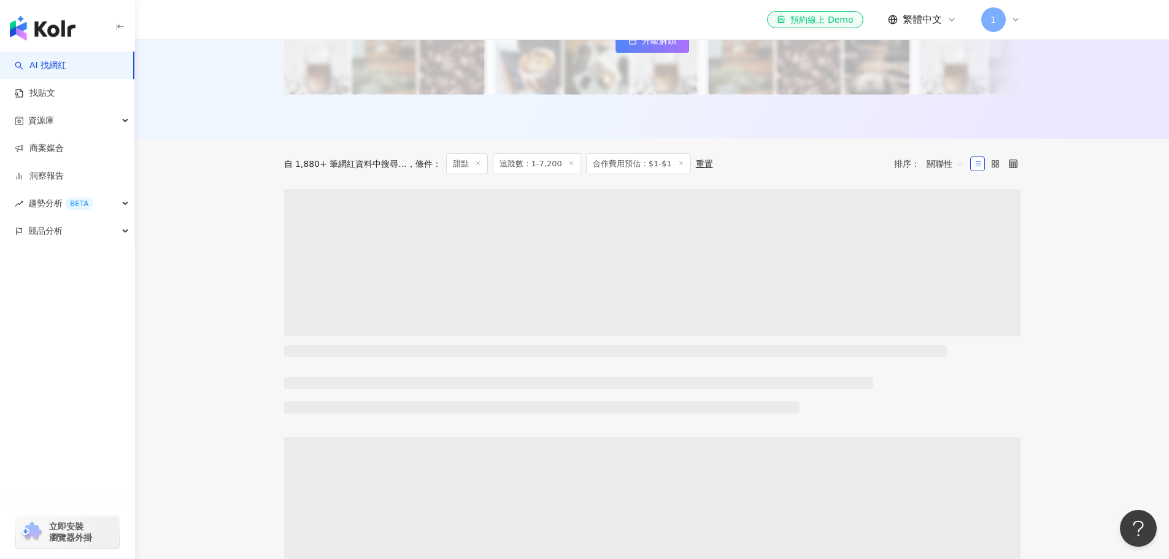
scroll to position [368, 0]
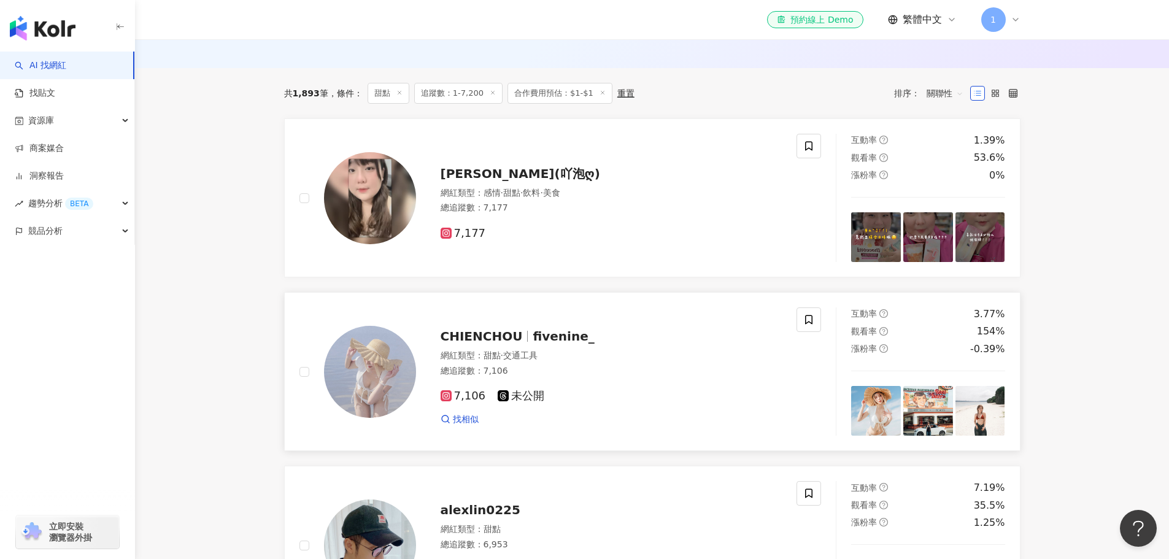
click at [575, 376] on div "網紅類型 ： 甜點 · 交通工具 總追蹤數 ： 7,106" at bounding box center [612, 365] width 342 height 30
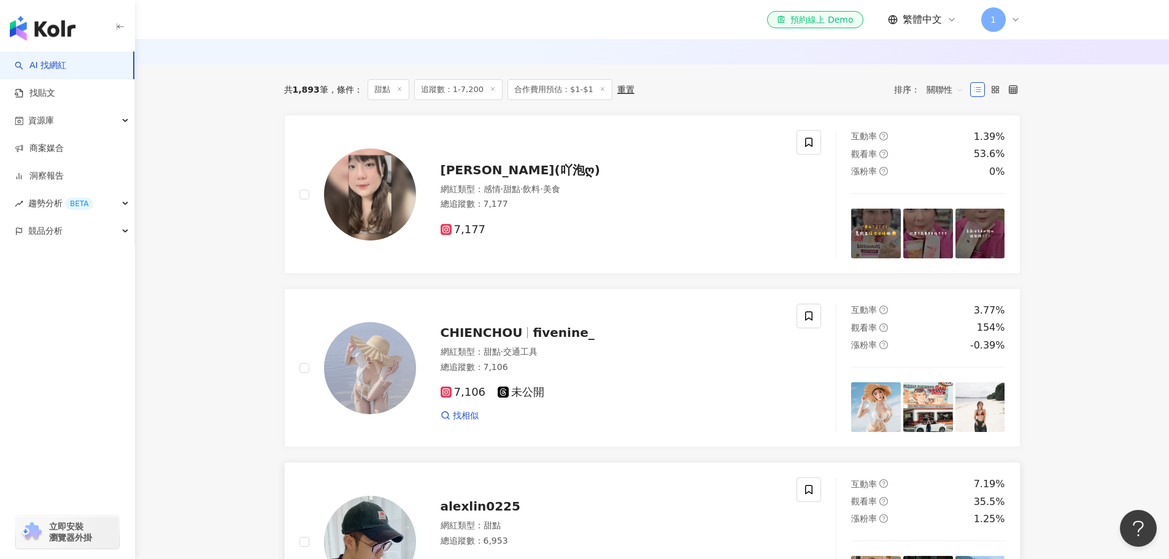
scroll to position [307, 0]
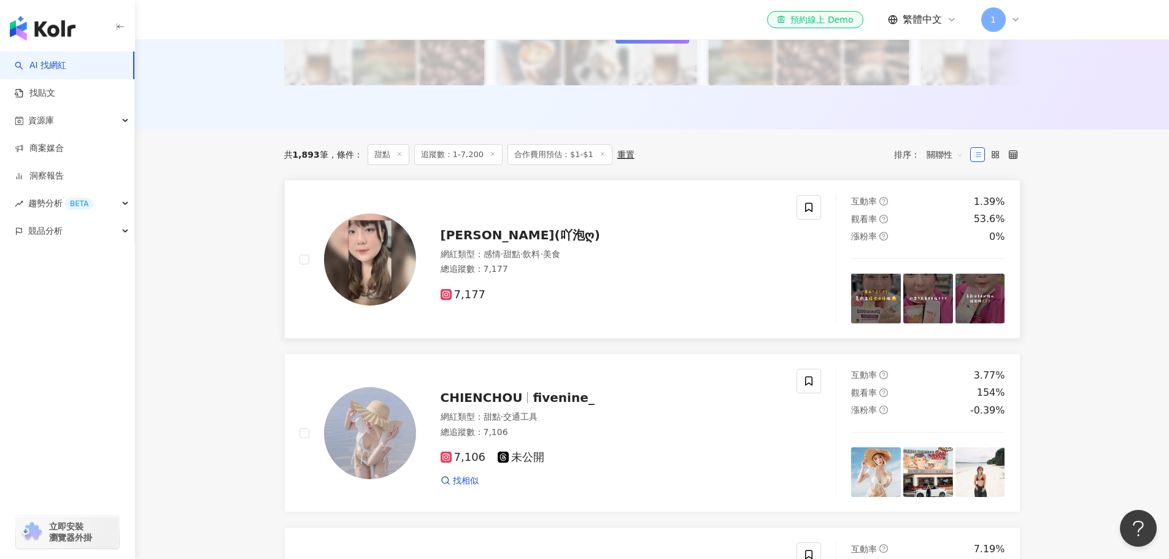
click at [498, 279] on div "7,177" at bounding box center [612, 290] width 342 height 23
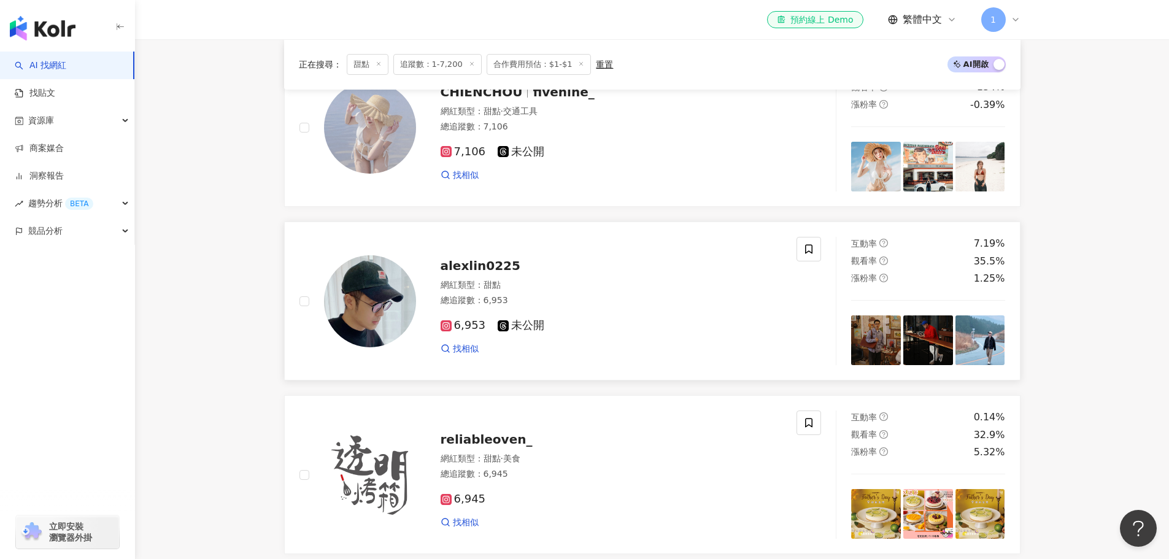
scroll to position [614, 0]
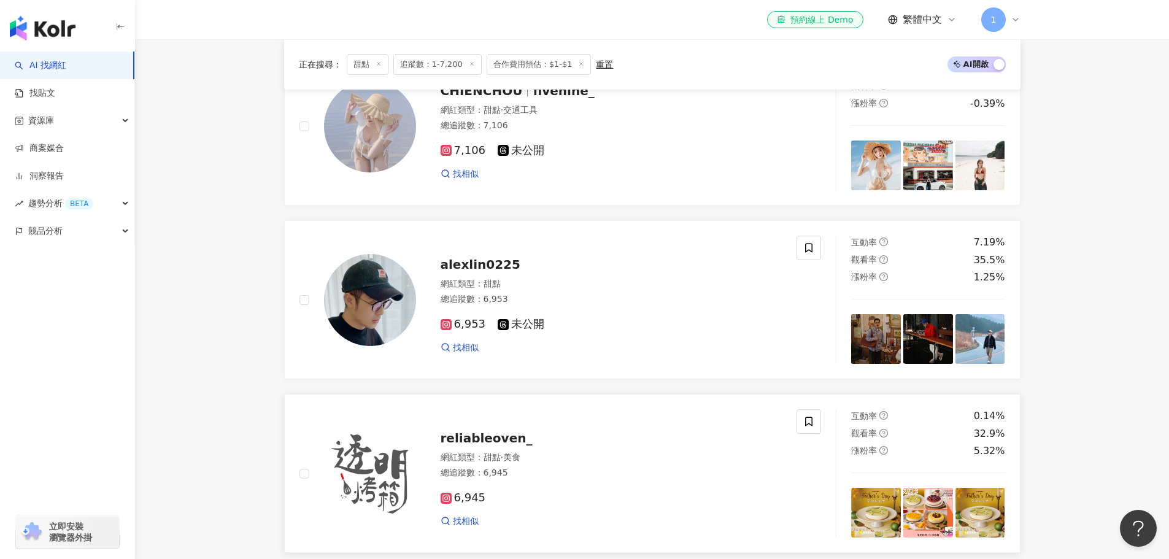
click at [447, 484] on div "6,945 找相似" at bounding box center [612, 504] width 342 height 45
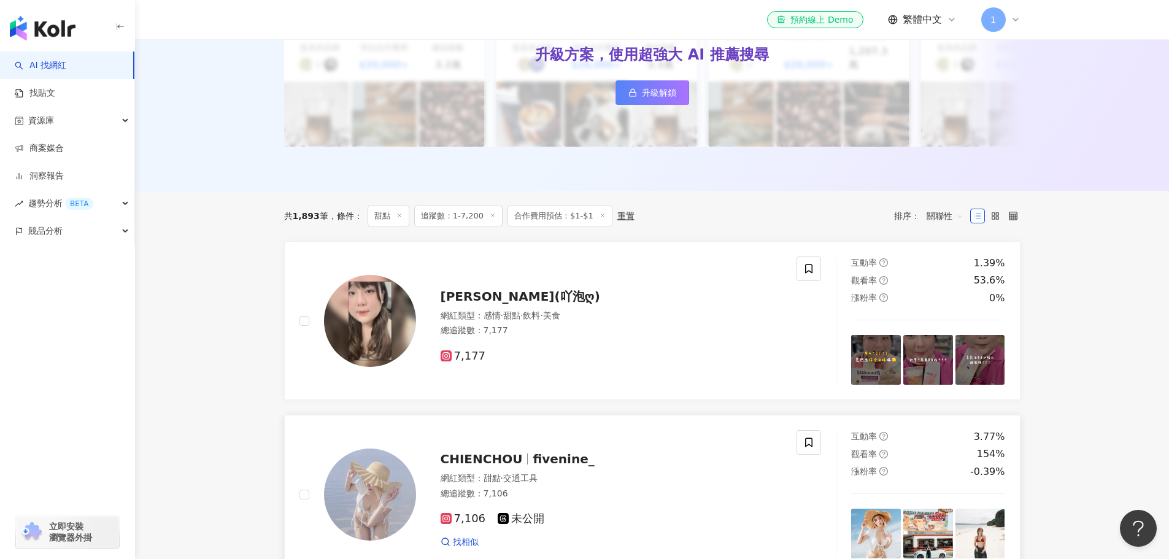
scroll to position [0, 0]
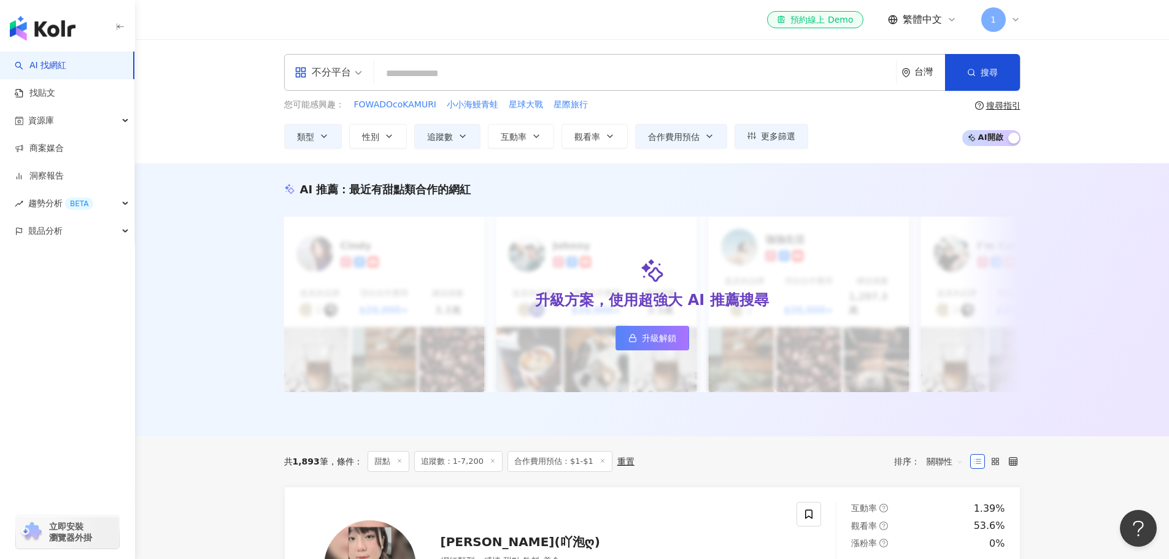
click at [467, 467] on span "追蹤數：1-7,200" at bounding box center [458, 461] width 88 height 21
click at [462, 454] on span "追蹤數：1-7,200" at bounding box center [458, 461] width 88 height 21
click at [460, 139] on icon "button" at bounding box center [463, 136] width 10 height 10
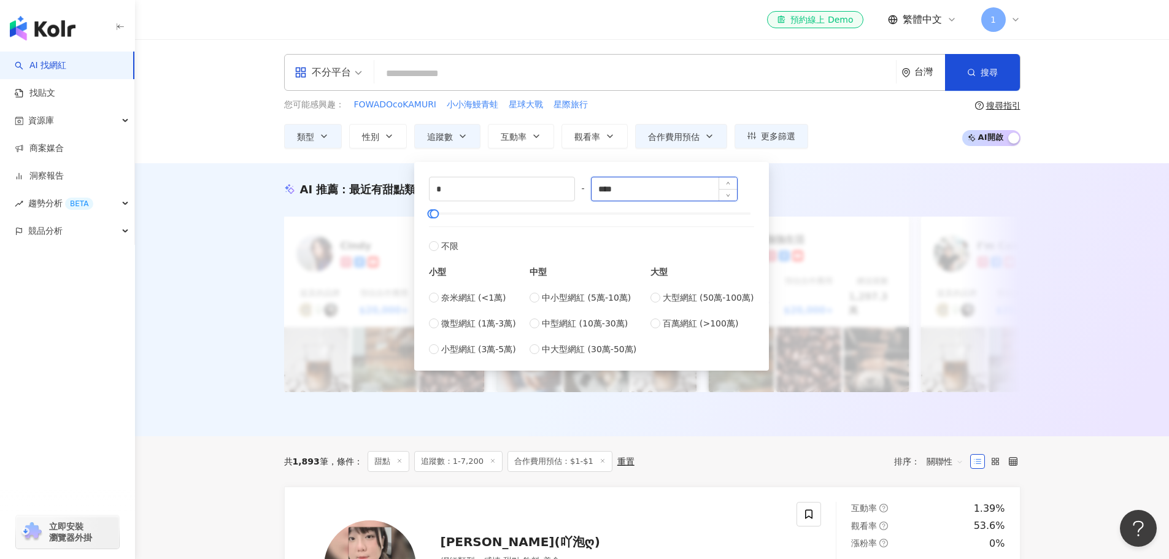
click at [611, 190] on input "****" at bounding box center [664, 188] width 145 height 23
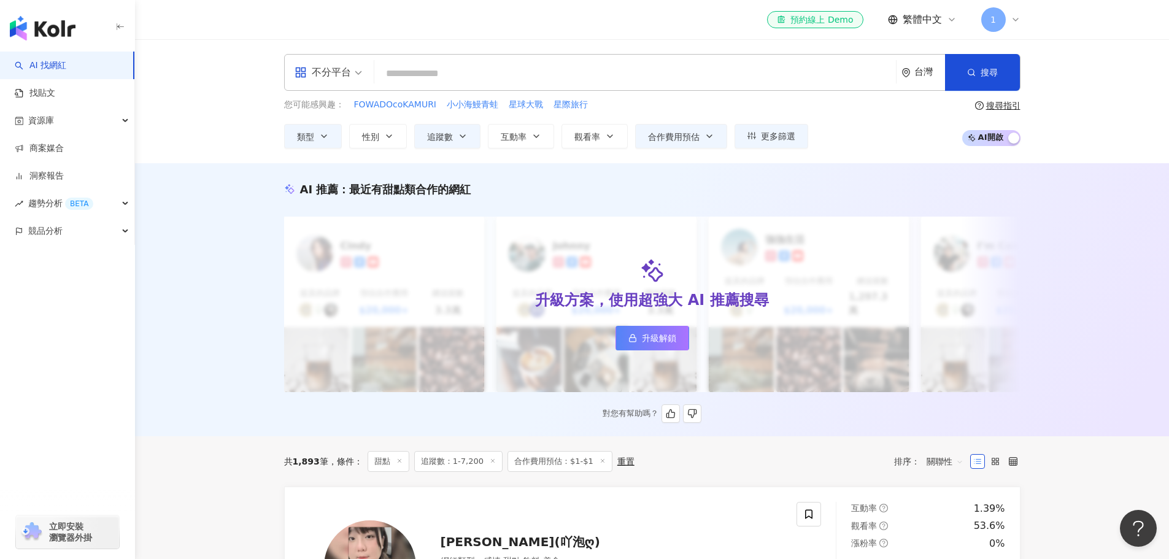
click at [1009, 263] on div "升級方案，使用超強大 AI 推薦搜尋 升級解鎖" at bounding box center [652, 305] width 736 height 176
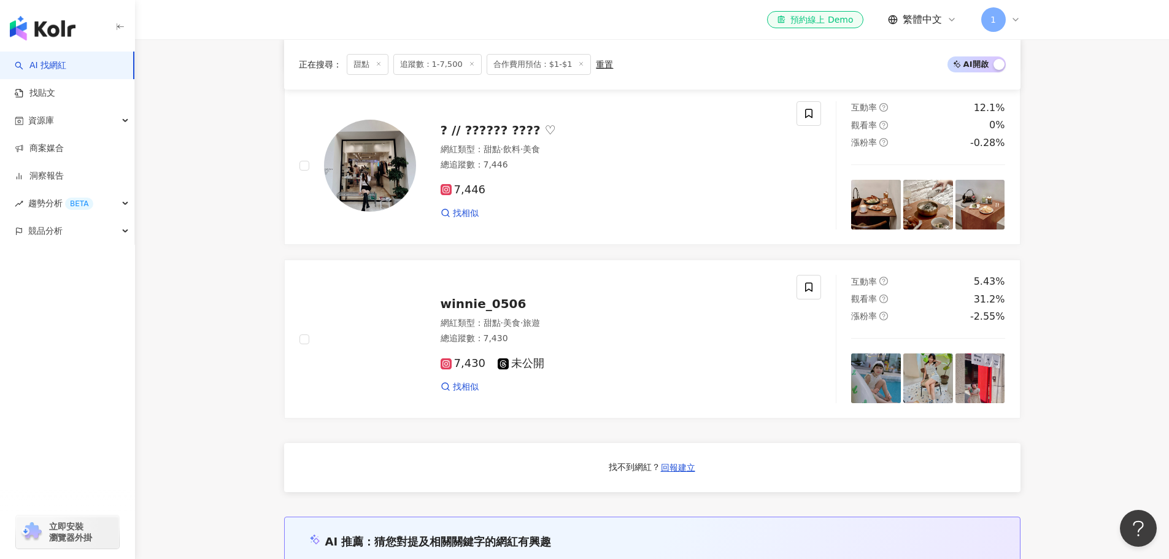
scroll to position [552, 0]
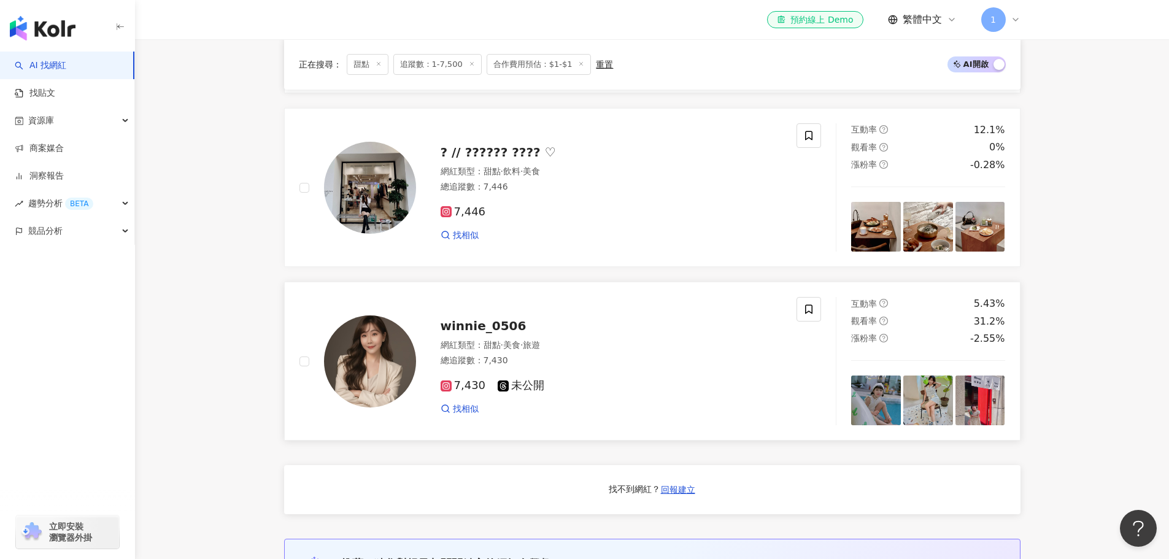
click at [572, 379] on div "7,430 未公開" at bounding box center [612, 386] width 342 height 14
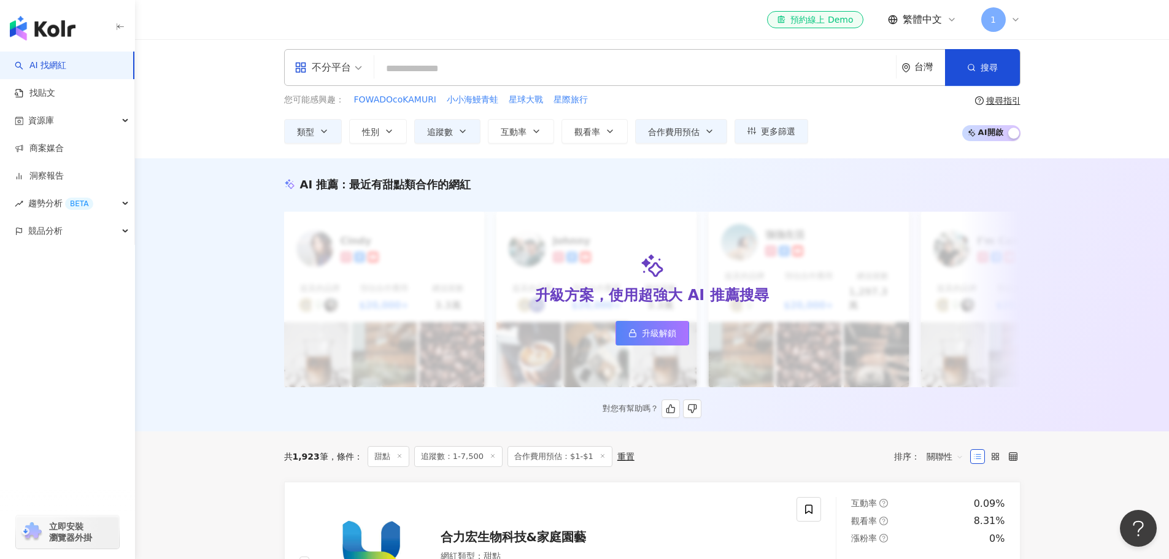
scroll to position [0, 0]
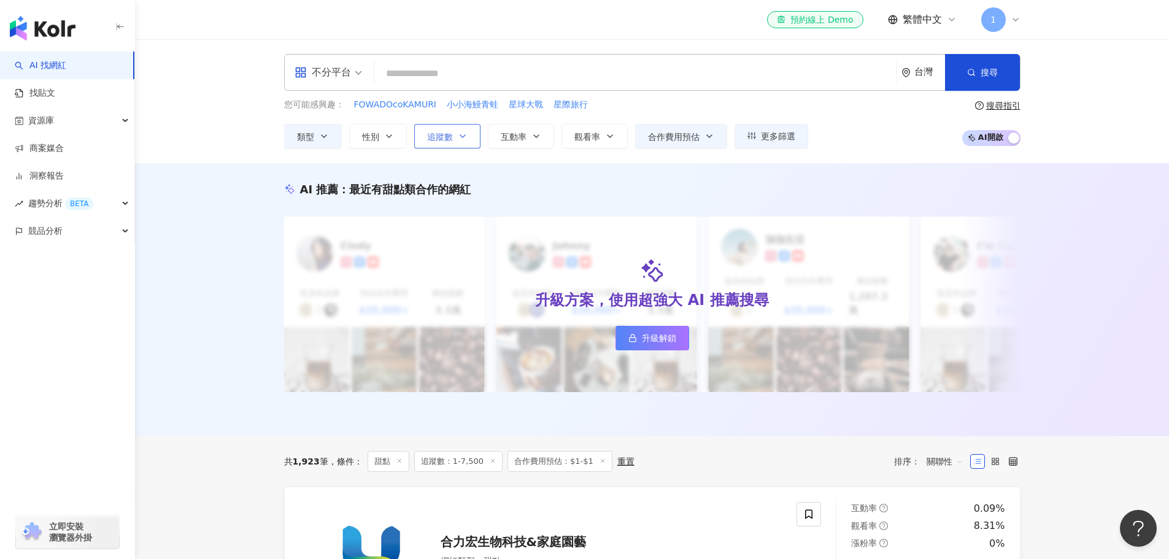
click at [450, 141] on span "追蹤數" at bounding box center [440, 137] width 26 height 10
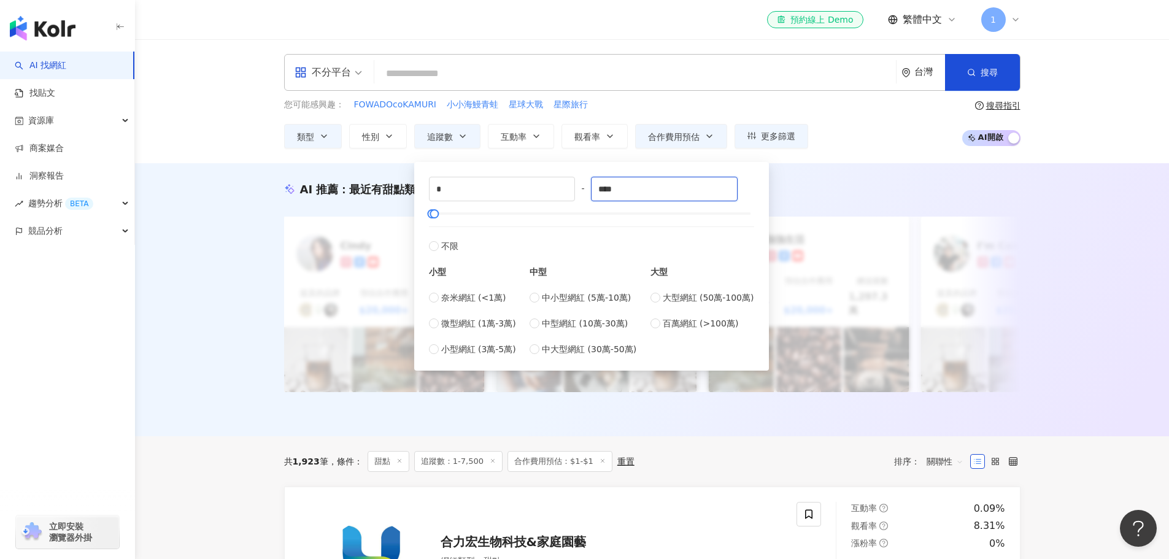
drag, startPoint x: 669, startPoint y: 185, endPoint x: 345, endPoint y: 180, distance: 323.5
type input "*"
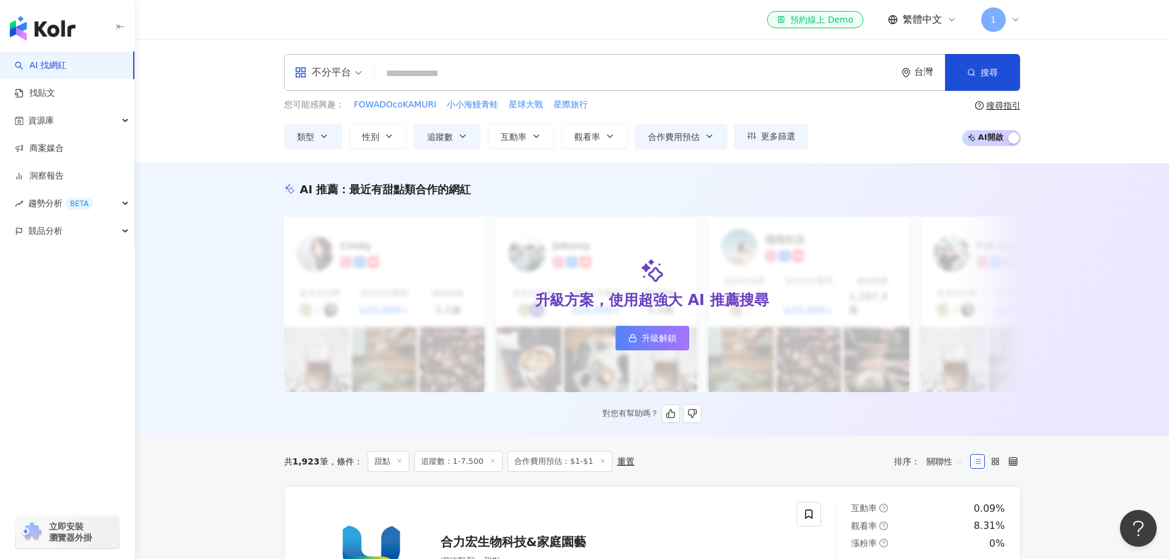
click at [1014, 277] on div "升級方案，使用超強大 AI 推薦搜尋 升級解鎖" at bounding box center [652, 305] width 736 height 176
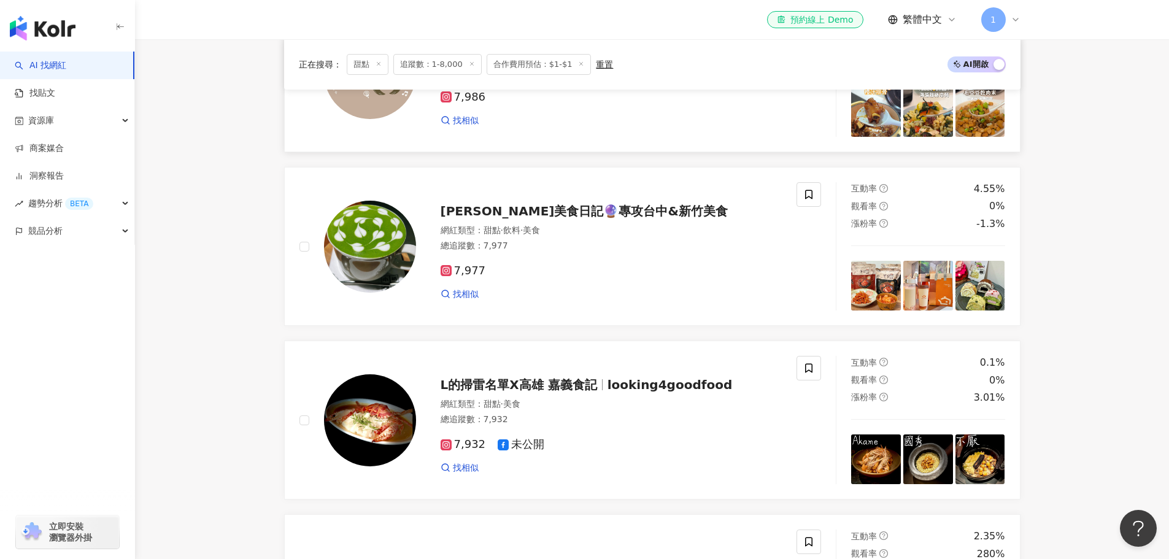
scroll to position [552, 0]
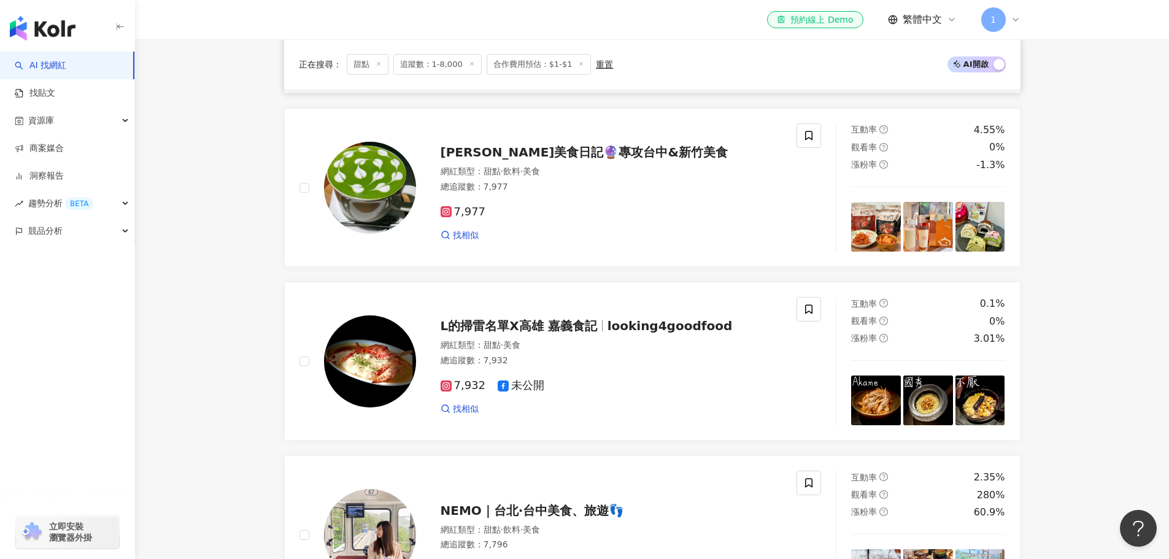
click at [600, 214] on div "7,977" at bounding box center [612, 213] width 342 height 14
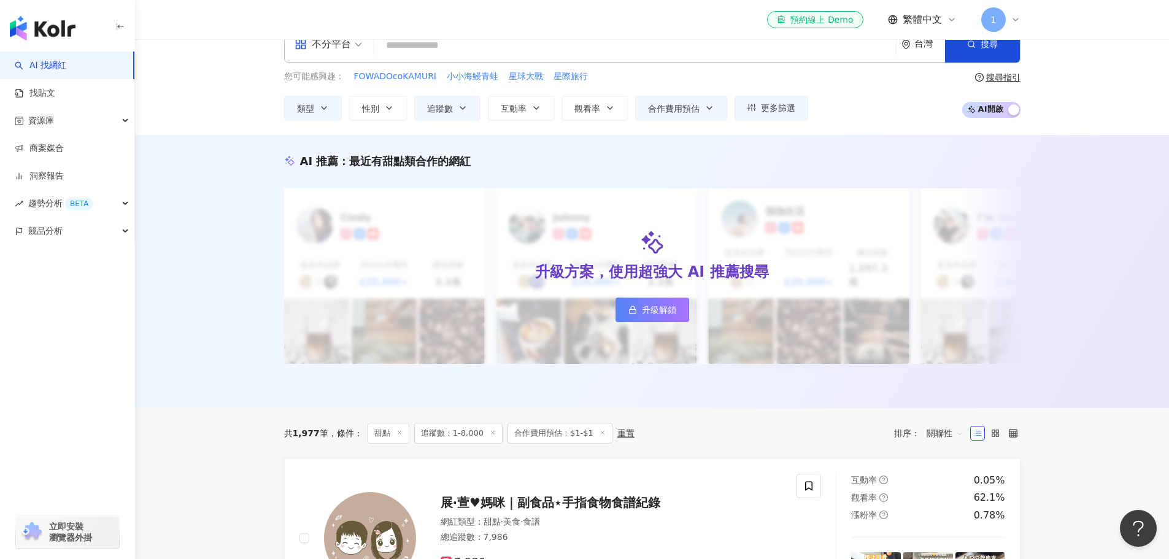
scroll to position [0, 0]
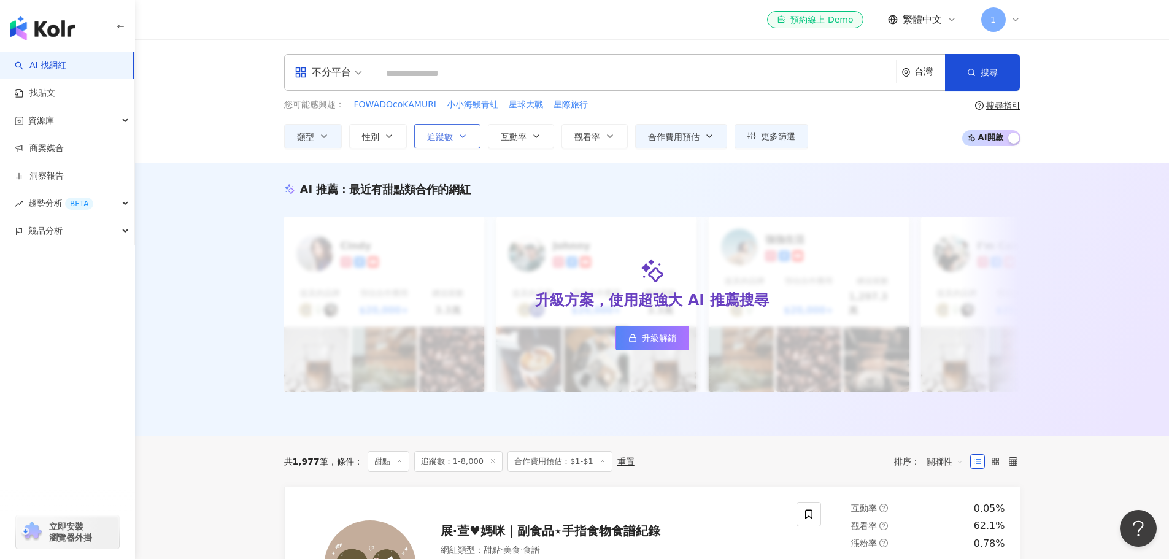
click at [435, 142] on button "追蹤數" at bounding box center [447, 136] width 66 height 25
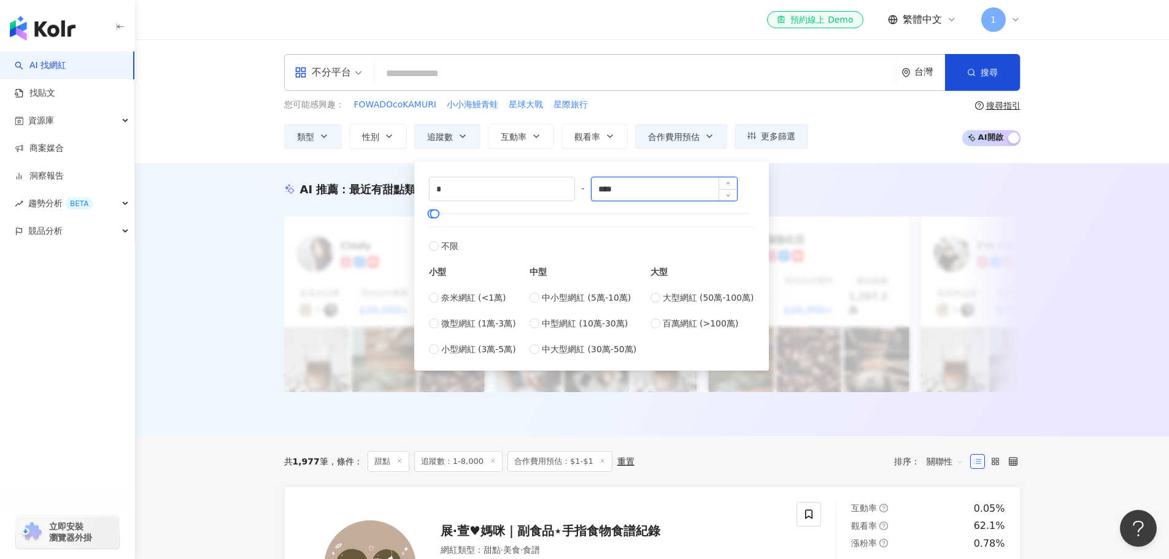
click at [614, 193] on input "****" at bounding box center [664, 188] width 145 height 23
type input "****"
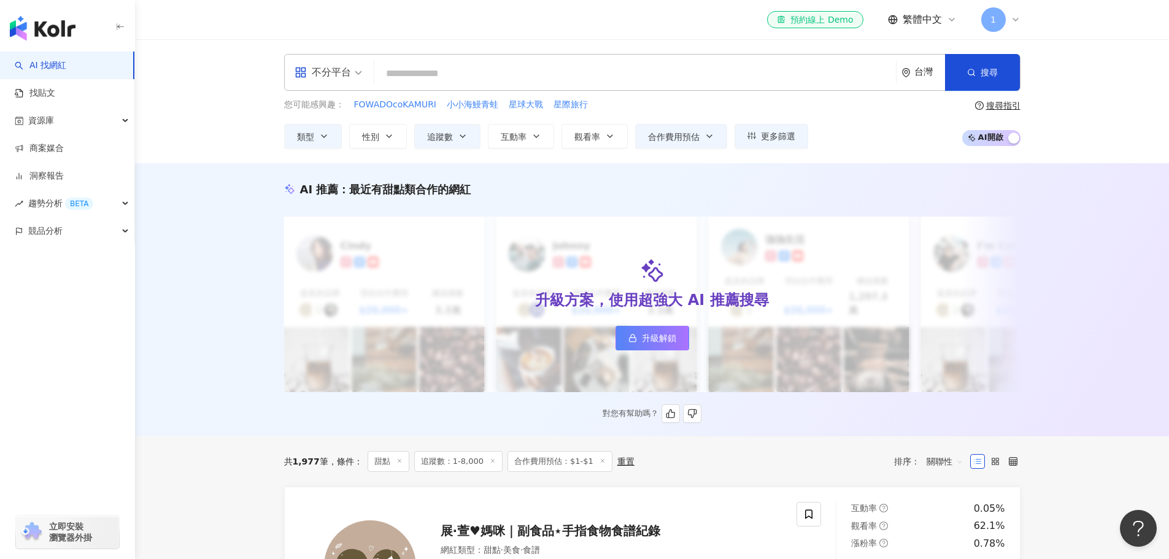
click at [823, 250] on div "升級方案，使用超強大 AI 推薦搜尋 升級解鎖" at bounding box center [652, 305] width 736 height 176
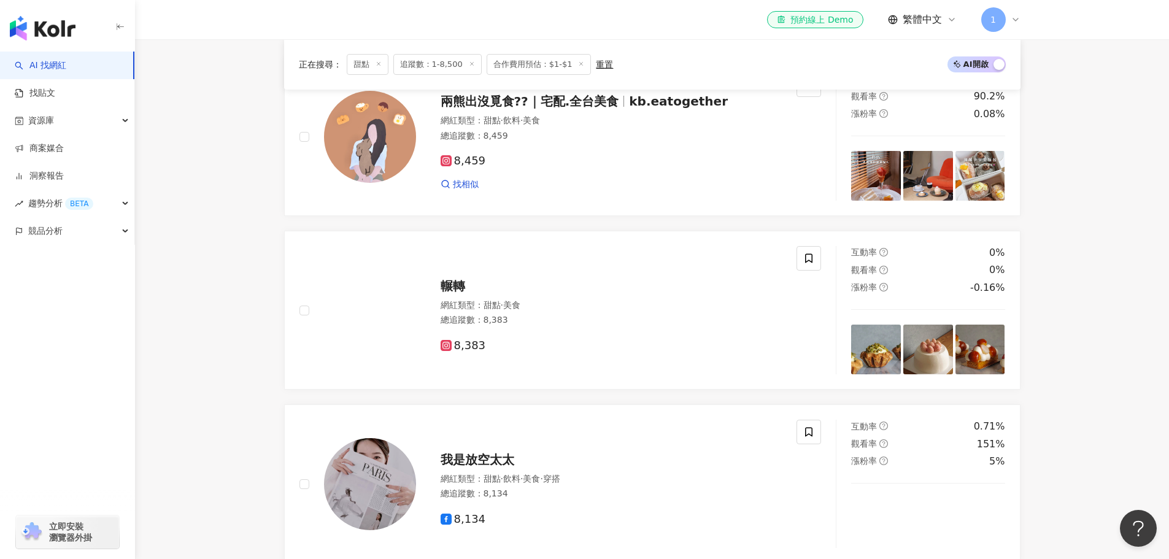
scroll to position [245, 0]
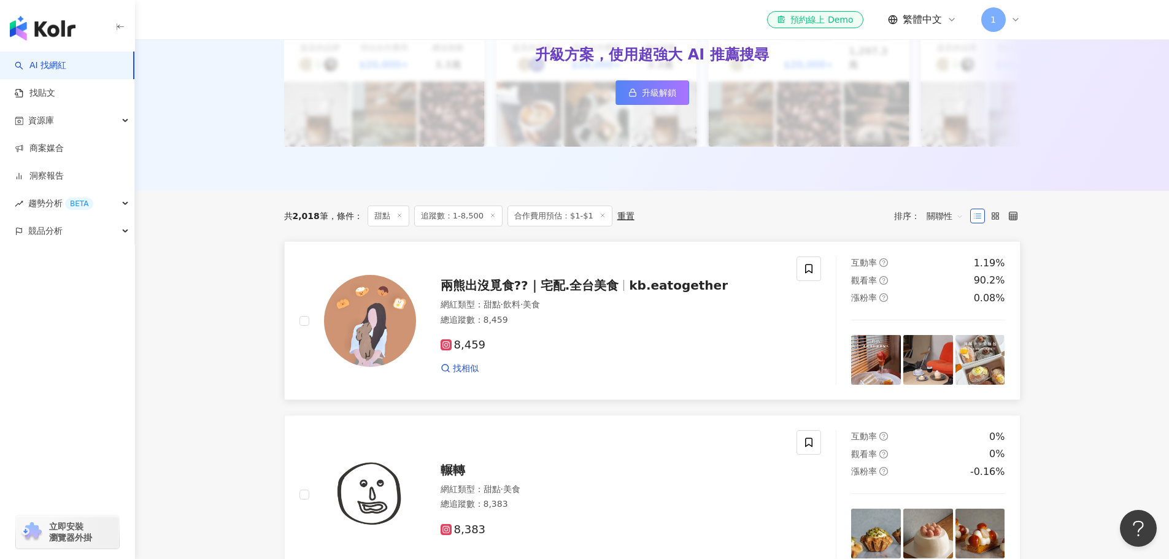
click at [600, 299] on div "網紅類型 ： 甜點 · 飲料 · 美食" at bounding box center [612, 305] width 342 height 12
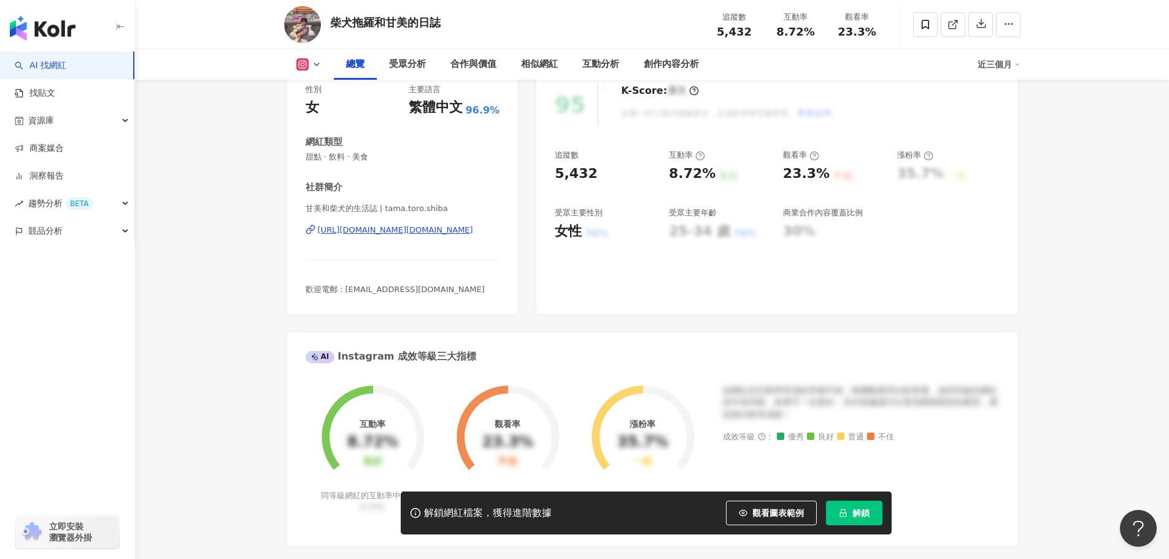
scroll to position [184, 0]
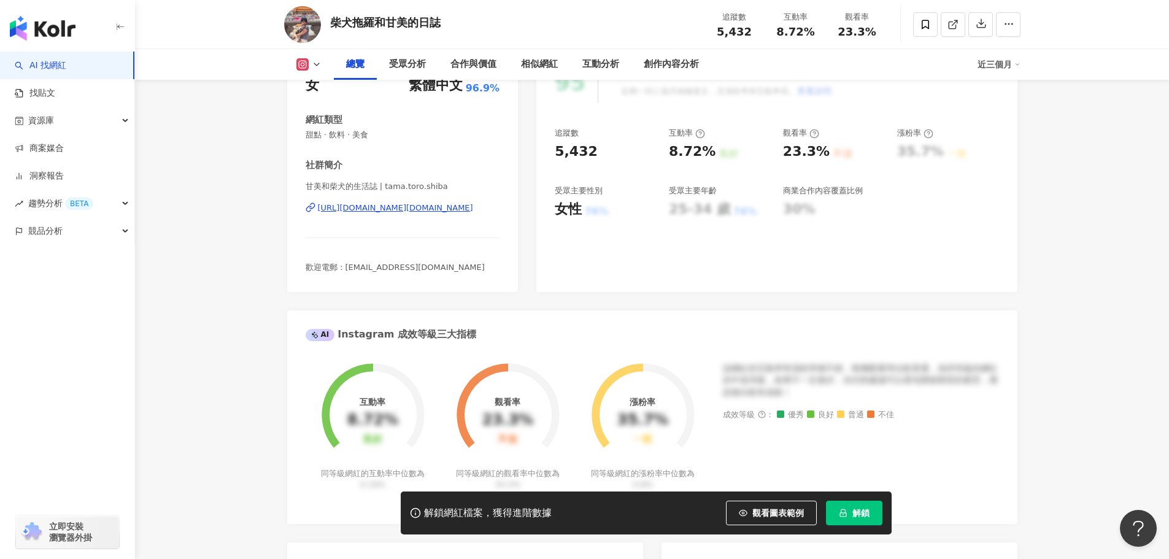
click at [475, 215] on div "甘美和柴犬的生活誌 | tama.toro.shiba https://www.instagram.com/tama.toro.shiba/" at bounding box center [403, 217] width 195 height 72
click at [473, 206] on div "https://www.instagram.com/tama.toro.shiba/" at bounding box center [395, 208] width 155 height 11
drag, startPoint x: 441, startPoint y: 23, endPoint x: 326, endPoint y: 28, distance: 114.8
click at [326, 28] on div "柴犬拖羅和甘美的日誌 追蹤數 5,432 互動率 8.72% 觀看率 23.3%" at bounding box center [652, 24] width 785 height 48
copy div "柴犬拖羅和甘美的日誌"
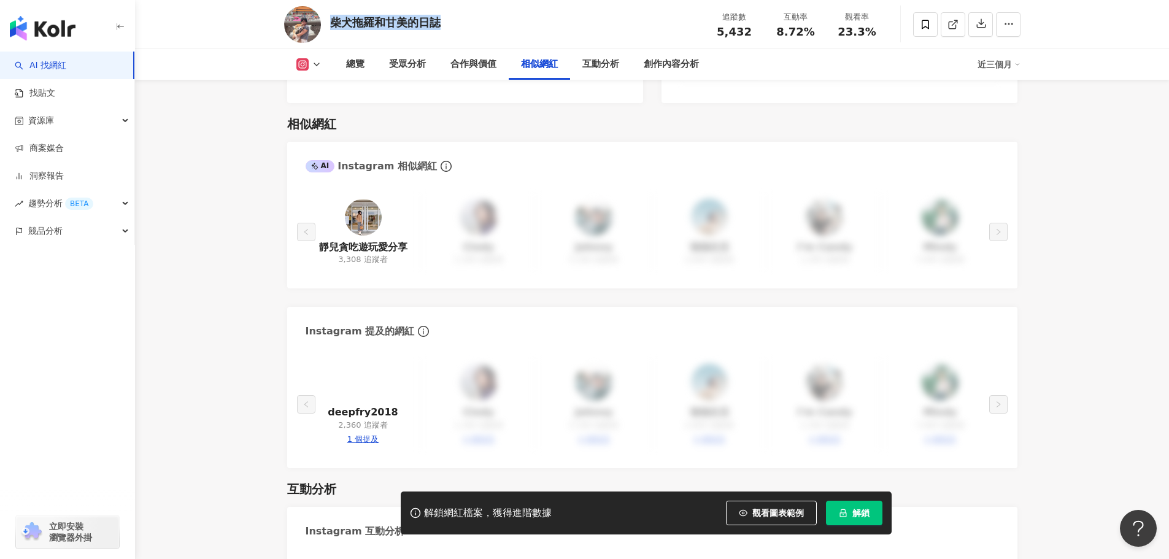
scroll to position [2025, 0]
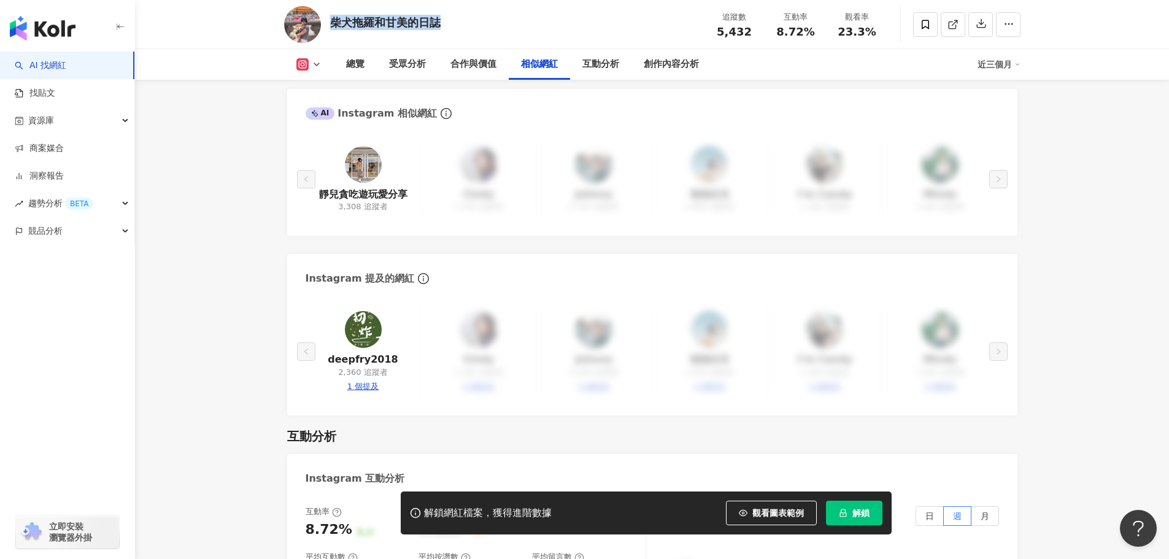
click at [366, 152] on img at bounding box center [363, 164] width 37 height 37
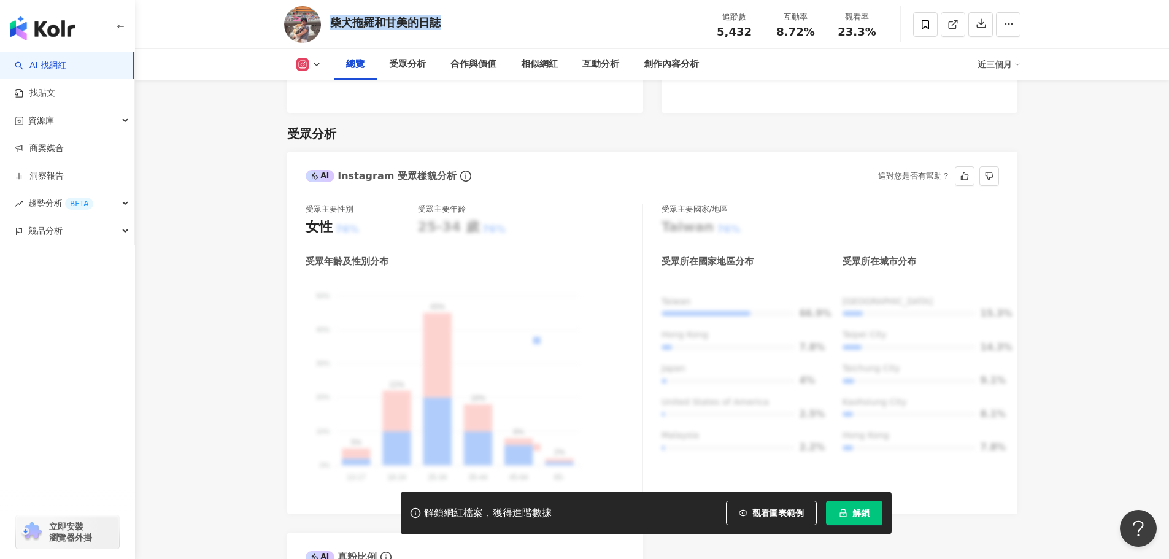
scroll to position [921, 0]
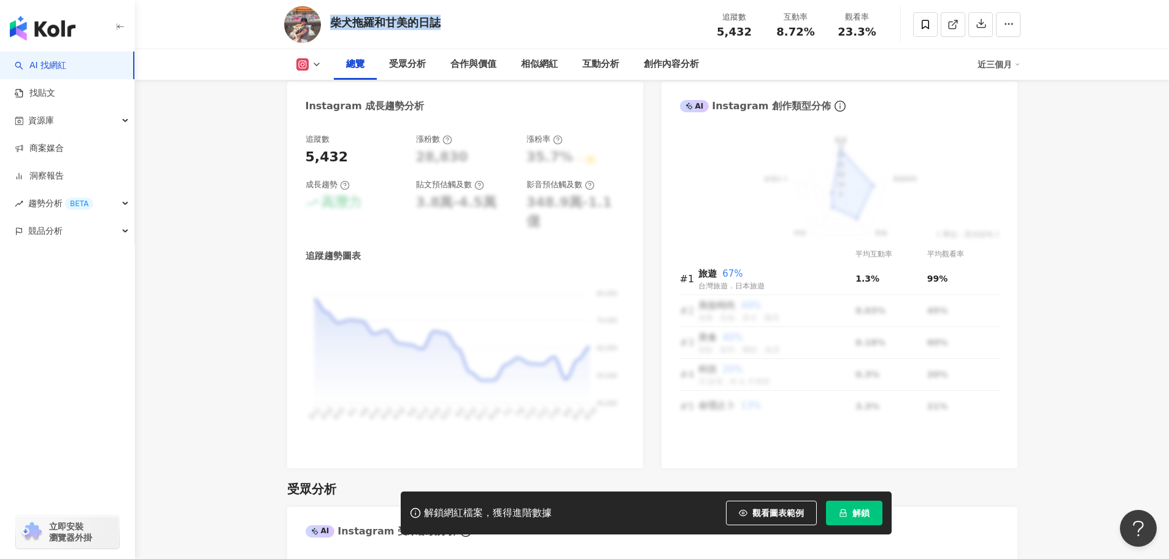
scroll to position [552, 0]
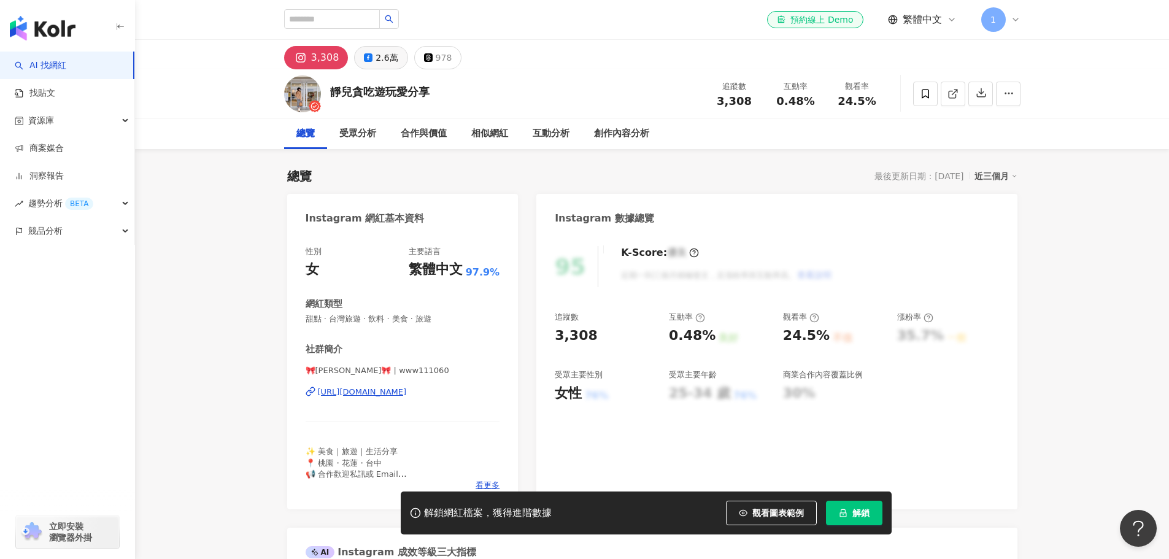
click at [363, 63] on button "2.6萬" at bounding box center [380, 57] width 53 height 23
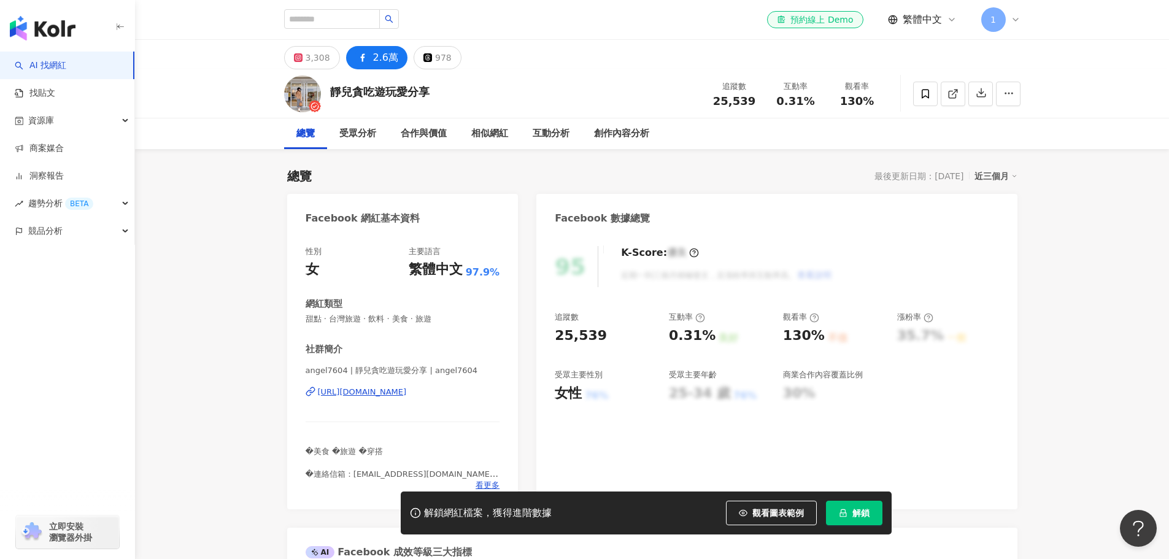
click at [383, 396] on div "[URL][DOMAIN_NAME]" at bounding box center [362, 392] width 89 height 11
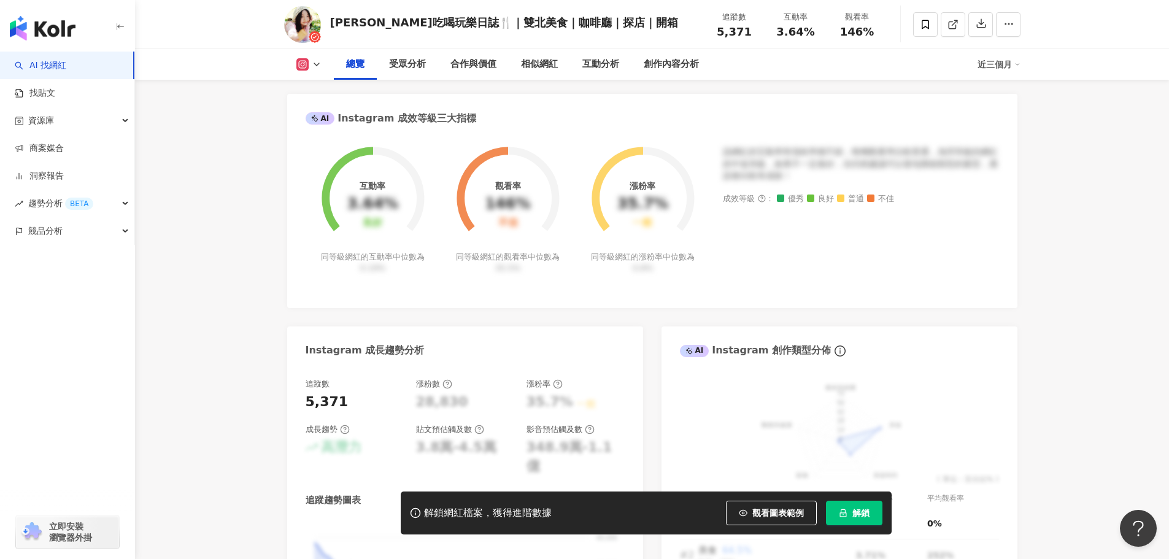
scroll to position [491, 0]
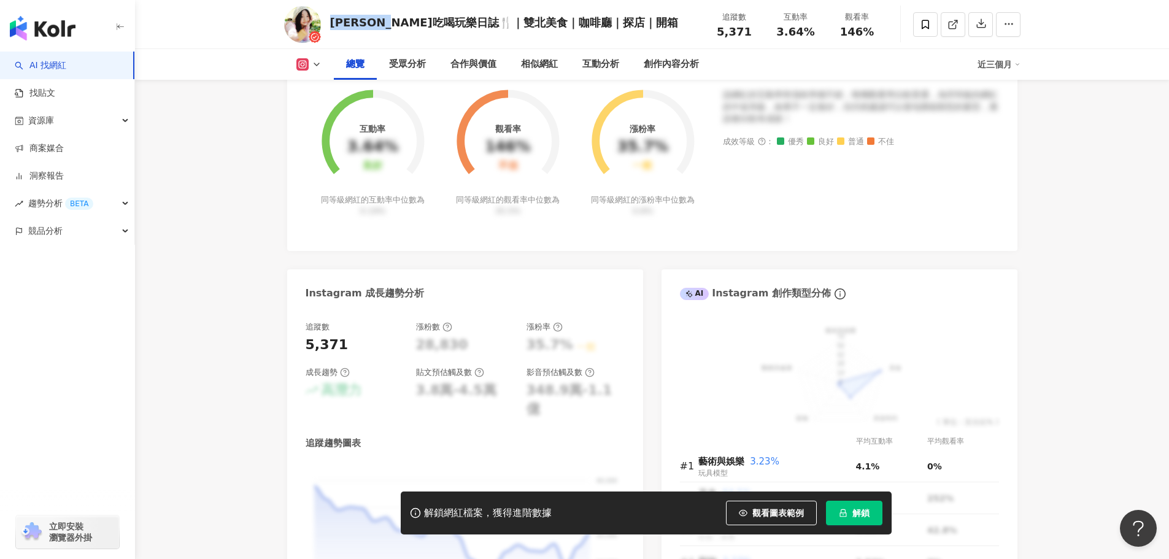
drag, startPoint x: 419, startPoint y: 26, endPoint x: 327, endPoint y: 20, distance: 91.6
click at [327, 20] on div "[PERSON_NAME]吃喝玩樂日誌🍴｜雙北美食｜咖啡廳｜探店｜開箱 追蹤數 5,371 互動率 3.64% 觀看率 146%" at bounding box center [652, 24] width 785 height 48
copy div "[PERSON_NAME]吃喝玩樂日誌"
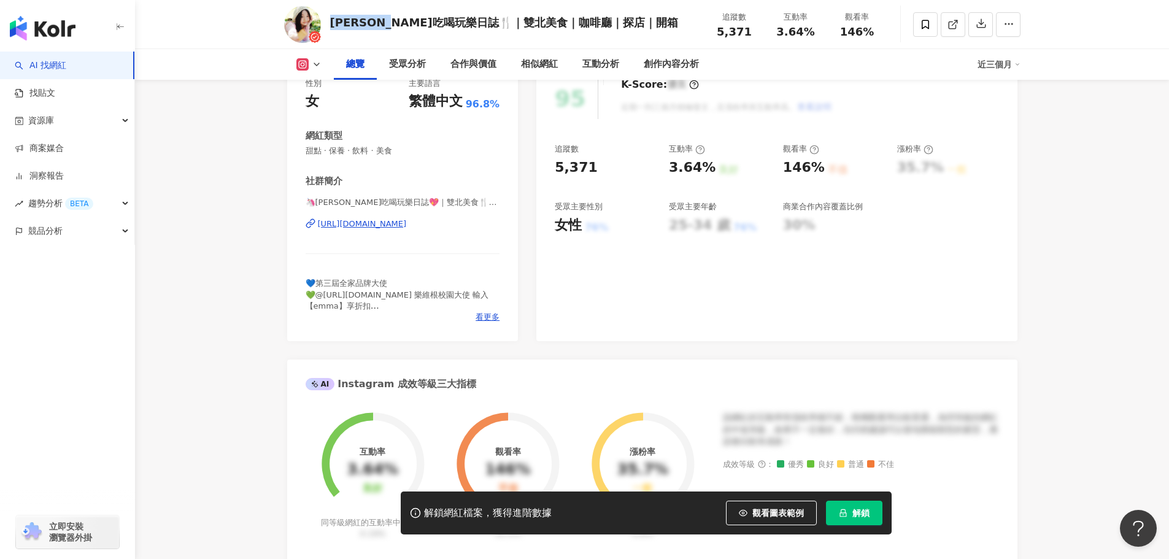
scroll to position [61, 0]
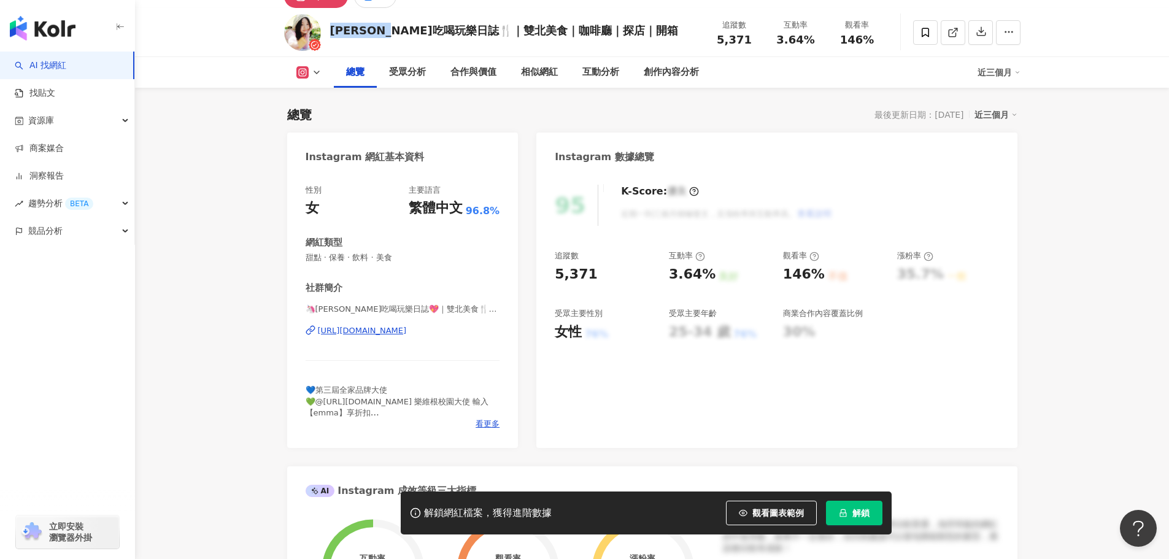
click at [407, 334] on div "https://www.instagram.com/foodie._.ema_/" at bounding box center [362, 330] width 89 height 11
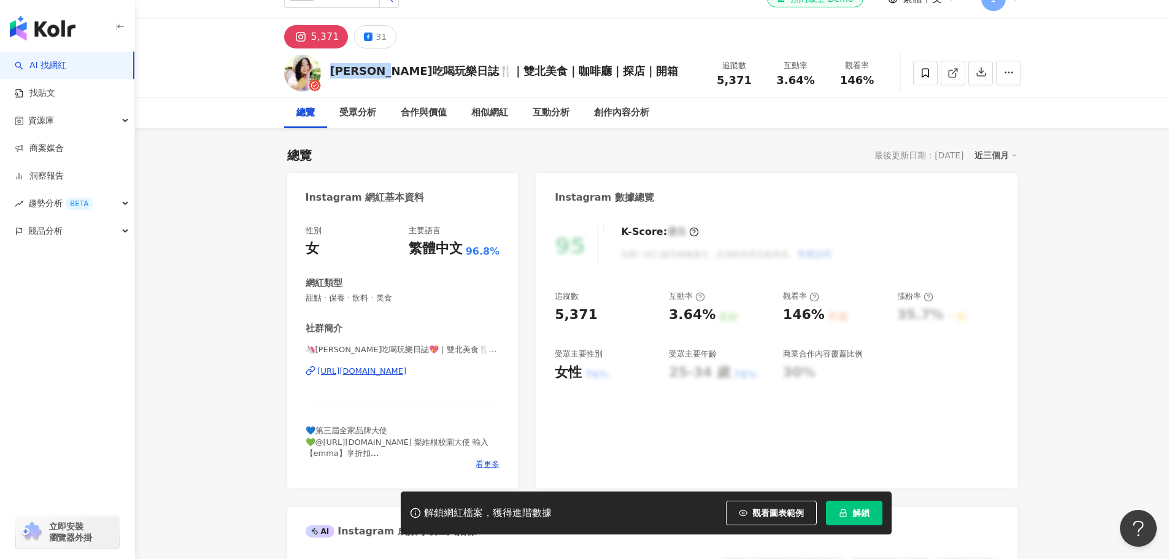
scroll to position [0, 0]
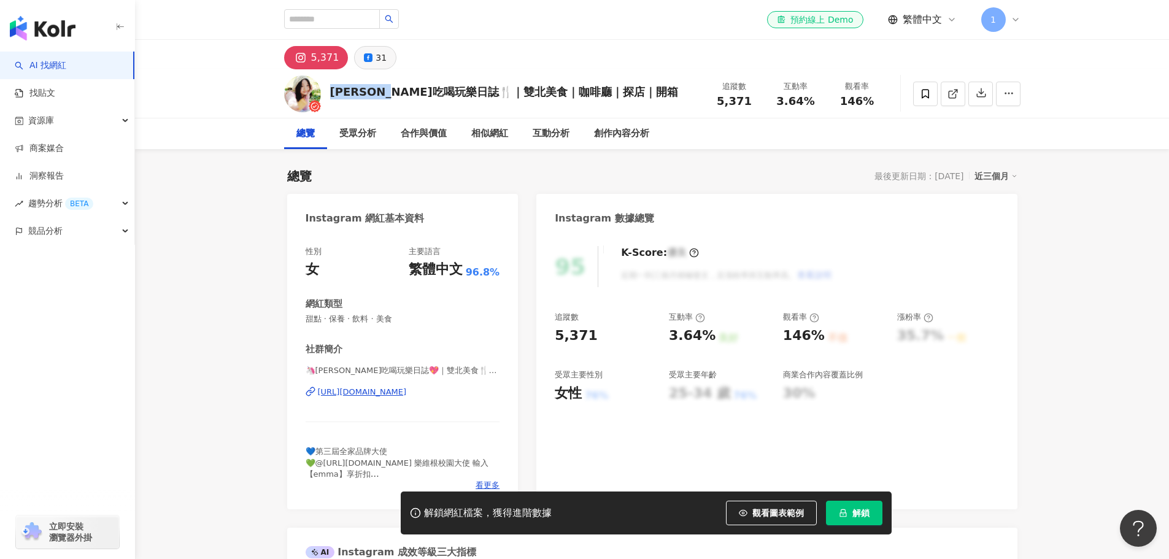
click at [387, 58] on button "31" at bounding box center [375, 57] width 42 height 23
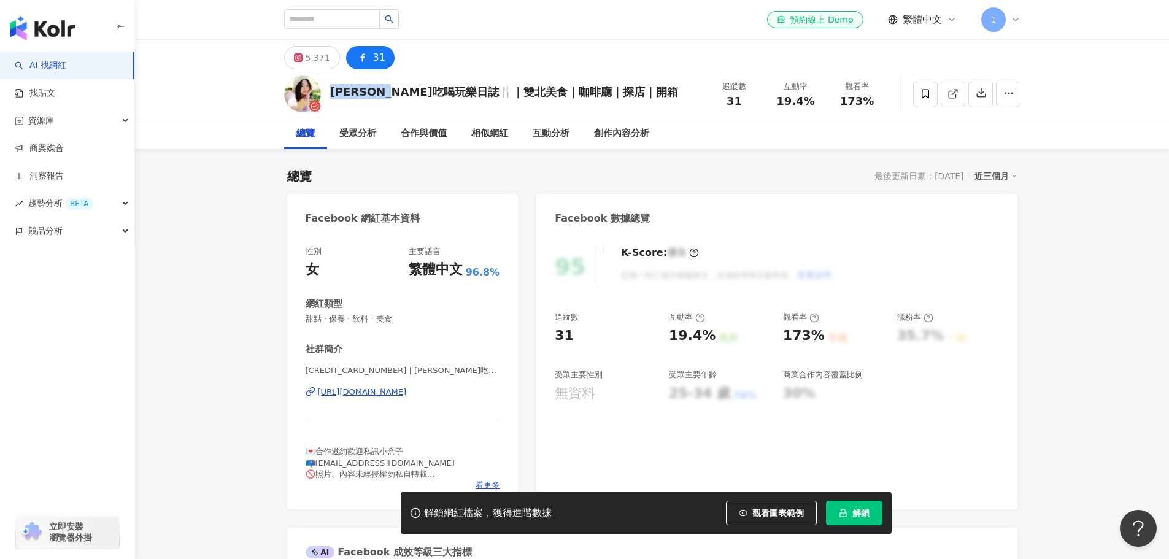
click at [402, 395] on div "https://www.facebook.com/378686161998455" at bounding box center [362, 392] width 89 height 11
click at [290, 63] on button "5,371" at bounding box center [312, 57] width 56 height 23
click at [295, 43] on div "5,371 31" at bounding box center [652, 54] width 785 height 29
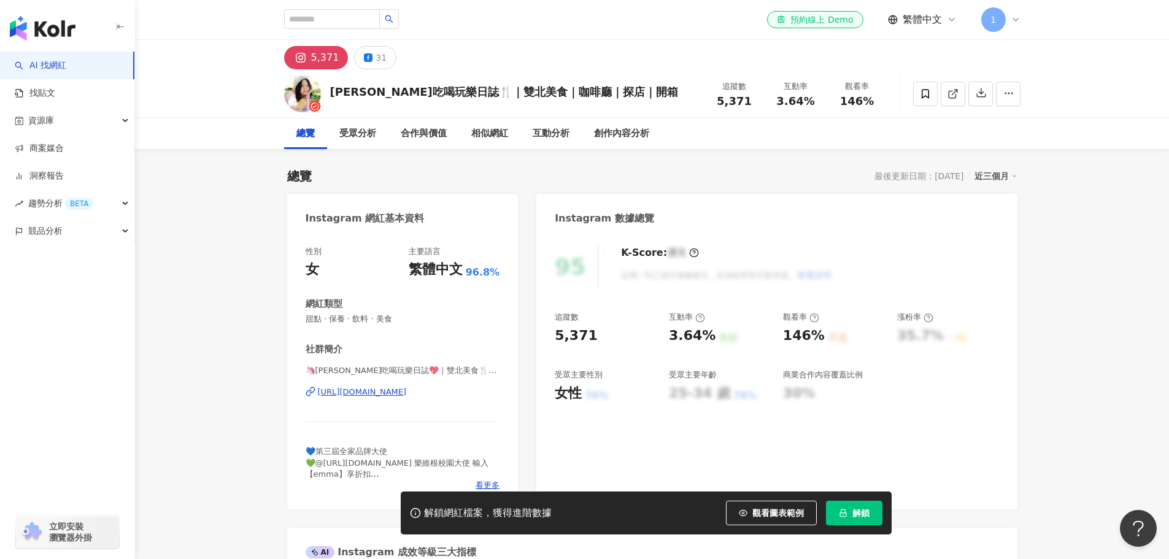
click at [418, 401] on div "🦄艾瑪吃喝玩樂日誌💖｜雙北美食🍴｜旅行✈️｜超商美食｜新品開箱📦 | foodie._.ema_ https://www.instagram.com/food…" at bounding box center [403, 401] width 195 height 72
click at [407, 387] on div "[URL][DOMAIN_NAME]" at bounding box center [362, 392] width 89 height 11
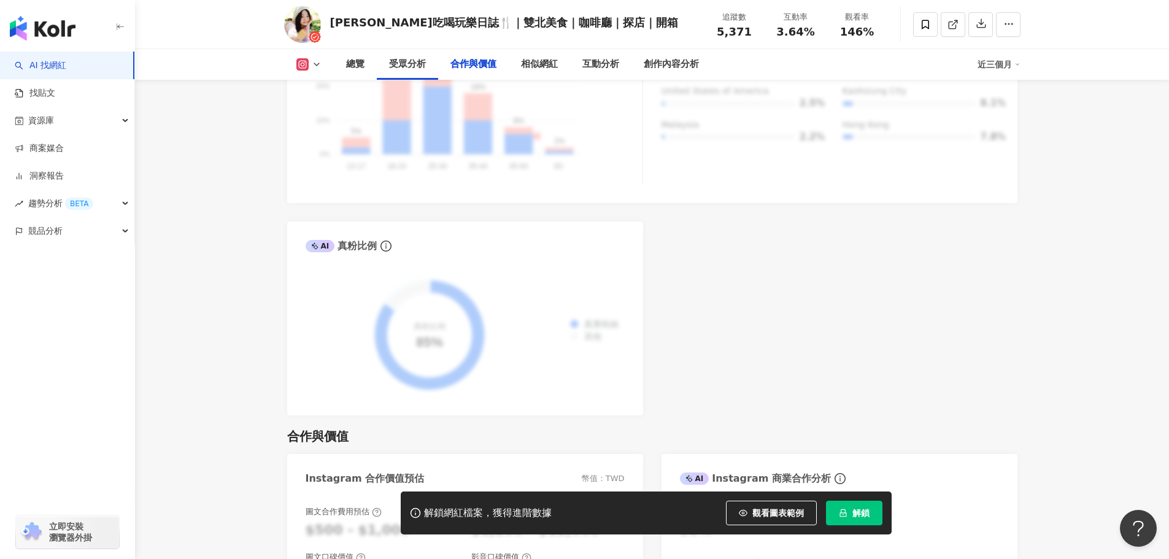
scroll to position [1704, 0]
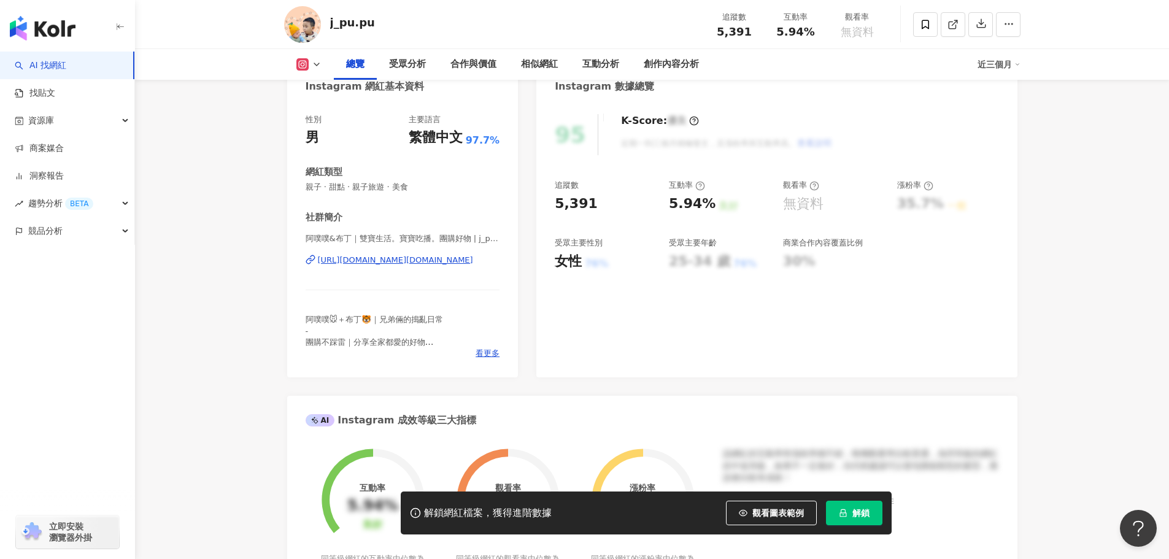
scroll to position [184, 0]
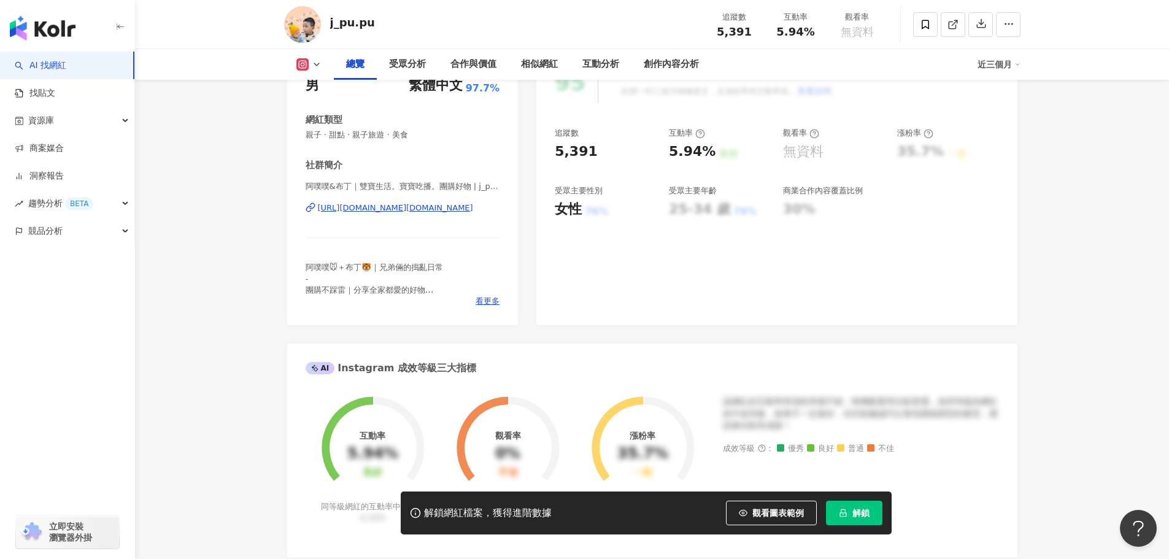
click at [415, 204] on div "[URL][DOMAIN_NAME][DOMAIN_NAME]" at bounding box center [395, 208] width 155 height 11
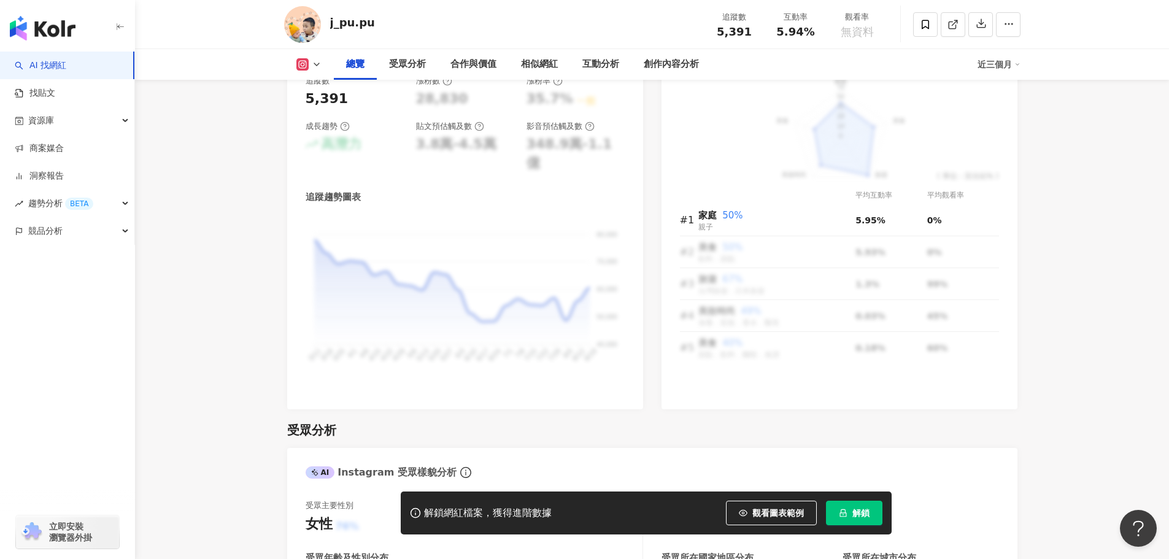
scroll to position [736, 0]
click at [490, 376] on div "追蹤數 5,391 漲粉數 28,830 漲粉率 35.7% 一般 成長趨勢 高潛力 貼文預估觸及數 3.8萬-4.5萬 影音預估觸及數 348.9萬-1.1…" at bounding box center [465, 237] width 356 height 347
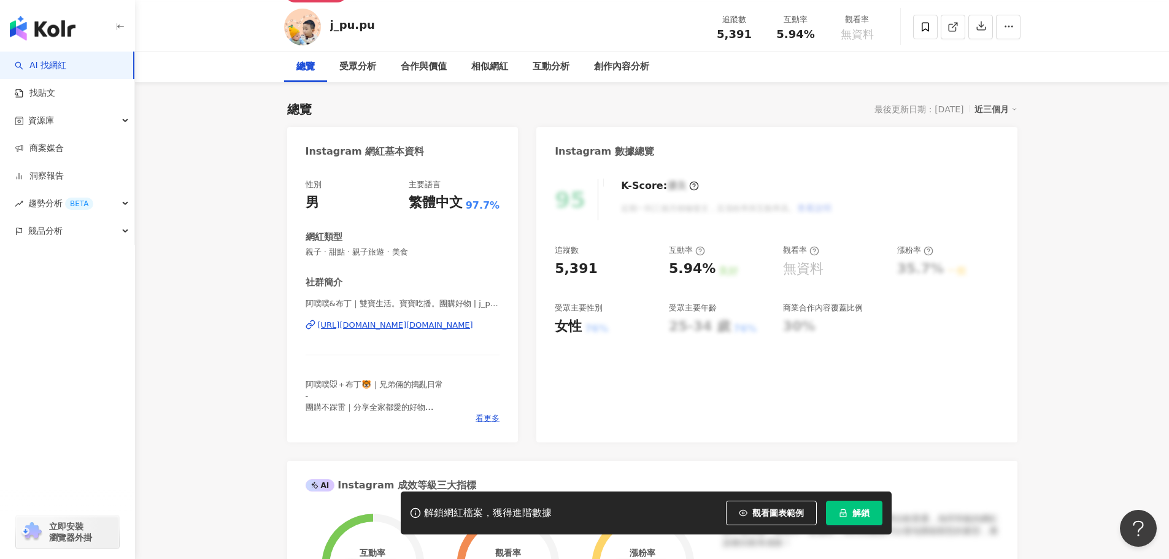
scroll to position [0, 0]
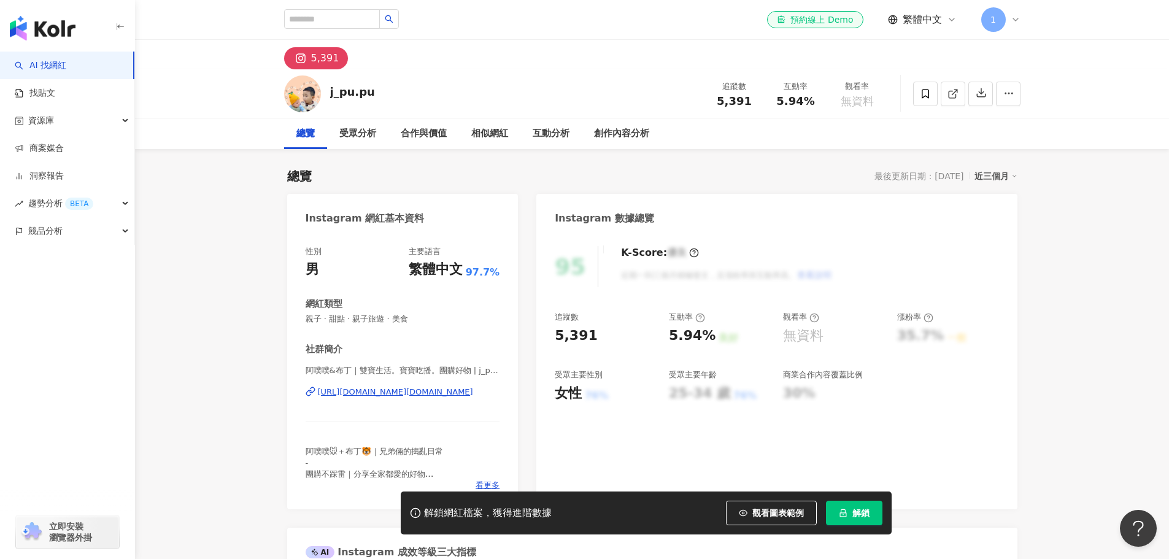
click at [365, 393] on div "[URL][DOMAIN_NAME][DOMAIN_NAME]" at bounding box center [395, 392] width 155 height 11
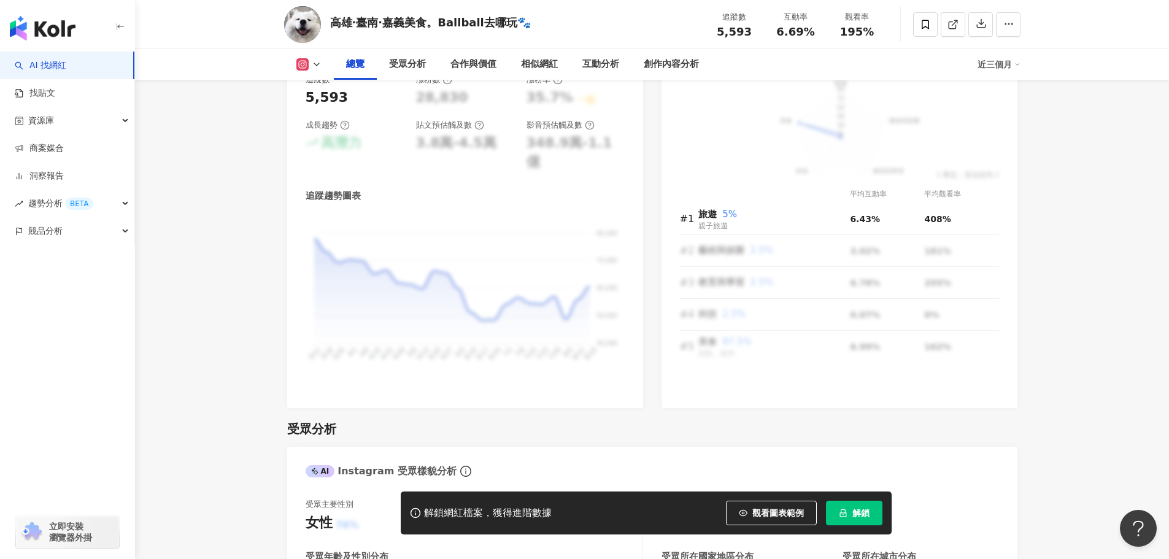
scroll to position [552, 0]
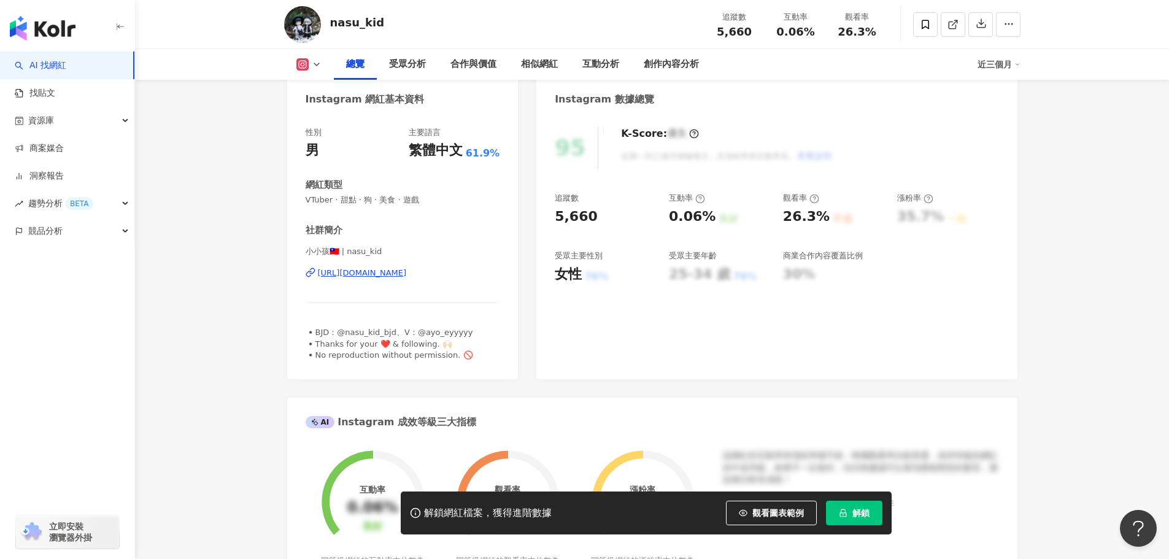
scroll to position [61, 0]
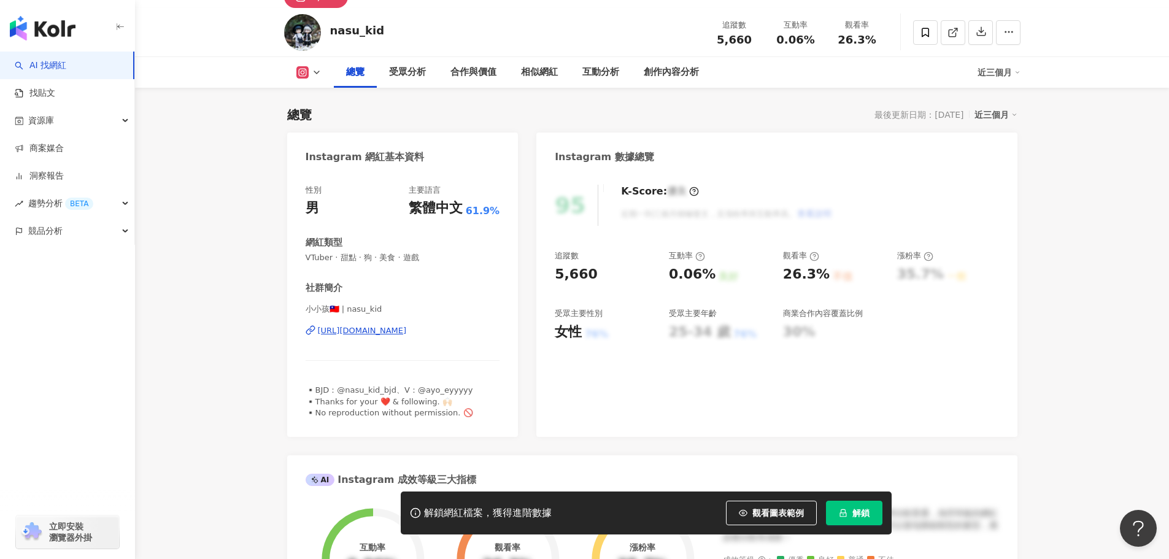
click at [407, 329] on div "https://www.instagram.com/nasu_kid/" at bounding box center [362, 330] width 89 height 11
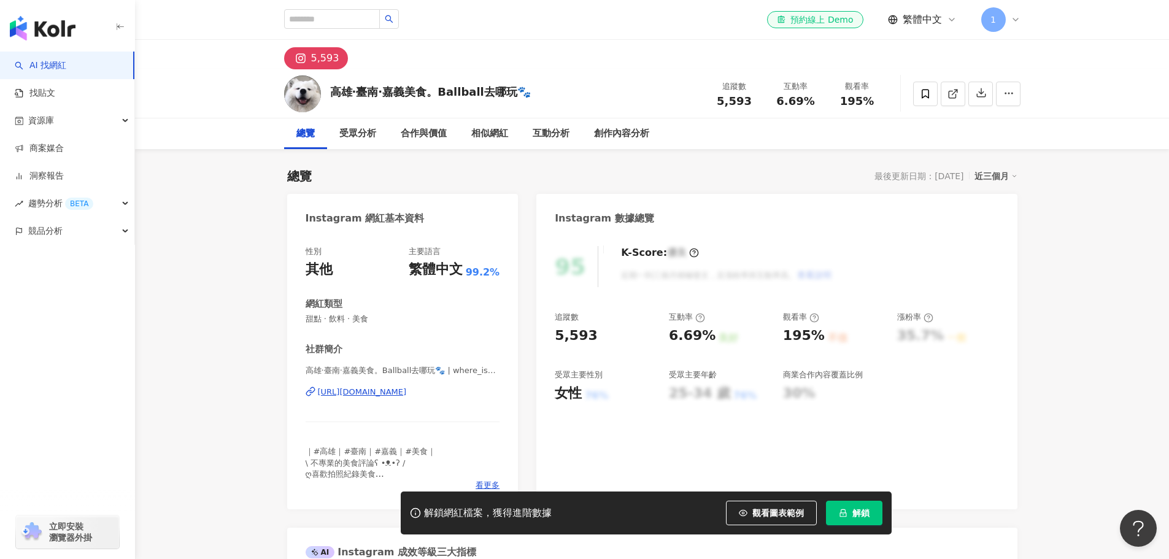
click at [407, 395] on div "[URL][DOMAIN_NAME]" at bounding box center [362, 392] width 89 height 11
click at [551, 93] on div "高雄·臺南·嘉義美食。[PERSON_NAME]去哪玩🐾 追蹤數 5,593 互動率 6.69% 觀看率 195%" at bounding box center [652, 93] width 785 height 48
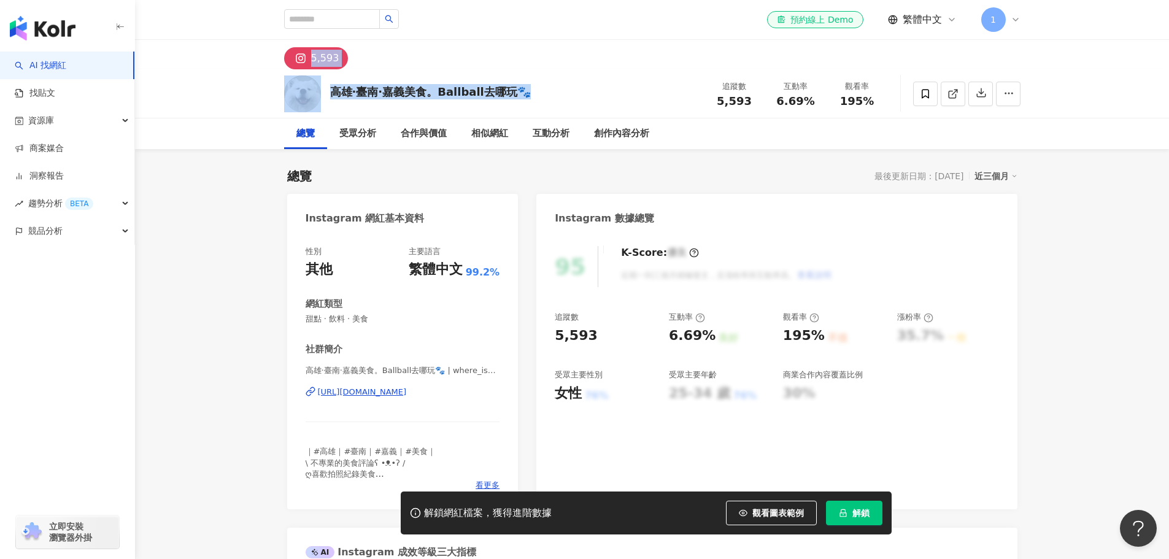
drag, startPoint x: 541, startPoint y: 90, endPoint x: 245, endPoint y: 66, distance: 296.7
click at [504, 87] on div "高雄·臺南·嘉義美食。Ballball去哪玩🐾" at bounding box center [430, 91] width 201 height 15
drag, startPoint x: 545, startPoint y: 95, endPoint x: 333, endPoint y: 105, distance: 212.6
click at [333, 105] on div "高雄·臺南·嘉義美食。Ballball去哪玩🐾 追蹤數 5,593 互動率 6.69% 觀看率 195%" at bounding box center [652, 93] width 785 height 48
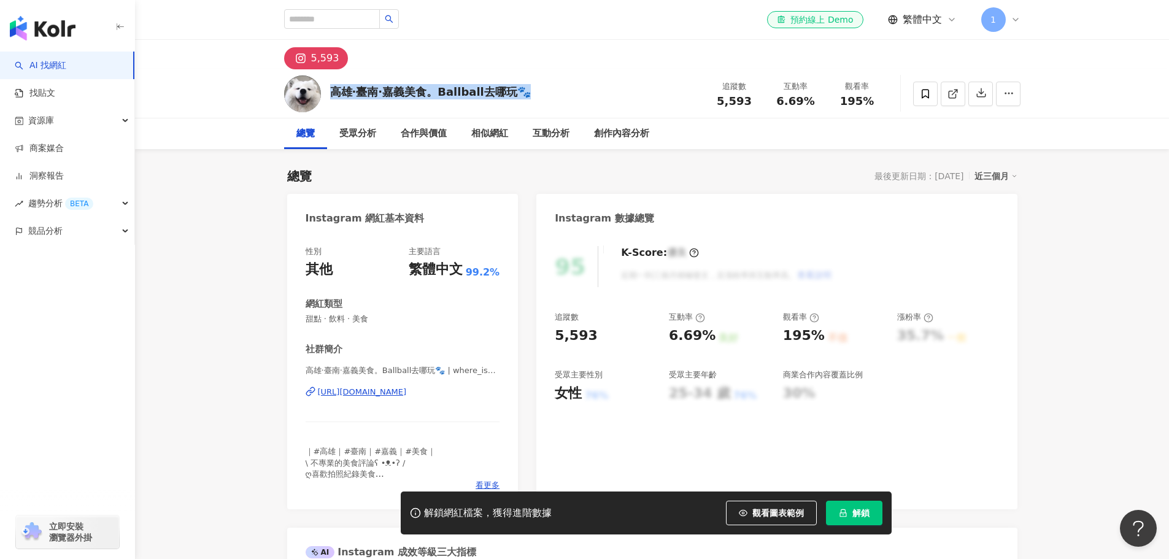
copy div "高雄·臺南·嘉義美食。Ballball去哪玩🐾"
click at [387, 398] on div "高雄·臺南·嘉義美食。Ballball去哪玩🐾 | where_is_ball_food https://www.instagram.com/where_is…" at bounding box center [403, 401] width 195 height 72
click at [390, 393] on div "https://www.instagram.com/where_is_ball_food/" at bounding box center [362, 392] width 89 height 11
drag, startPoint x: 540, startPoint y: 87, endPoint x: 330, endPoint y: 109, distance: 211.0
click at [330, 109] on div "高雄·臺南·嘉義美食。Ballball去哪玩🐾 追蹤數 5,593 互動率 6.69% 觀看率 195%" at bounding box center [652, 93] width 785 height 48
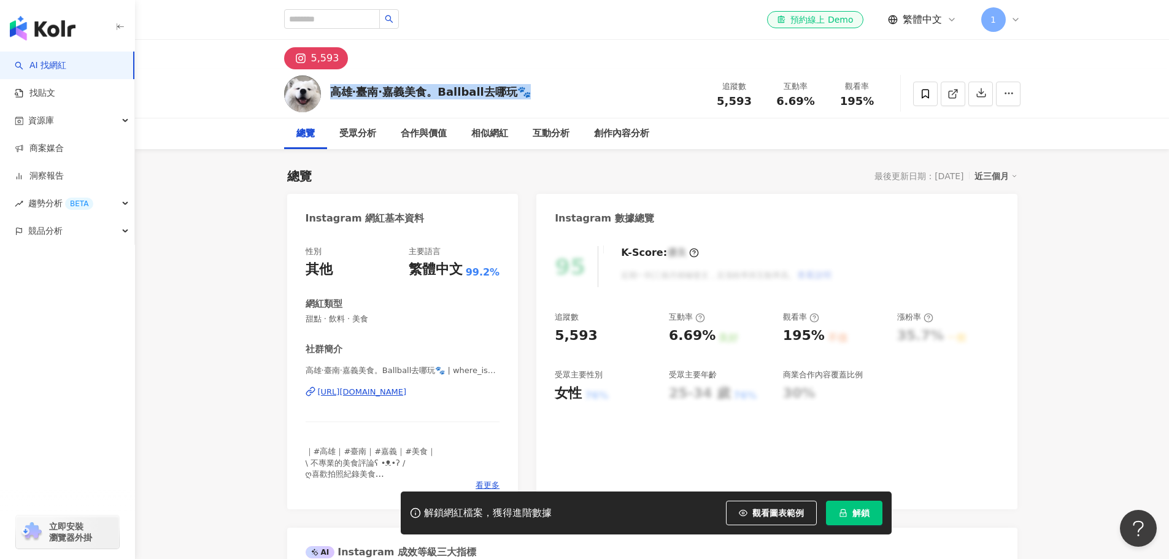
copy div "高雄·臺南·嘉義美食。Ballball去哪玩🐾"
click at [584, 104] on div "高雄·臺南·嘉義美食。Ballball去哪玩🐾 追蹤數 5,593 互動率 6.69% 觀看率 195%" at bounding box center [652, 93] width 785 height 48
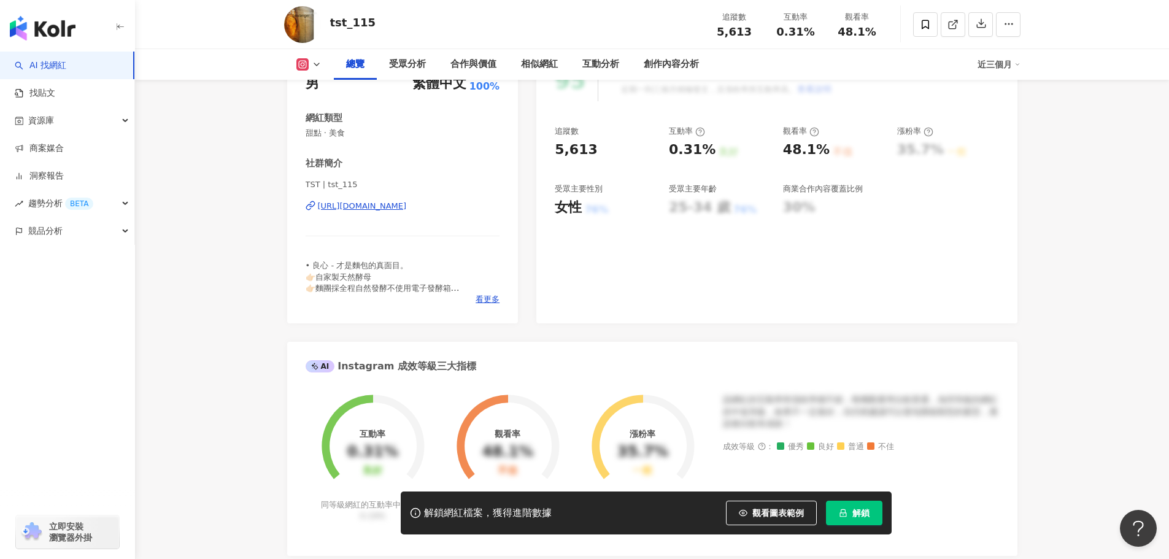
scroll to position [245, 0]
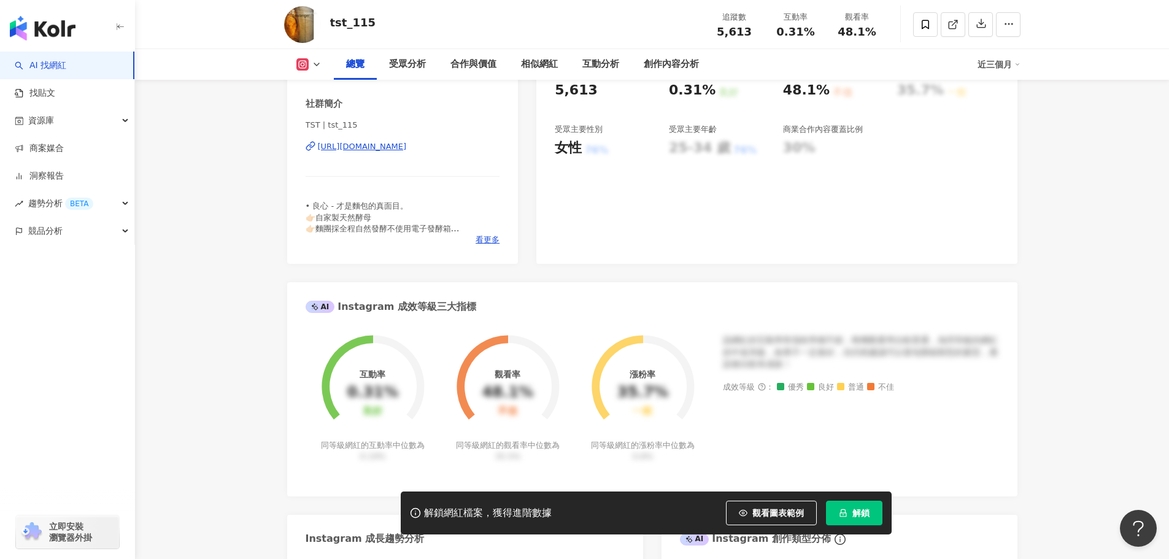
click at [434, 140] on div "TST | tst_115 [URL][DOMAIN_NAME]" at bounding box center [403, 156] width 195 height 72
click at [407, 142] on div "[URL][DOMAIN_NAME]" at bounding box center [362, 146] width 89 height 11
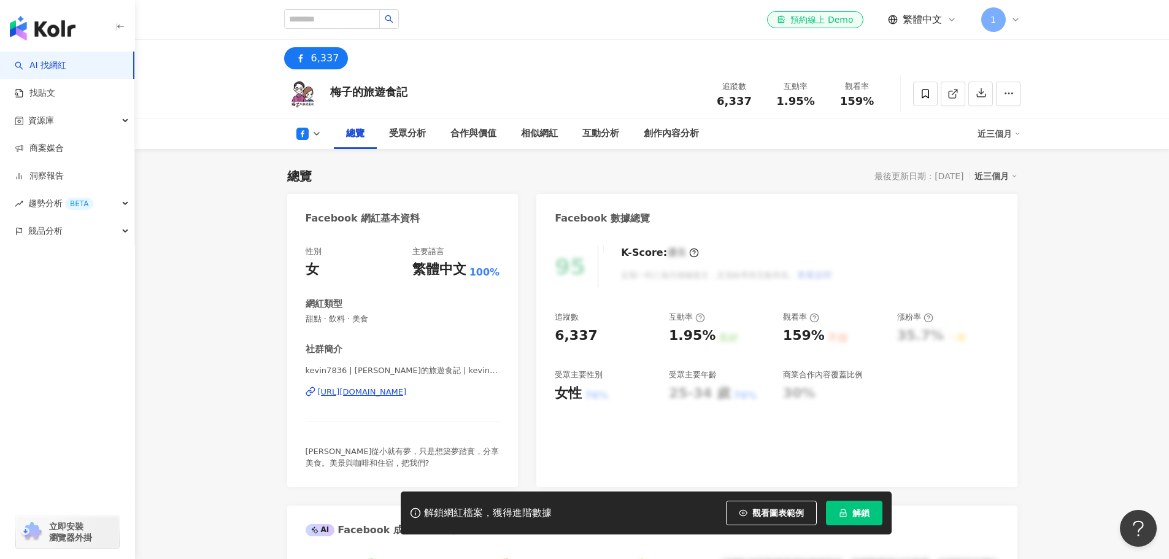
scroll to position [184, 0]
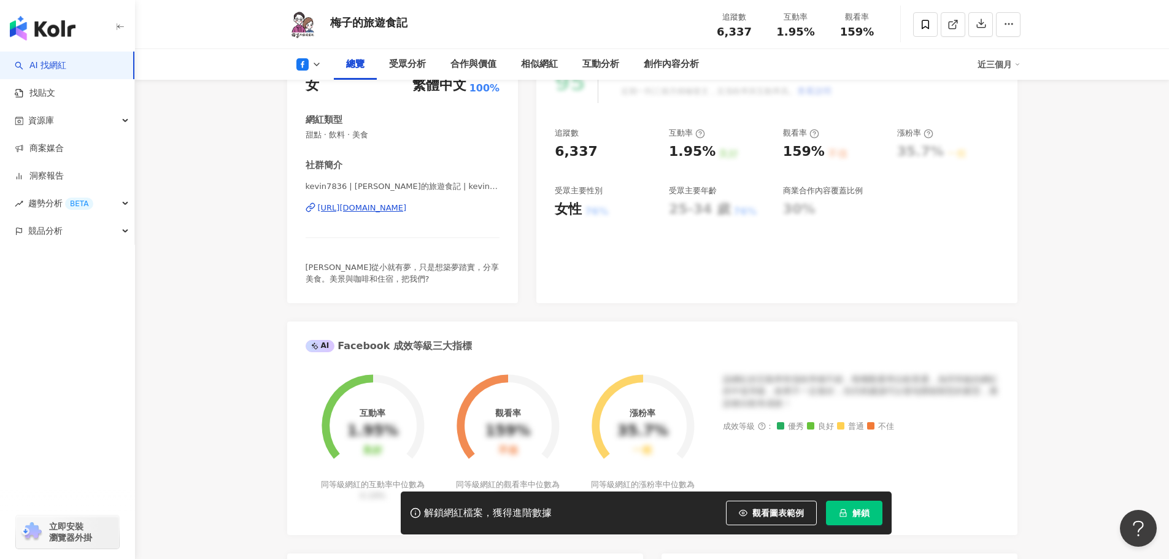
click at [385, 214] on div "kevin7836 | 梅子的旅遊食記 | kevin7836 https://www.facebook.com/498055187039061" at bounding box center [403, 217] width 195 height 72
click at [392, 209] on div "https://www.facebook.com/498055187039061" at bounding box center [362, 208] width 89 height 11
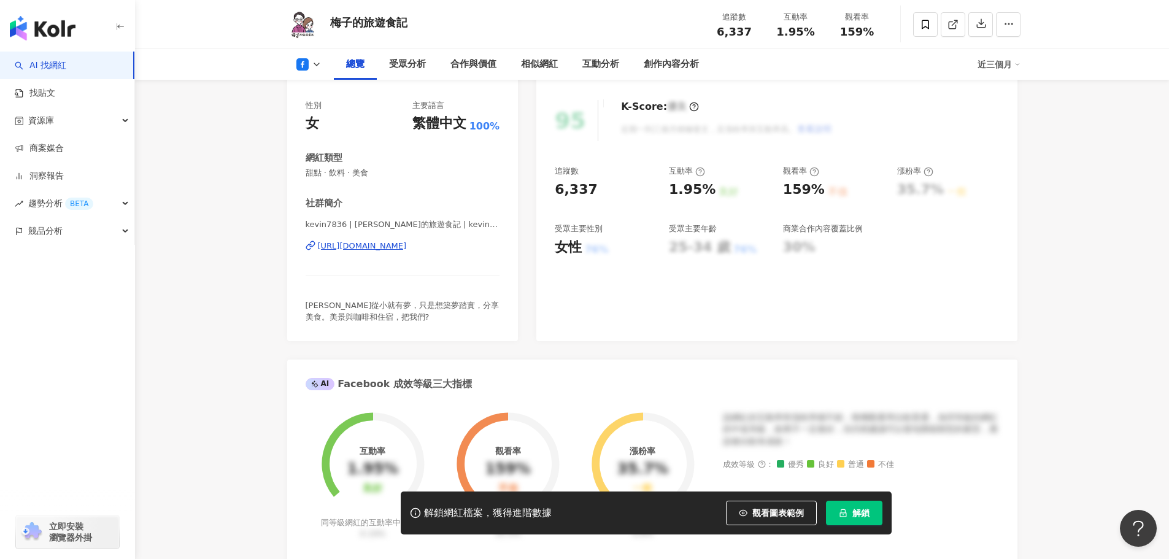
scroll to position [0, 0]
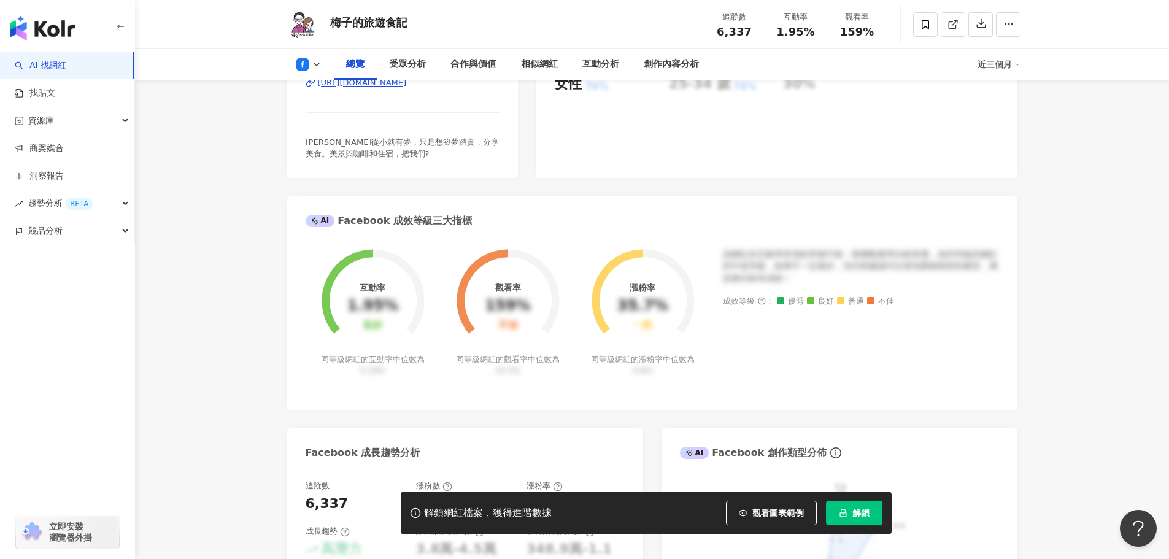
scroll to position [307, 0]
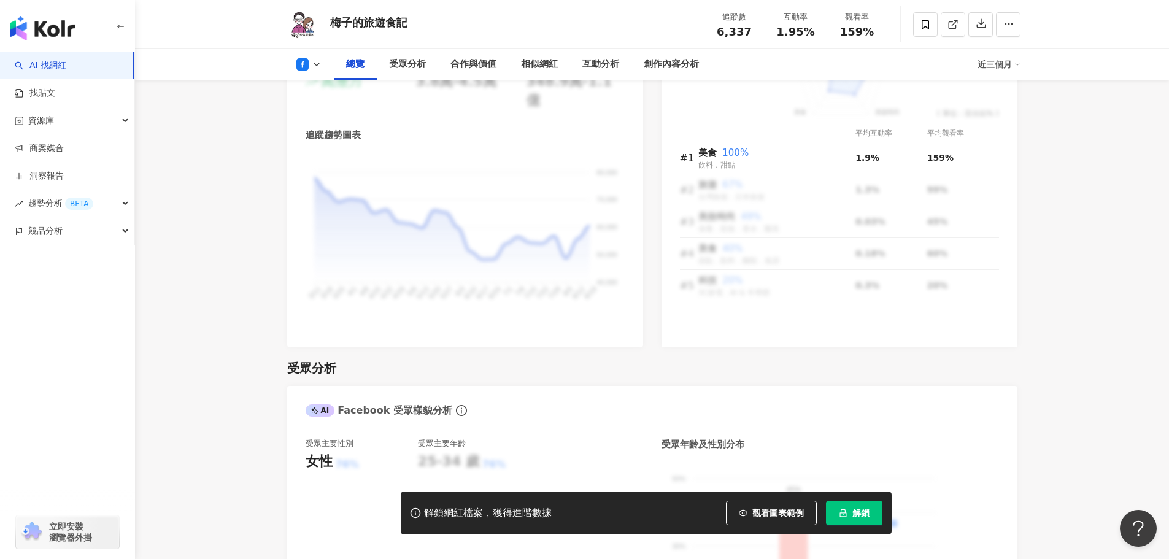
scroll to position [859, 0]
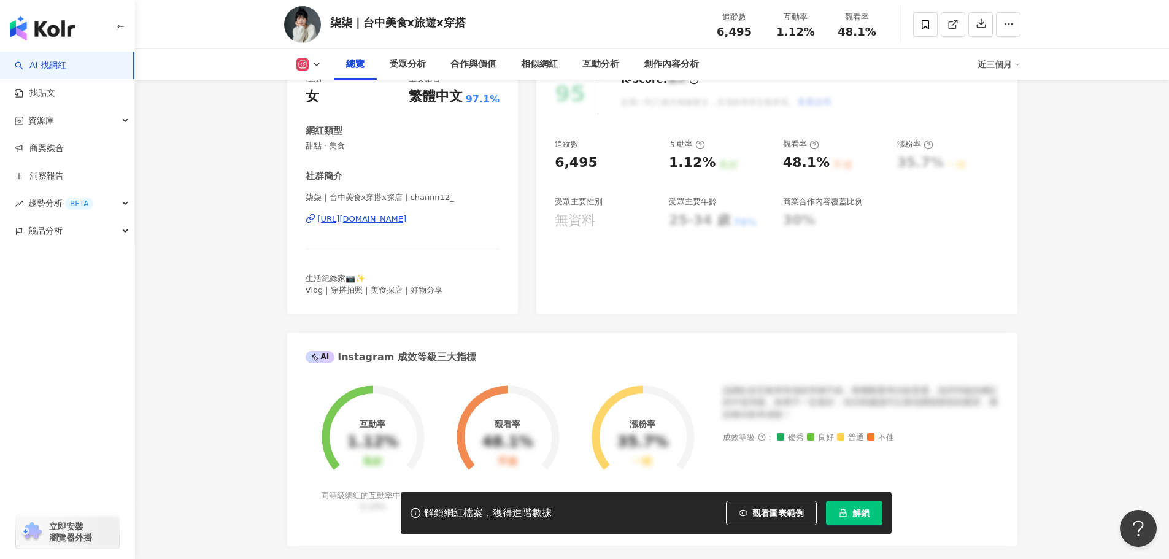
scroll to position [61, 0]
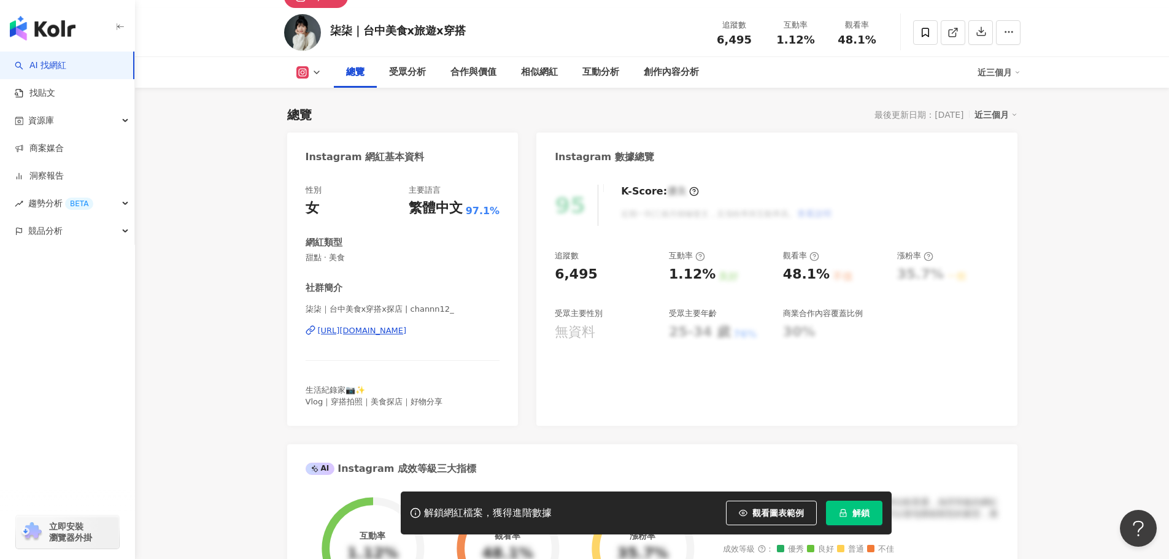
click at [407, 333] on div "[URL][DOMAIN_NAME]" at bounding box center [362, 330] width 89 height 11
drag, startPoint x: 462, startPoint y: 31, endPoint x: 331, endPoint y: 34, distance: 130.7
click at [331, 34] on div "柒柒｜台中美食x旅遊x穿搭" at bounding box center [398, 30] width 136 height 15
copy div "柒柒｜台中美食x旅遊x穿搭"
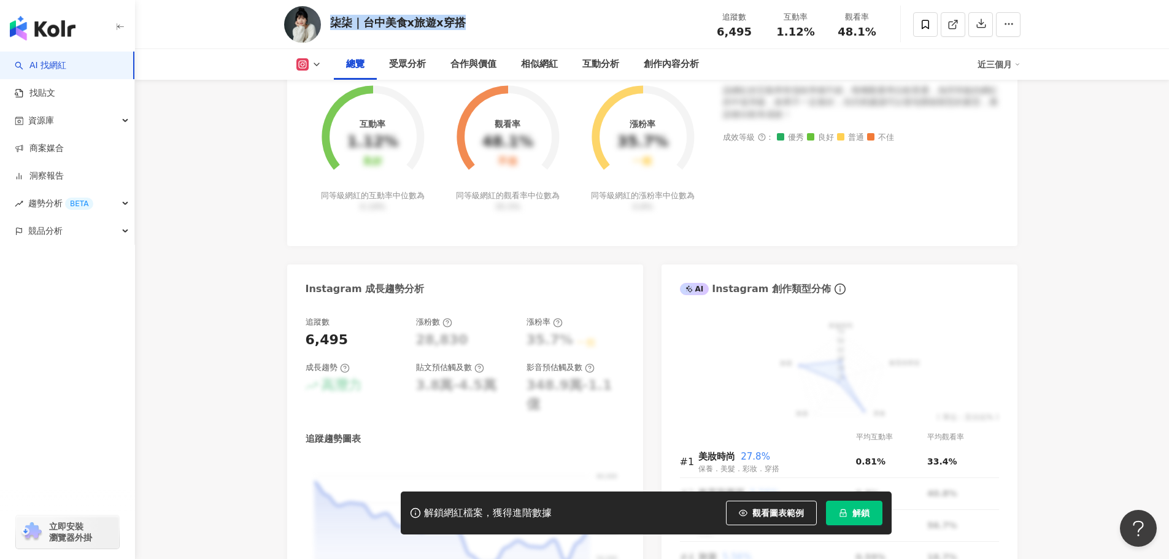
scroll to position [368, 0]
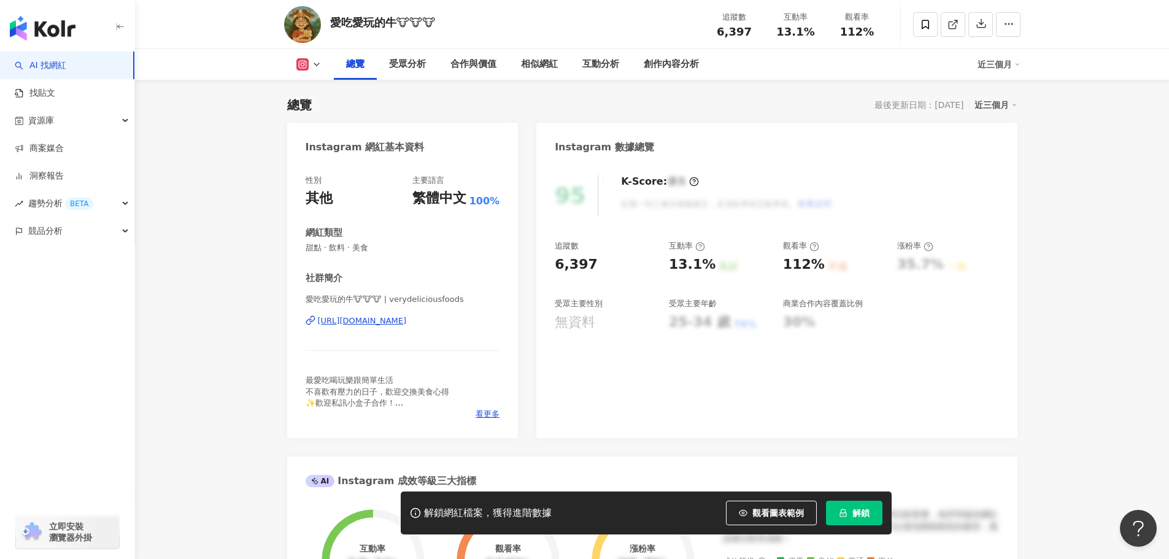
scroll to position [184, 0]
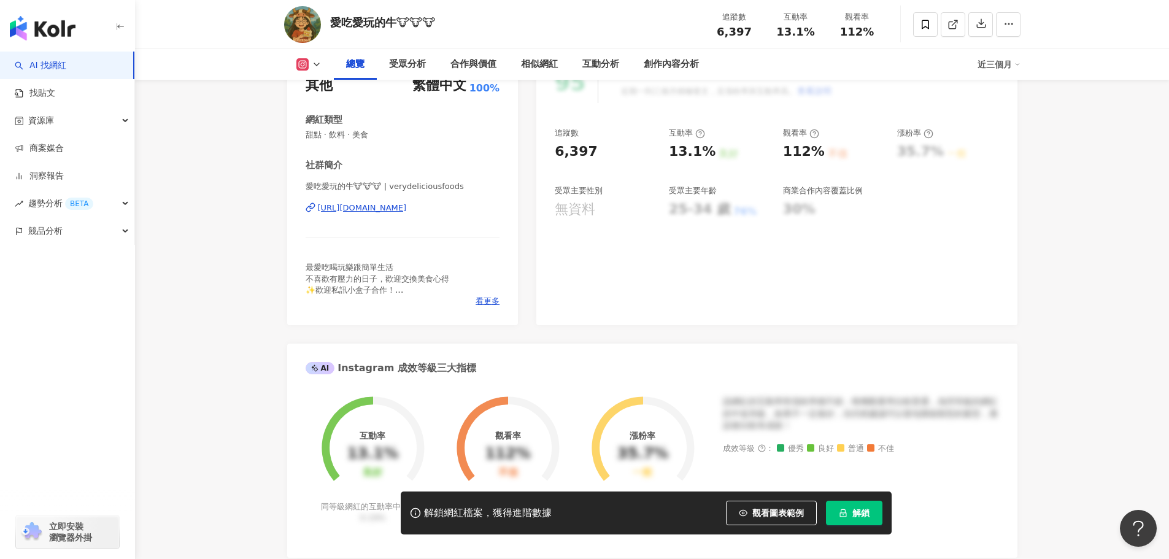
click at [407, 208] on div "https://www.instagram.com/verydeliciousfoods/" at bounding box center [362, 208] width 89 height 11
drag, startPoint x: 441, startPoint y: 20, endPoint x: 330, endPoint y: 26, distance: 111.2
click at [330, 26] on div "愛吃愛玩的牛🐮🐮🐮" at bounding box center [383, 22] width 106 height 15
copy div "愛吃愛玩的牛🐮🐮🐮"
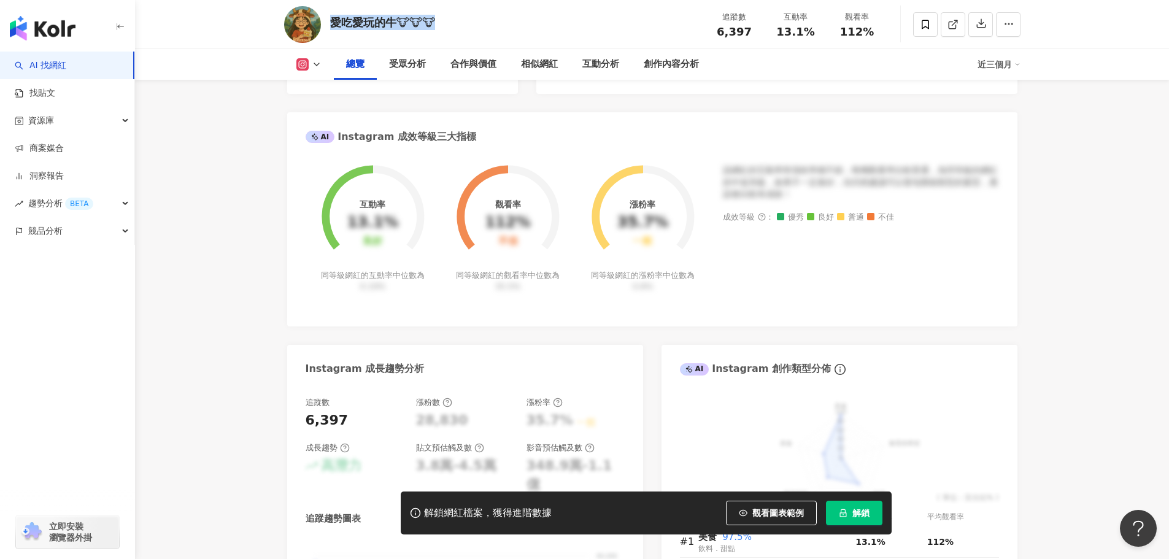
scroll to position [430, 0]
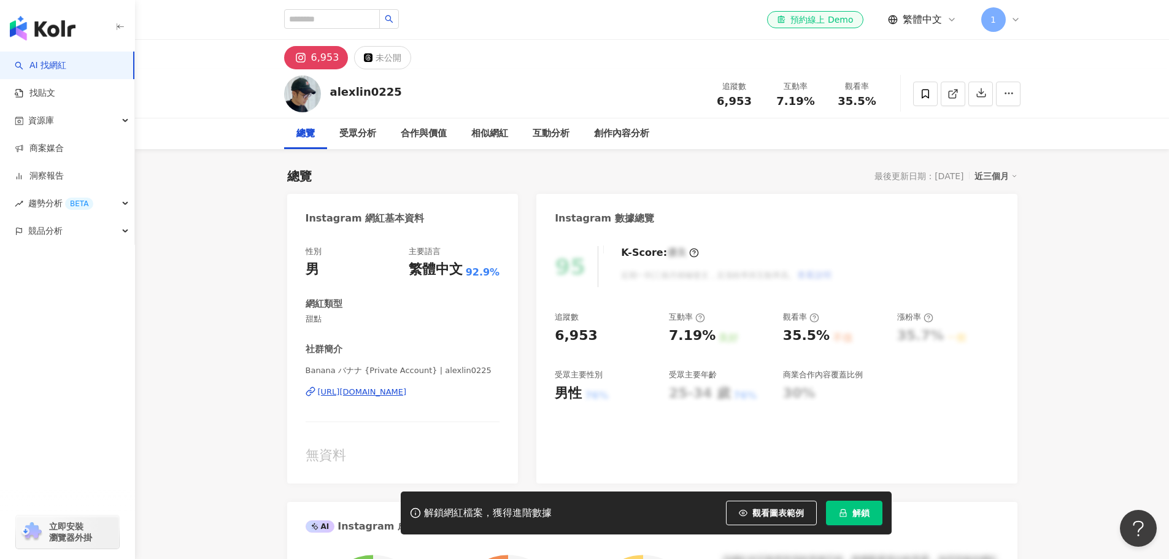
click at [407, 396] on div "[URL][DOMAIN_NAME]" at bounding box center [362, 392] width 89 height 11
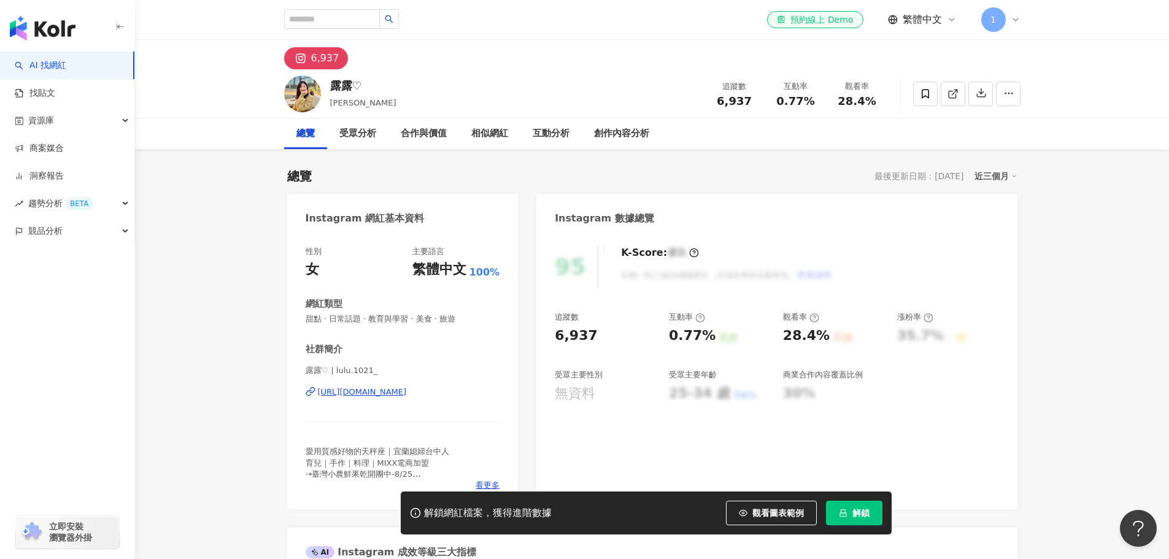
scroll to position [123, 0]
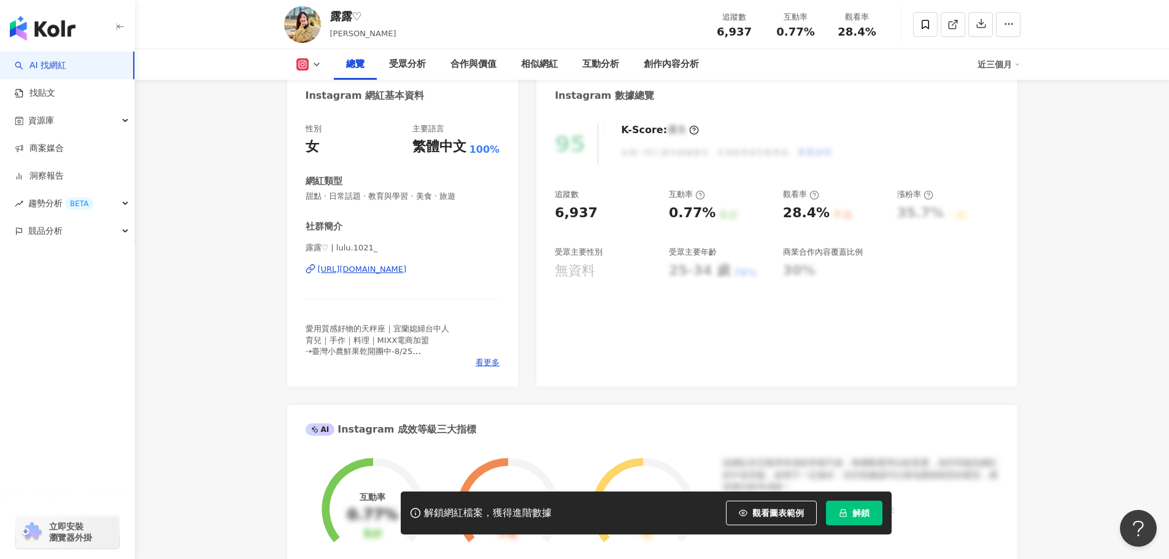
click at [402, 265] on div "[URL][DOMAIN_NAME]" at bounding box center [362, 269] width 89 height 11
click at [372, 15] on div "露露♡ 露露 追蹤數 6,937 互動率 0.77% 觀看率 28.4%" at bounding box center [652, 24] width 785 height 48
drag, startPoint x: 363, startPoint y: 14, endPoint x: 300, endPoint y: 28, distance: 64.2
click at [300, 28] on div "露露♡ 露露 追蹤數 6,937 互動率 0.77% 觀看率 28.4%" at bounding box center [652, 24] width 785 height 48
click at [355, 21] on div "露露♡" at bounding box center [363, 16] width 66 height 15
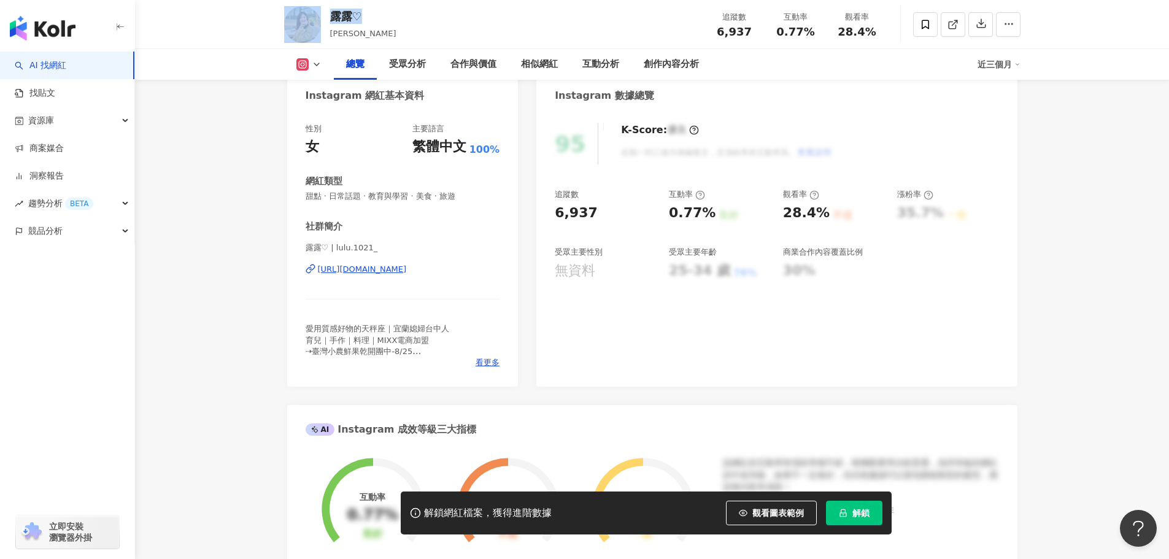
click at [368, 17] on div "露露♡ 露露 追蹤數 6,937 互動率 0.77% 觀看率 28.4%" at bounding box center [652, 24] width 785 height 48
click at [365, 19] on div "露露♡ 露露 追蹤數 6,937 互動率 0.77% 觀看率 28.4%" at bounding box center [652, 24] width 785 height 48
drag, startPoint x: 360, startPoint y: 15, endPoint x: 326, endPoint y: 23, distance: 34.7
click at [326, 23] on div "露露♡ 露露 追蹤數 6,937 互動率 0.77% 觀看率 28.4%" at bounding box center [652, 24] width 785 height 48
copy div "露露♡"
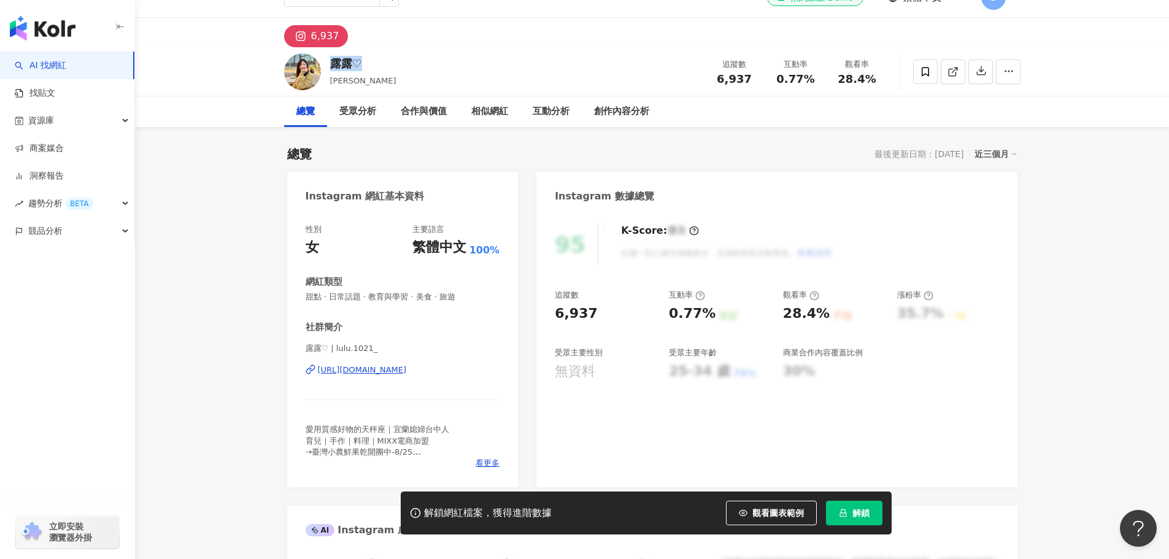
scroll to position [0, 0]
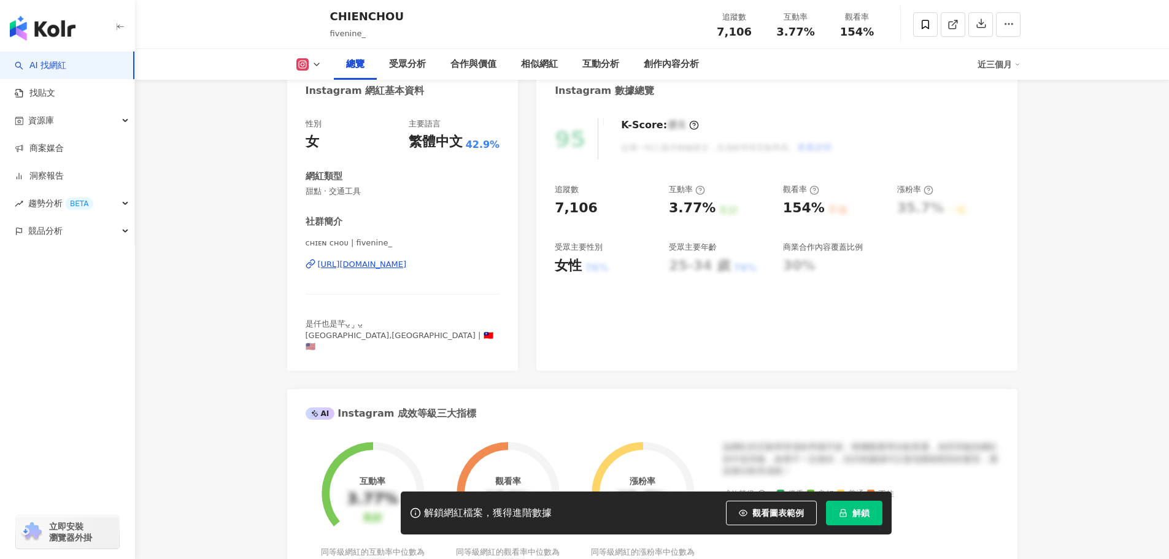
scroll to position [184, 0]
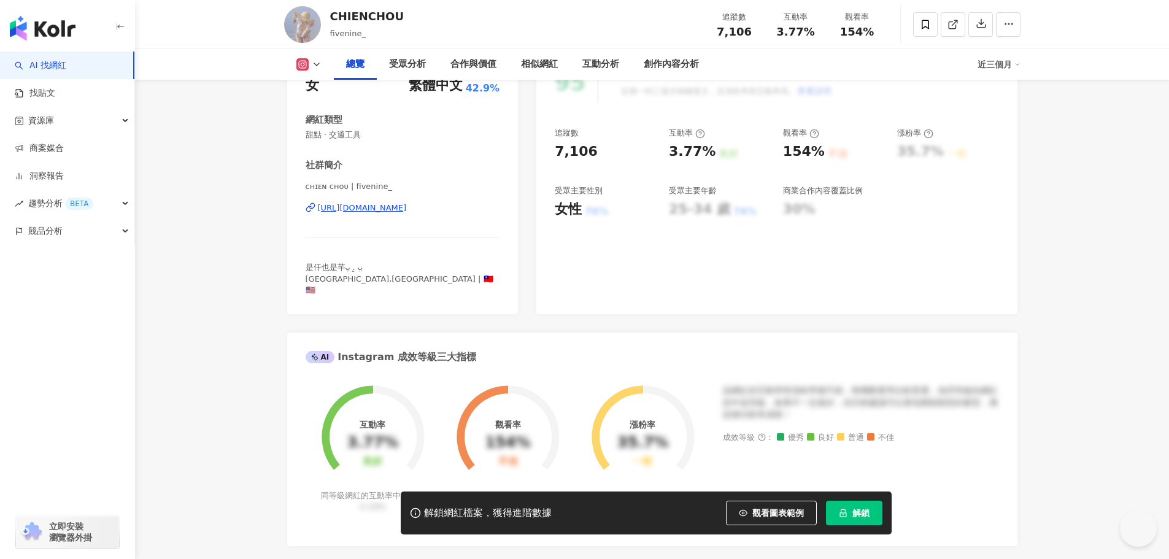
click at [407, 212] on div "[URL][DOMAIN_NAME]" at bounding box center [362, 208] width 89 height 11
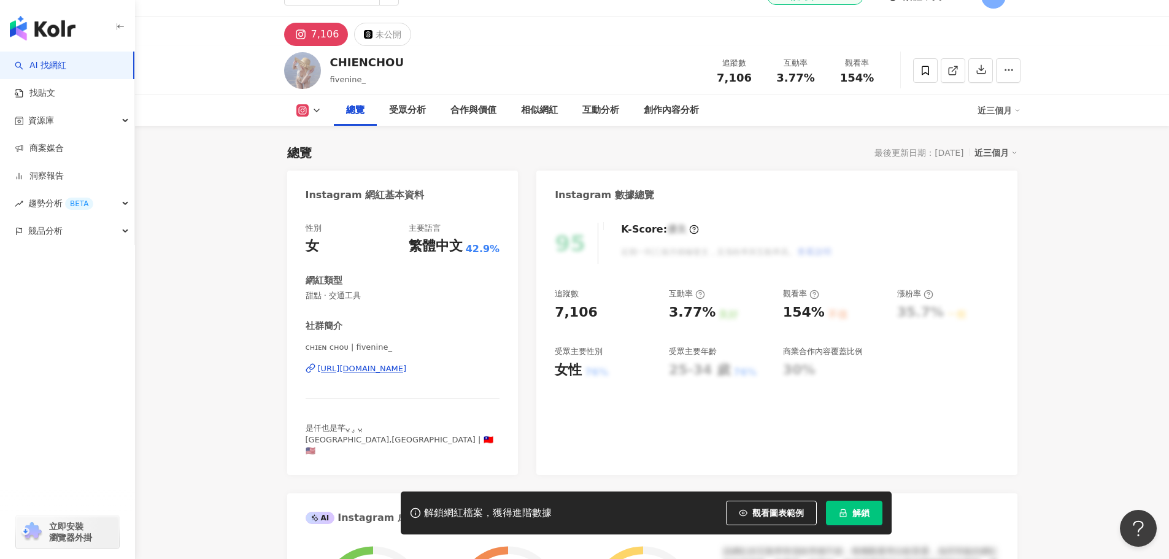
scroll to position [0, 0]
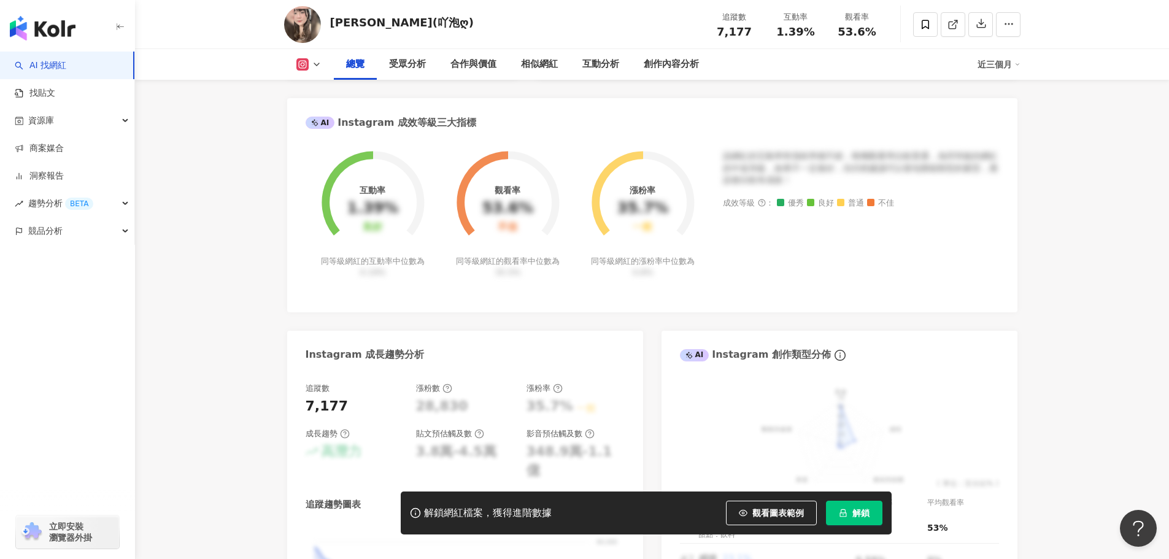
scroll to position [307, 0]
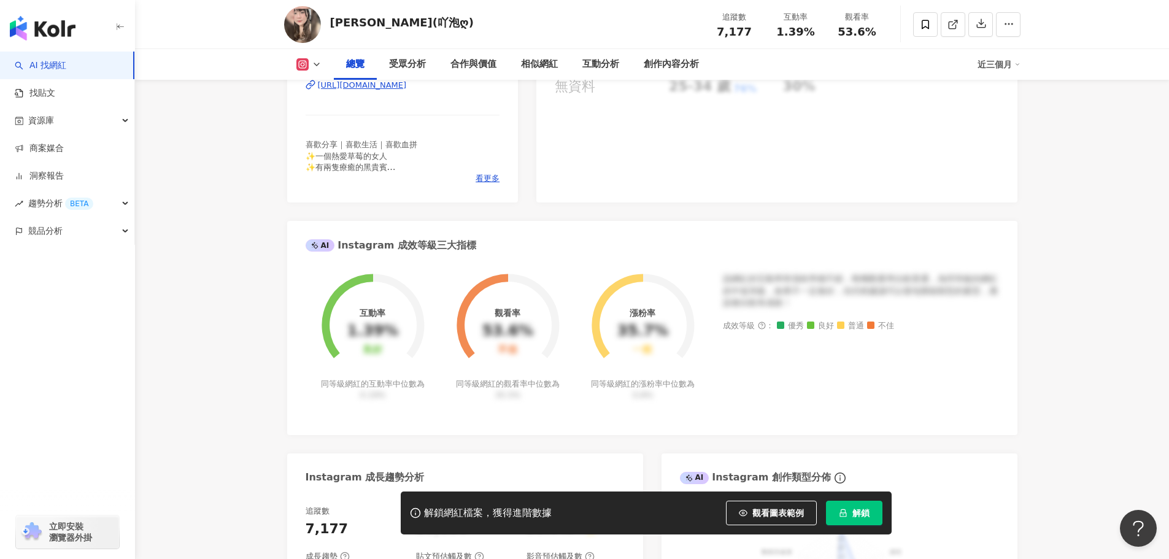
click at [368, 91] on div "https://www.instagram.com/paw0505/" at bounding box center [362, 85] width 89 height 11
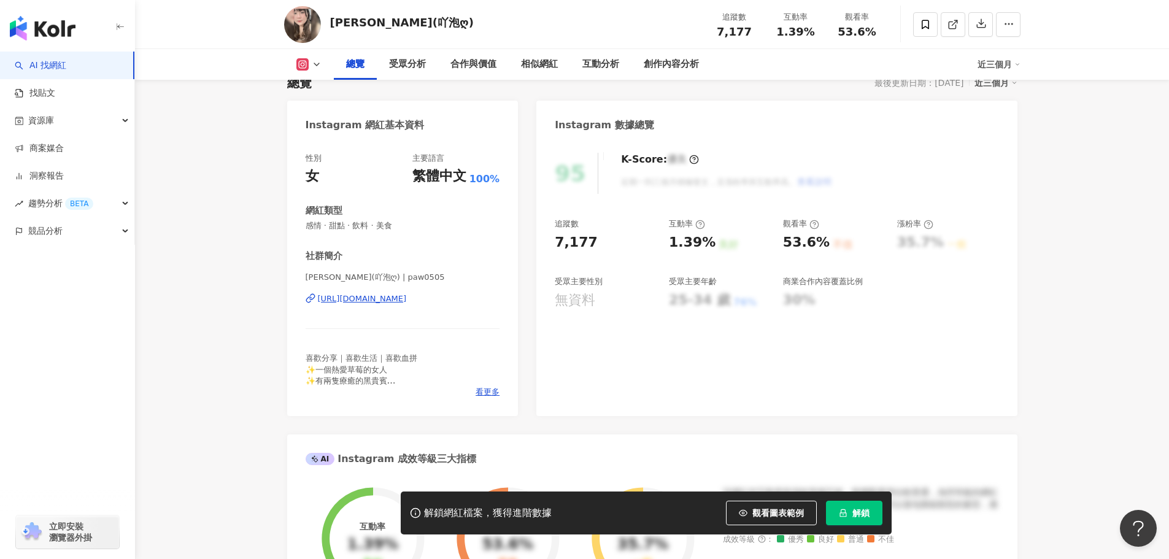
scroll to position [123, 0]
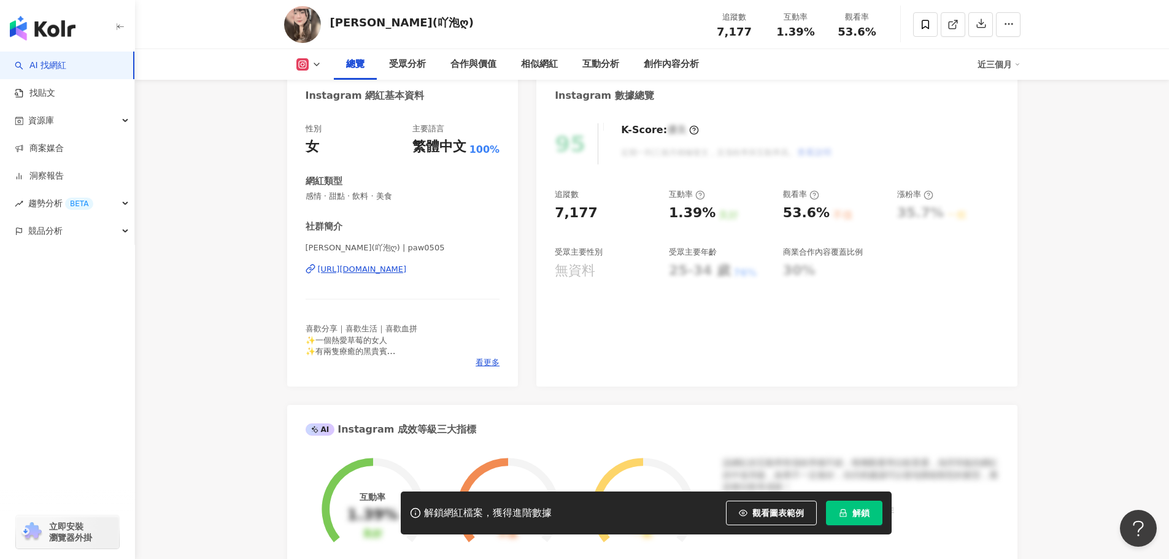
click at [407, 26] on div "張瓊文(吖泡ღ) 追蹤數 7,177 互動率 1.39% 觀看率 53.6%" at bounding box center [652, 24] width 785 height 48
drag, startPoint x: 399, startPoint y: 25, endPoint x: 339, endPoint y: 22, distance: 60.8
click at [339, 22] on div "張瓊文(吖泡ღ)" at bounding box center [402, 22] width 144 height 15
click at [410, 24] on div "張瓊文(吖泡ღ) 追蹤數 7,177 互動率 1.39% 觀看率 53.6%" at bounding box center [652, 24] width 785 height 48
drag, startPoint x: 399, startPoint y: 24, endPoint x: 334, endPoint y: 31, distance: 64.8
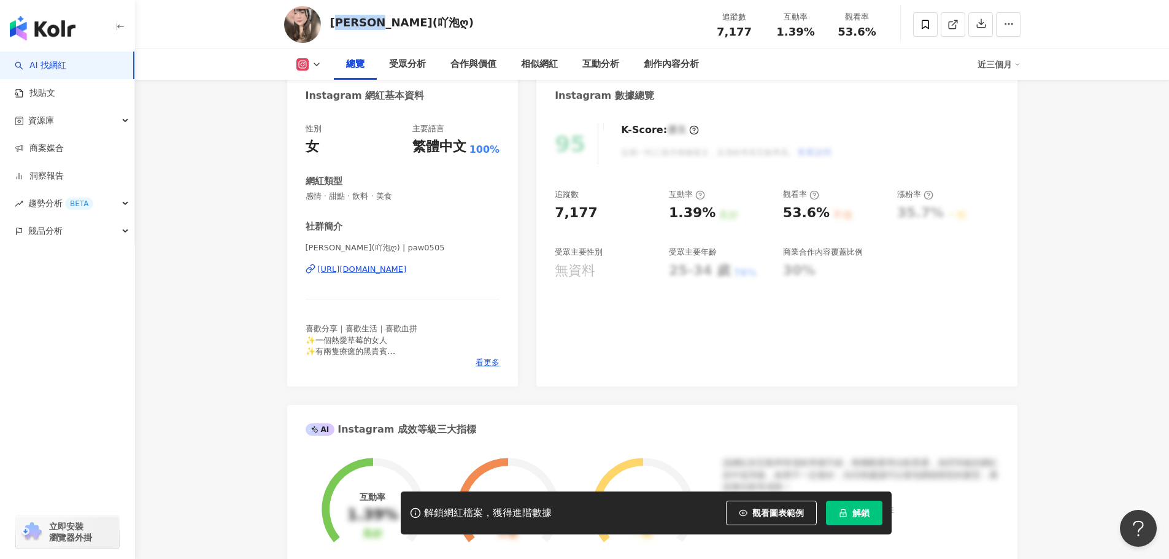
click at [334, 31] on div "張瓊文(吖泡ღ)" at bounding box center [402, 24] width 144 height 18
click at [334, 25] on div "張瓊文(吖泡ღ)" at bounding box center [402, 22] width 144 height 15
drag, startPoint x: 332, startPoint y: 26, endPoint x: 419, endPoint y: 23, distance: 86.6
click at [419, 23] on div "張瓊文(吖泡ღ) 追蹤數 7,177 互動率 1.39% 觀看率 53.6%" at bounding box center [652, 24] width 785 height 48
copy div "張瓊文(吖泡ღ)"
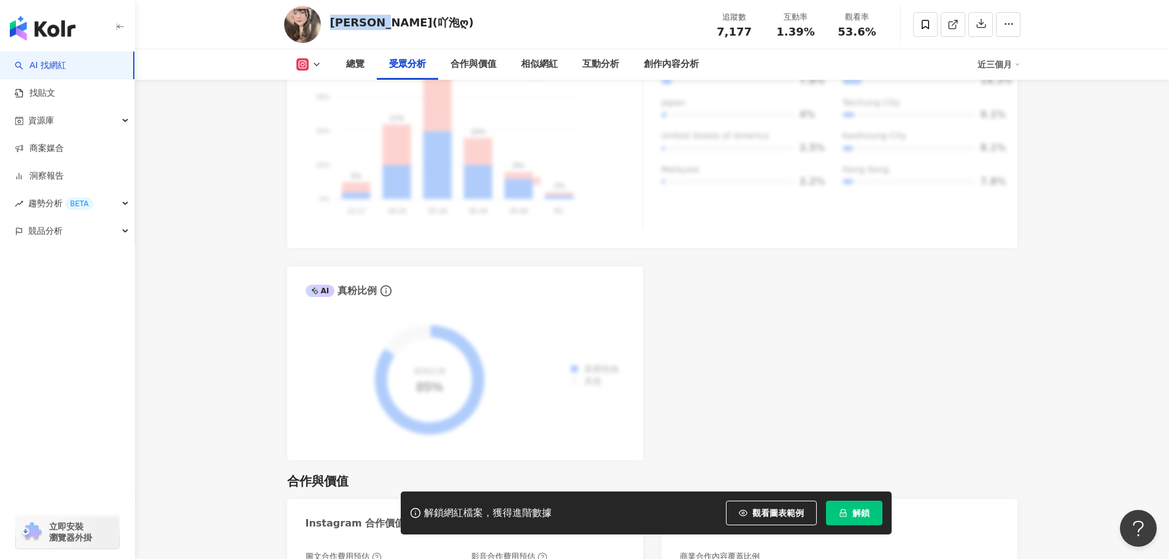
scroll to position [1227, 0]
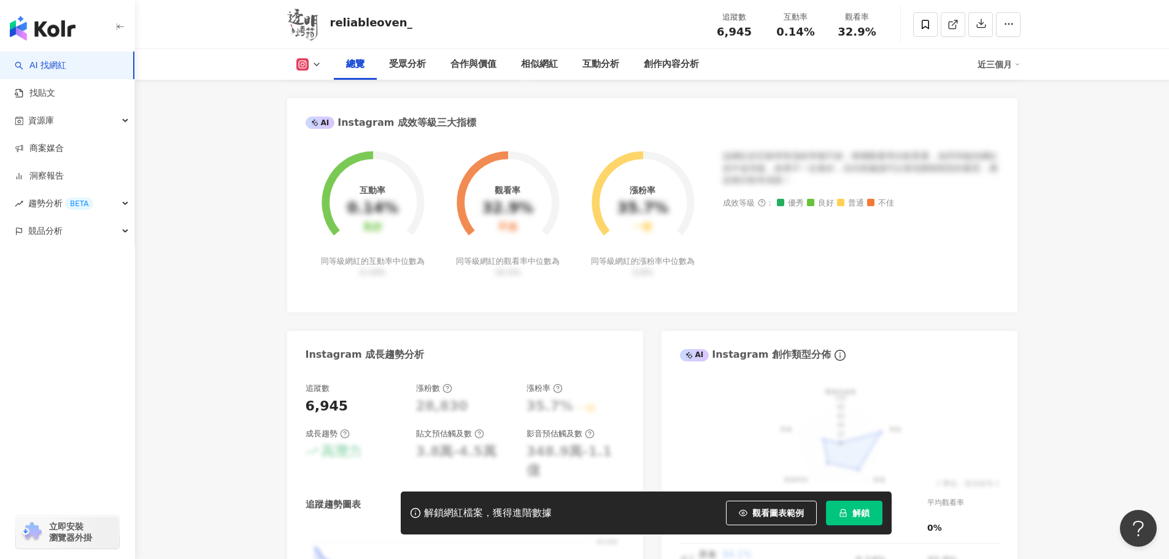
scroll to position [123, 0]
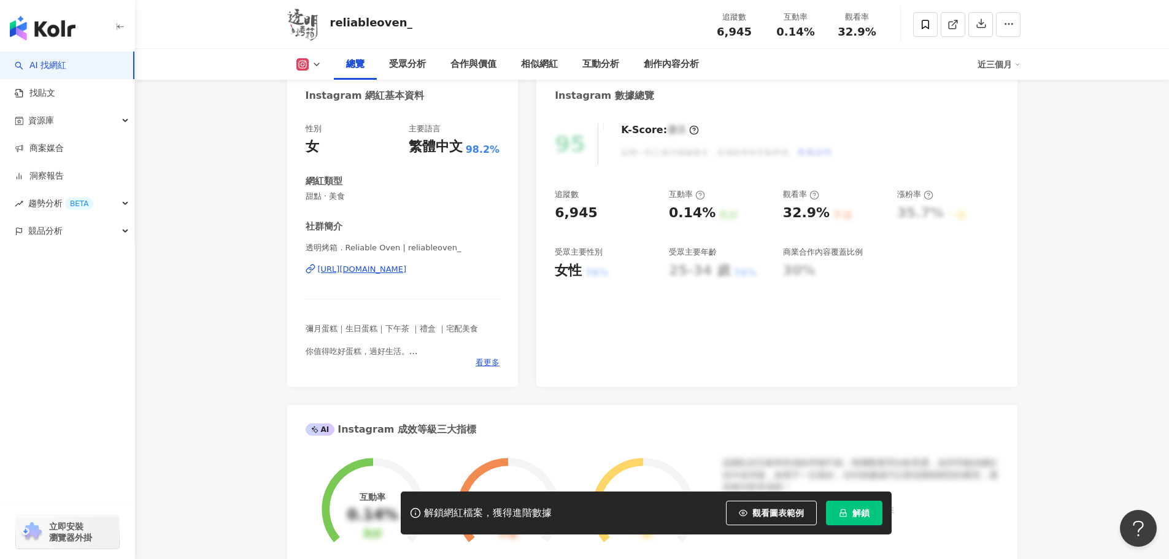
click at [436, 262] on div "透明烤箱．Reliable Oven | reliableoven_ [URL][DOMAIN_NAME]" at bounding box center [403, 278] width 195 height 72
click at [407, 269] on div "[URL][DOMAIN_NAME]" at bounding box center [362, 269] width 89 height 11
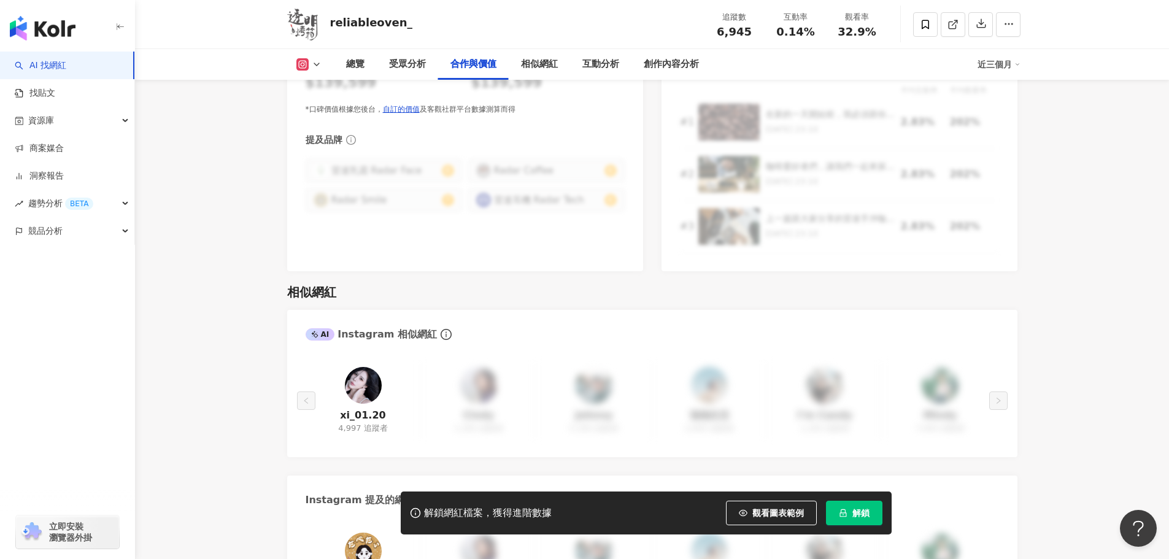
scroll to position [1841, 0]
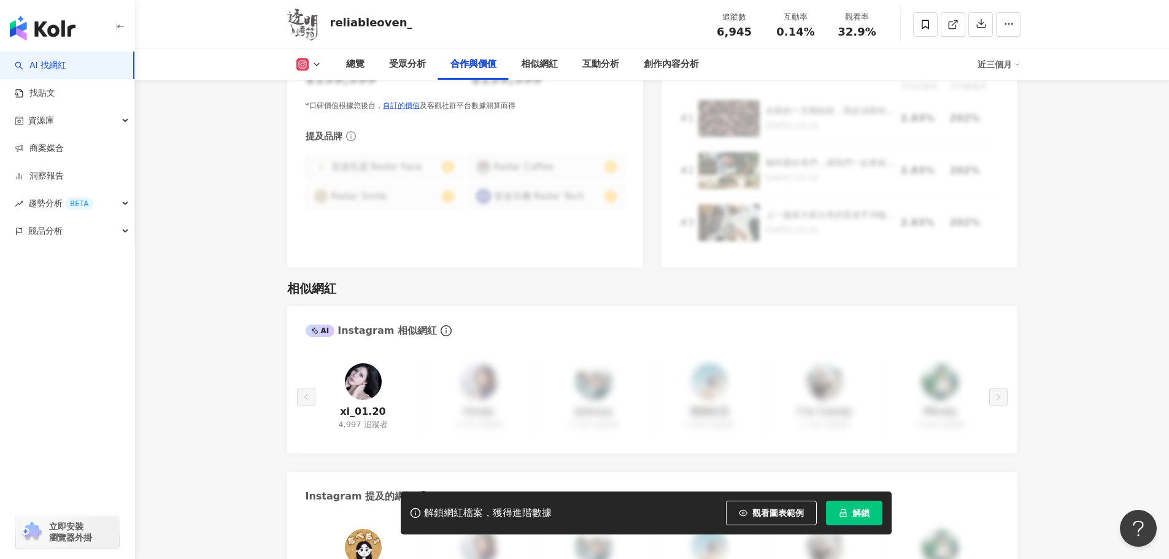
click at [358, 368] on img at bounding box center [363, 381] width 37 height 37
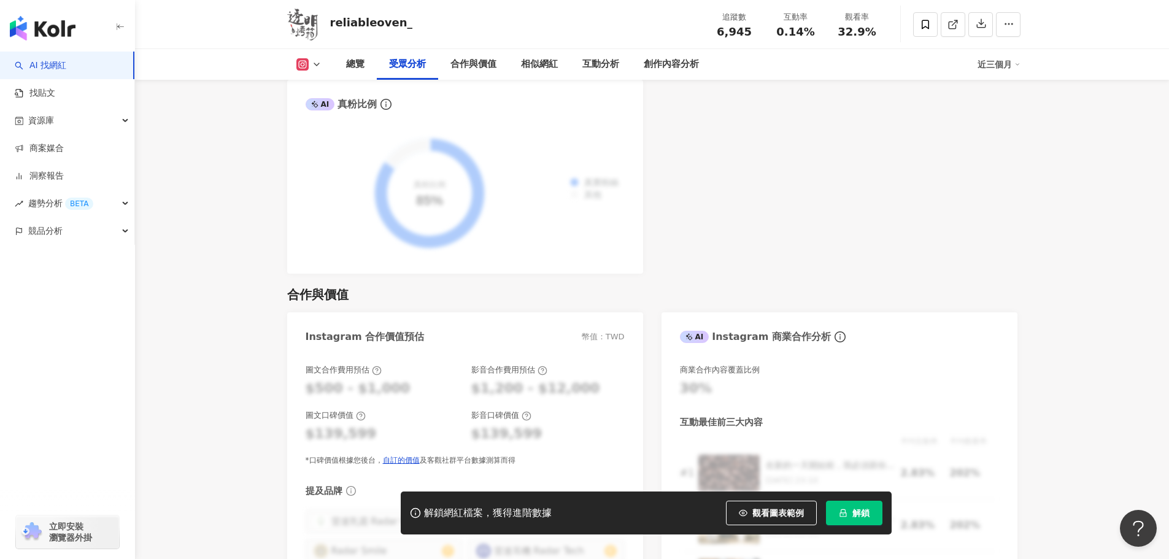
scroll to position [1348, 0]
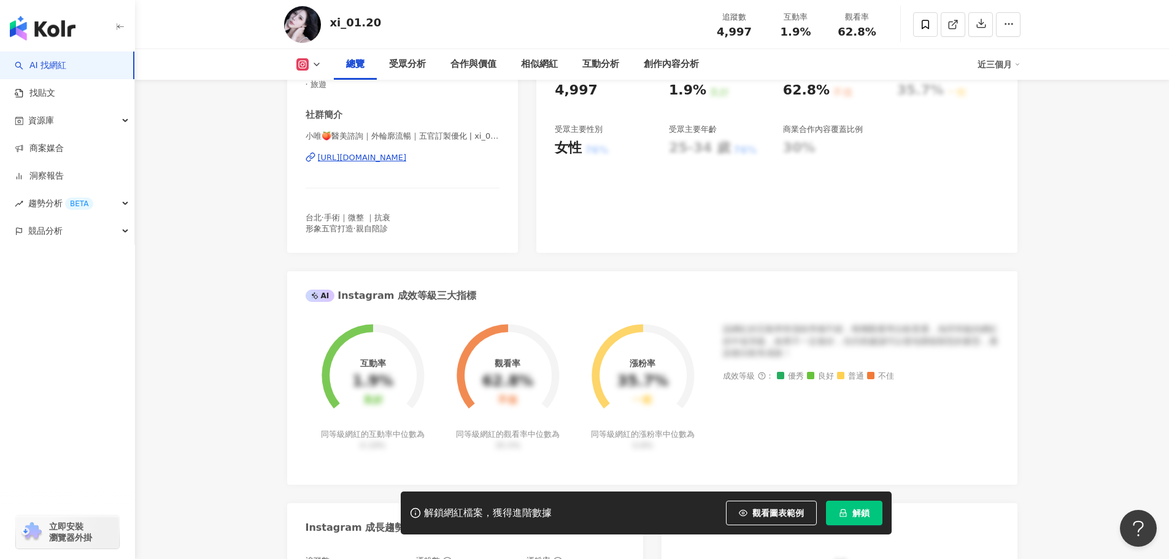
scroll to position [61, 0]
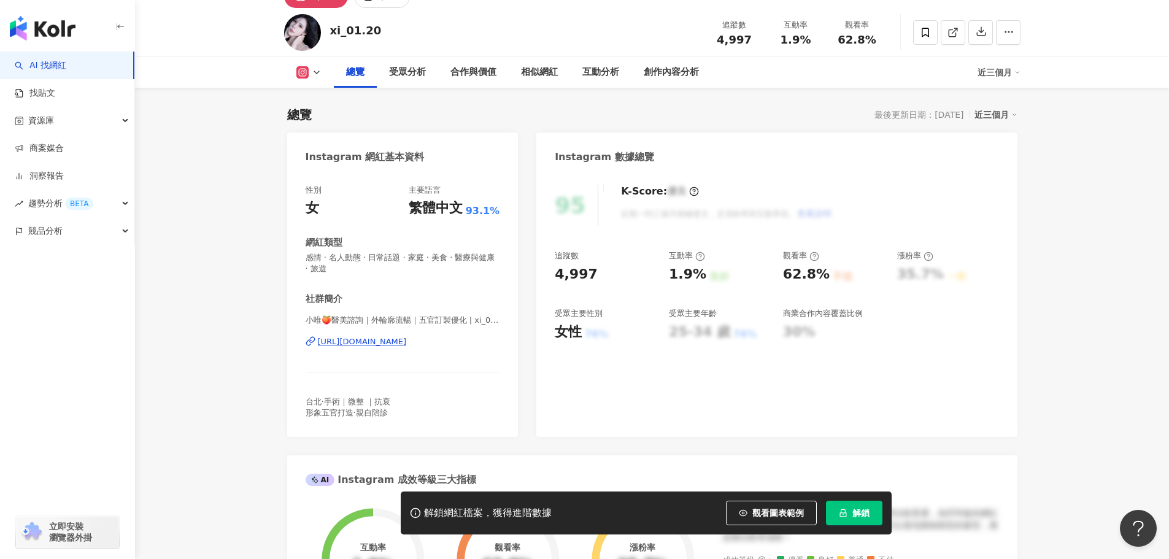
click at [358, 349] on div "小唯🍑醫美諮詢｜外輪廓流暢｜五官訂製優化 | xi_01.20 [URL][DOMAIN_NAME]" at bounding box center [403, 351] width 195 height 72
click at [366, 341] on div "[URL][DOMAIN_NAME]" at bounding box center [362, 341] width 89 height 11
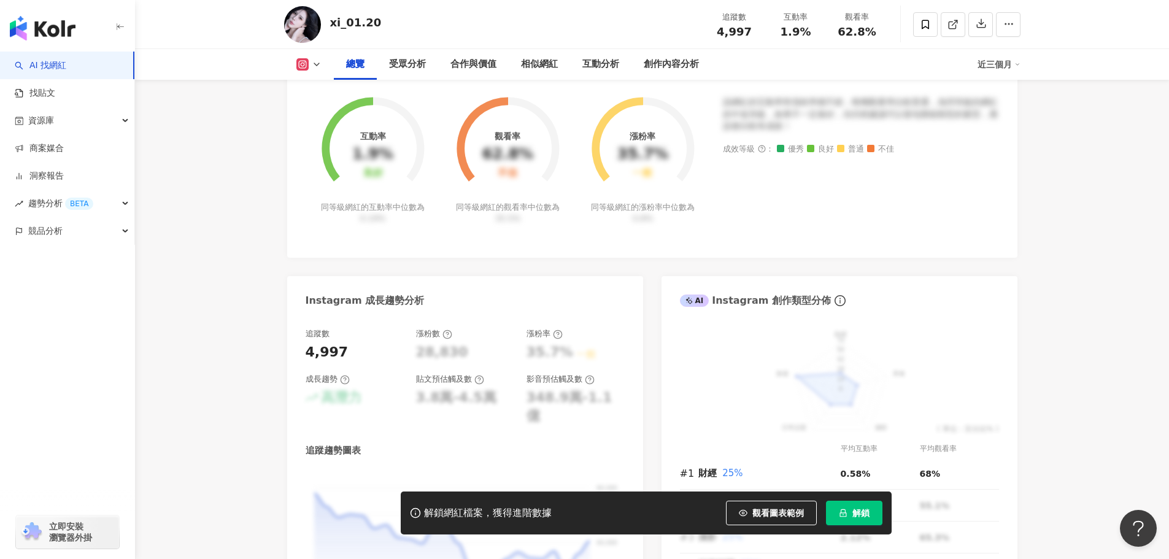
scroll to position [491, 0]
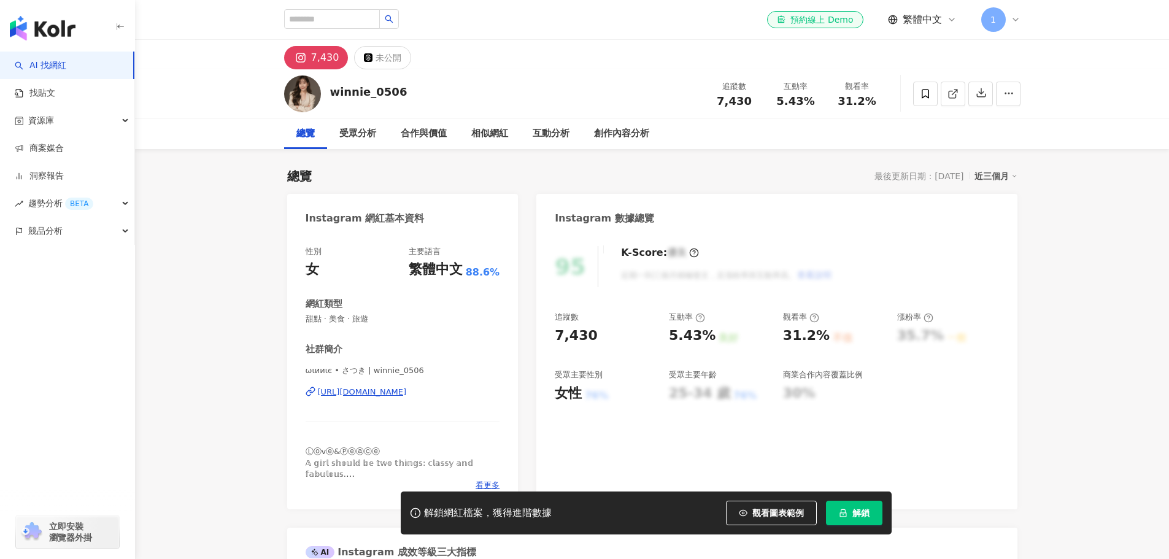
click at [407, 391] on div "[URL][DOMAIN_NAME]" at bounding box center [362, 392] width 89 height 11
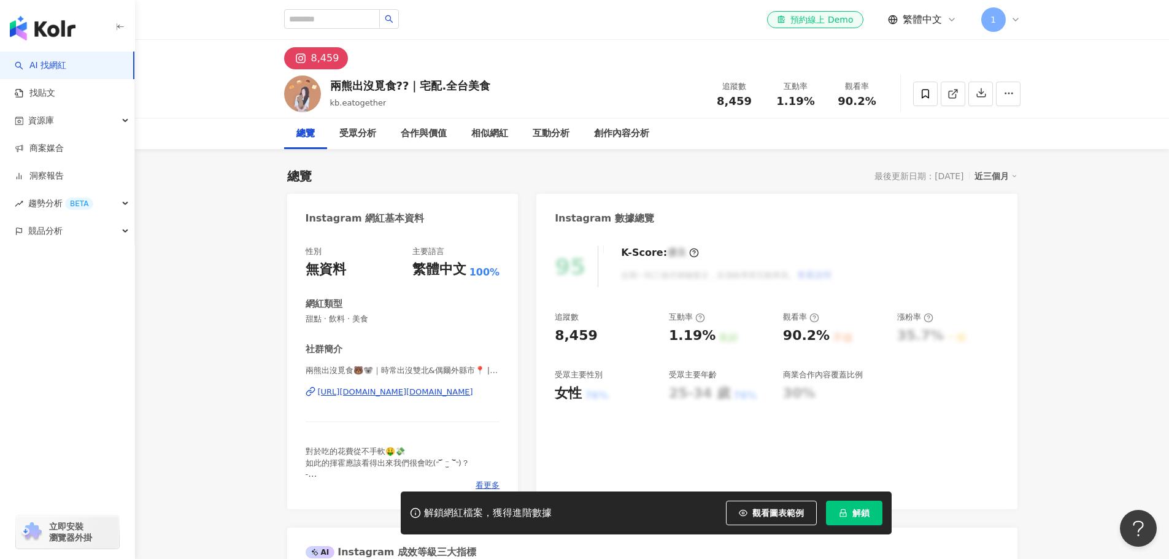
click at [408, 390] on div "[URL][DOMAIN_NAME][DOMAIN_NAME]" at bounding box center [395, 392] width 155 height 11
drag, startPoint x: 489, startPoint y: 89, endPoint x: 335, endPoint y: 82, distance: 154.2
click at [335, 82] on div "兩熊出沒覓食??｜宅配.全台美食 kb.eatogether 追蹤數 8,459 互動率 1.19% 觀看率 90.2%" at bounding box center [652, 93] width 785 height 48
copy div "兩熊出沒覓食??｜宅配.全台美食"
